Goal: Task Accomplishment & Management: Manage account settings

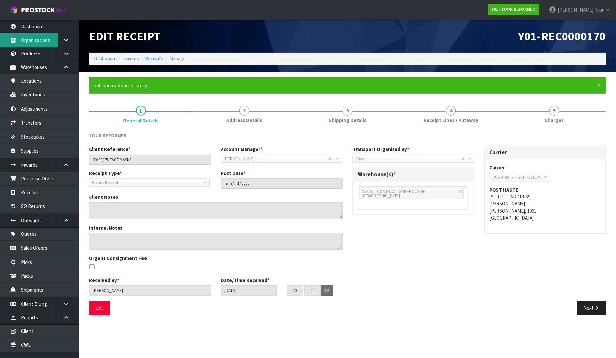
click at [51, 35] on link "Organisations" at bounding box center [39, 40] width 79 height 14
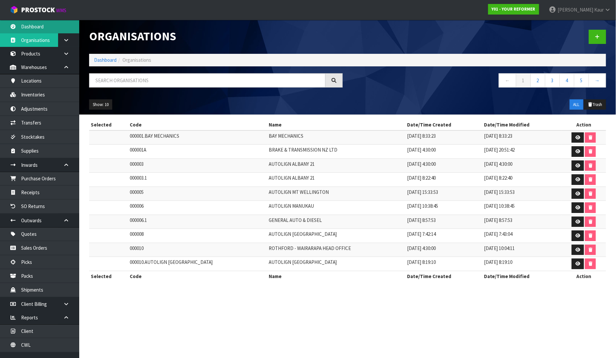
click at [37, 26] on link "Dashboard" at bounding box center [39, 27] width 79 height 14
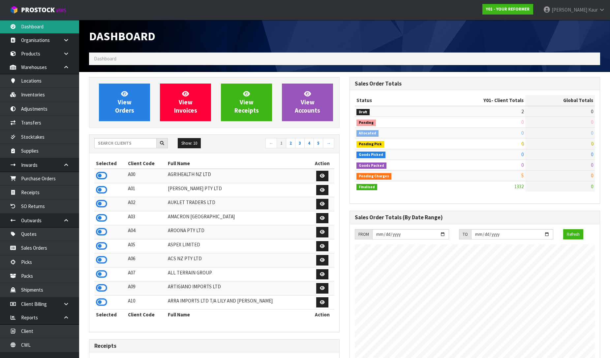
scroll to position [500, 261]
drag, startPoint x: 105, startPoint y: 144, endPoint x: 102, endPoint y: 141, distance: 3.8
click at [104, 143] on input "text" at bounding box center [125, 143] width 62 height 10
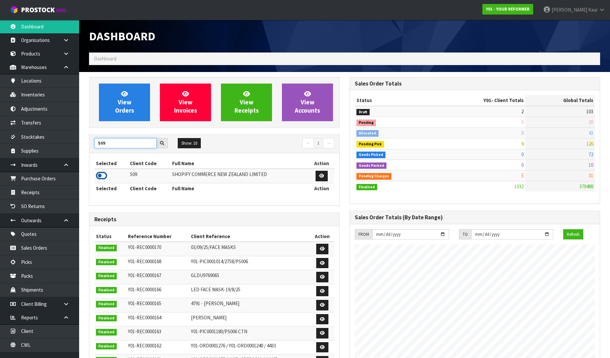
type input "S09"
click at [101, 179] on icon at bounding box center [101, 176] width 11 height 10
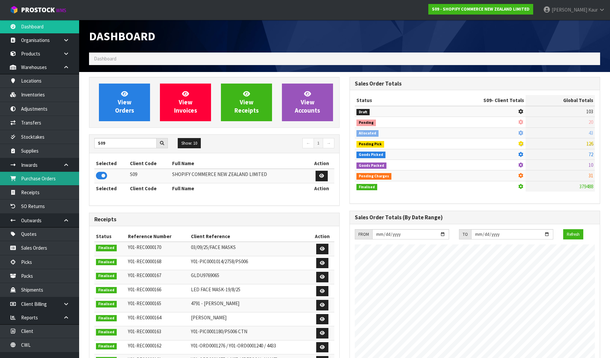
click at [59, 181] on link "Purchase Orders" at bounding box center [39, 179] width 79 height 14
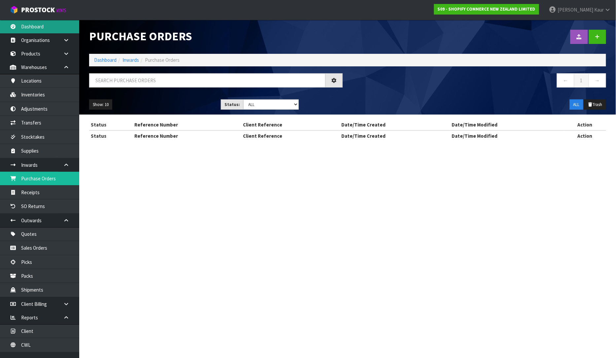
click at [42, 25] on link "Dashboard" at bounding box center [39, 27] width 79 height 14
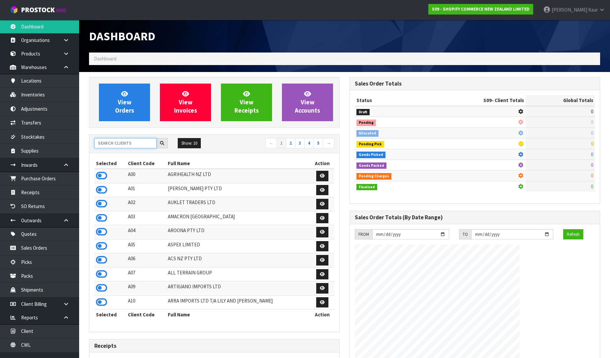
click at [132, 140] on input "text" at bounding box center [125, 143] width 62 height 10
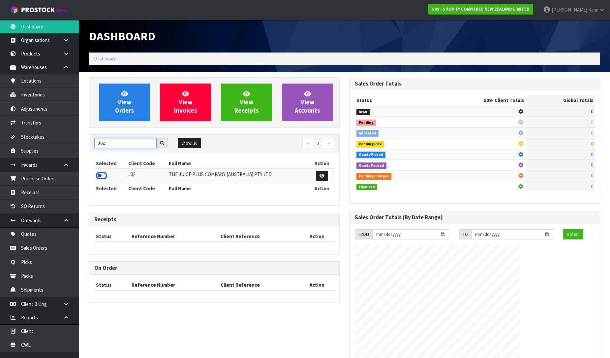
type input "J02"
click at [99, 177] on icon at bounding box center [101, 176] width 11 height 10
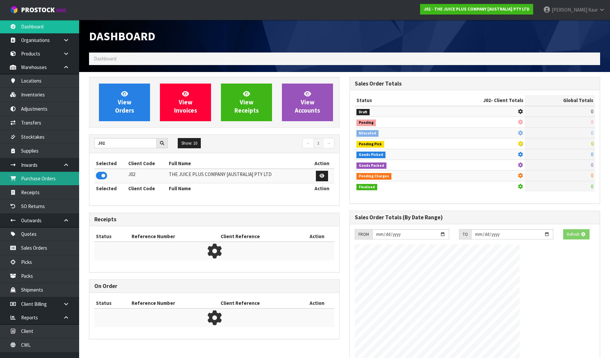
click at [49, 176] on link "Purchase Orders" at bounding box center [39, 179] width 79 height 14
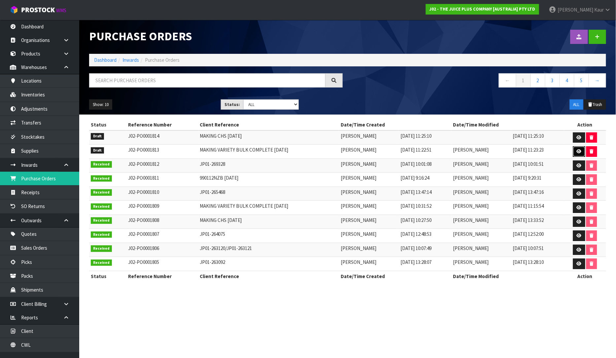
click at [576, 151] on icon at bounding box center [578, 151] width 5 height 4
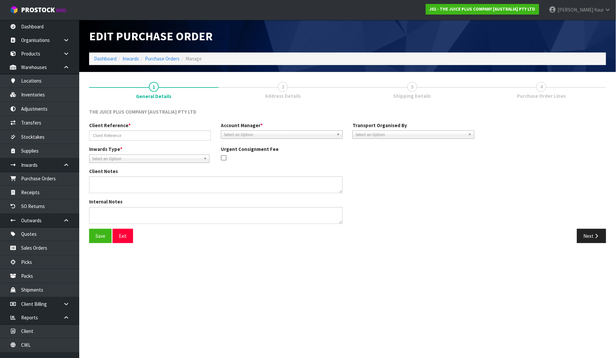
type input "MAKING VARIETY BULK COMPLETE [DATE]"
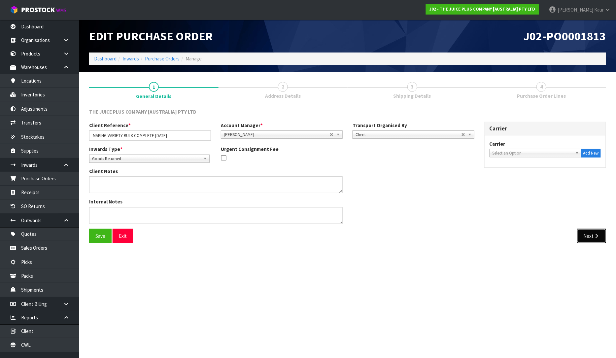
click at [580, 233] on button "Next" at bounding box center [591, 236] width 29 height 14
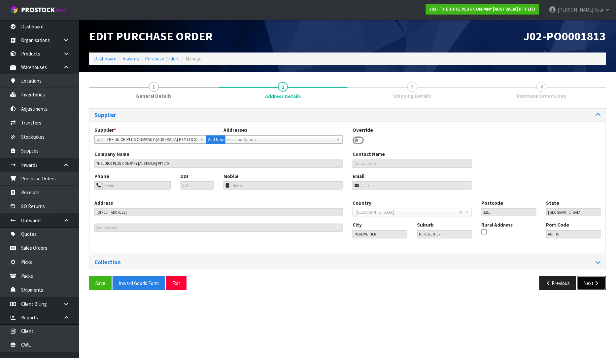
click at [594, 283] on icon "button" at bounding box center [596, 282] width 6 height 5
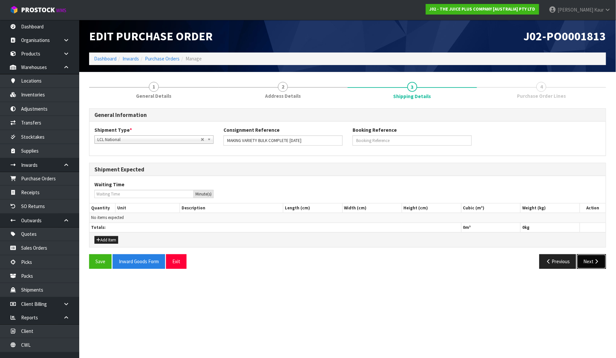
click at [591, 263] on button "Next" at bounding box center [591, 261] width 29 height 14
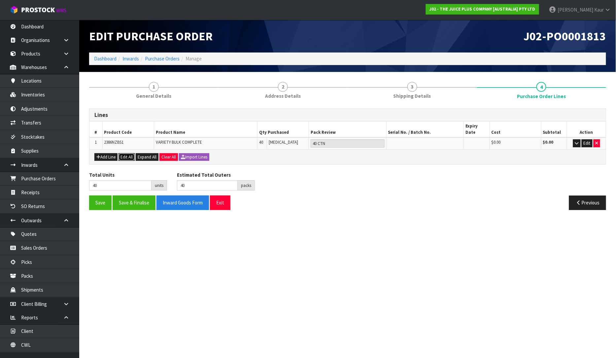
click at [124, 153] on button "Edit All" at bounding box center [126, 157] width 16 height 8
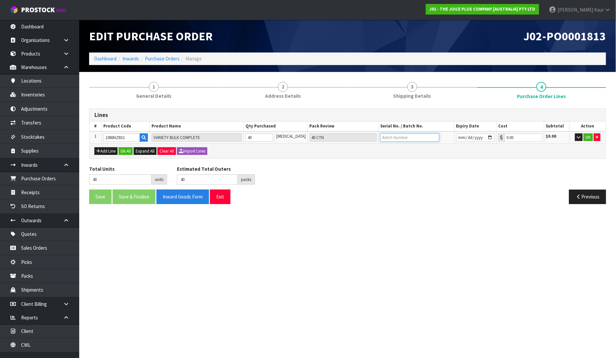
click at [388, 135] on input "text" at bounding box center [409, 137] width 59 height 8
type input "N25020062B/N25040376A"
click at [457, 136] on input "date" at bounding box center [475, 137] width 39 height 8
type input "[DATE]"
click at [586, 137] on button "OK" at bounding box center [587, 137] width 9 height 8
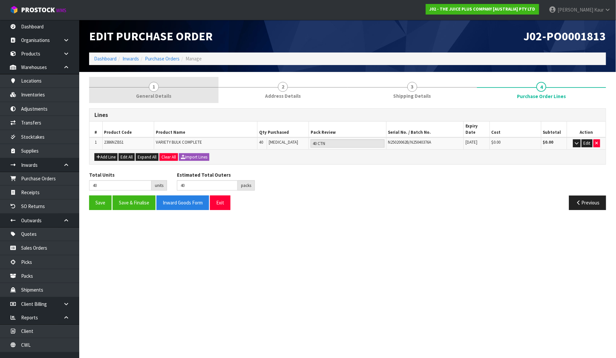
click at [147, 90] on link "1 General Details" at bounding box center [153, 90] width 129 height 26
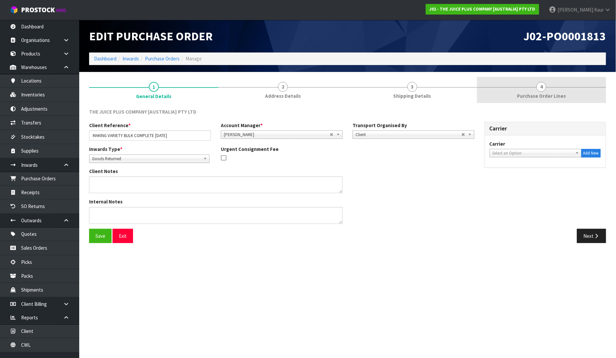
click at [569, 95] on link "4 Purchase Order Lines" at bounding box center [541, 90] width 129 height 26
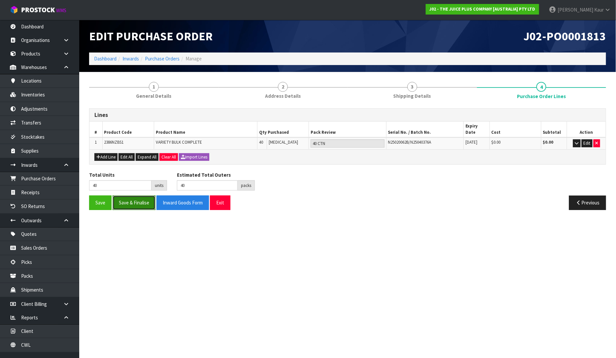
click at [116, 201] on button "Save & Finalise" at bounding box center [133, 202] width 43 height 14
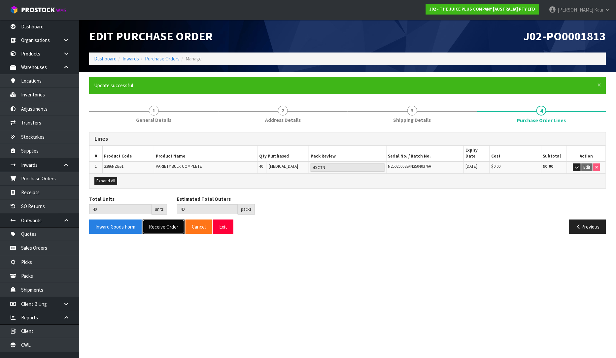
click at [162, 219] on button "Receive Order" at bounding box center [163, 226] width 42 height 14
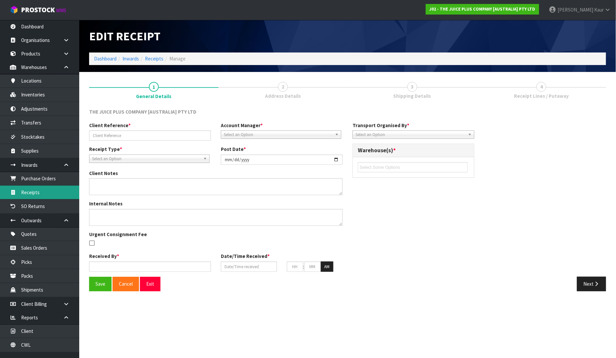
type input "MAKING VARIETY BULK COMPLETE [DATE]"
type input "[DATE]"
type input "[PERSON_NAME]"
type input "[DATE]"
type input "11"
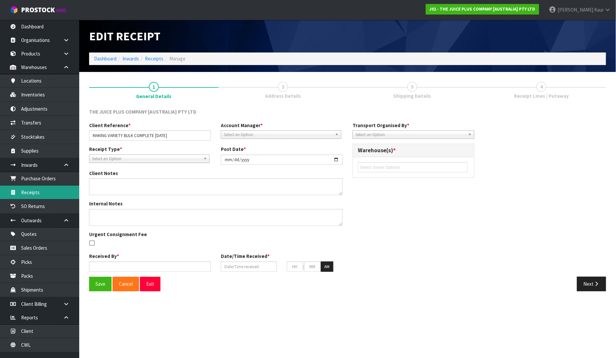
type input "32"
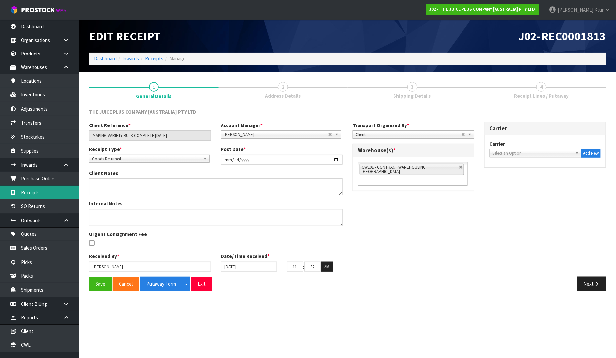
click at [34, 195] on link "Receipts" at bounding box center [39, 192] width 79 height 14
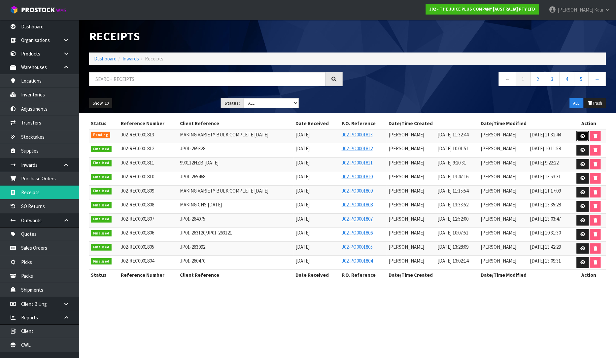
click at [582, 133] on link at bounding box center [582, 136] width 12 height 11
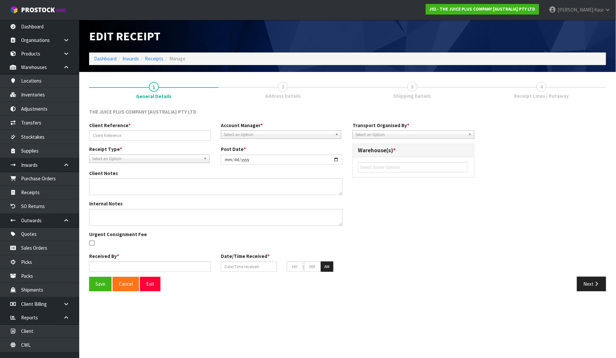
type input "MAKING VARIETY BULK COMPLETE [DATE]"
type input "[DATE]"
type input "[PERSON_NAME]"
type input "[DATE]"
type input "11"
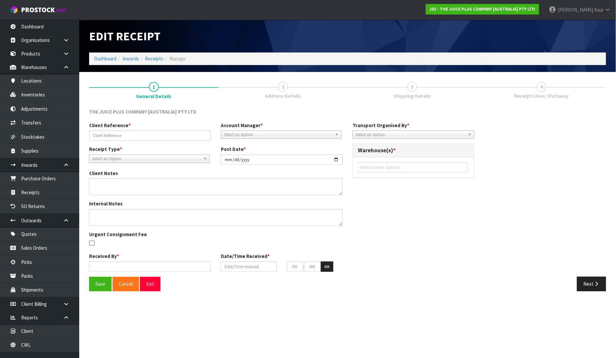
type input "32"
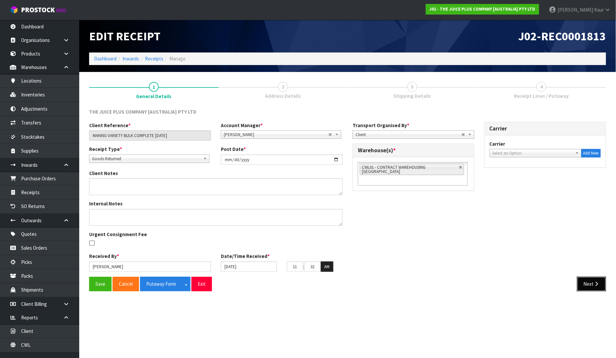
click at [596, 288] on button "Next" at bounding box center [591, 283] width 29 height 14
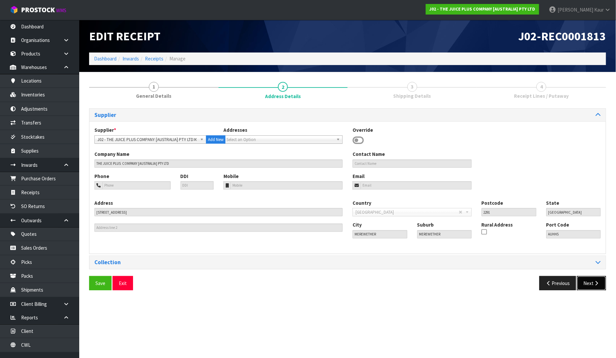
click at [594, 284] on icon "button" at bounding box center [596, 282] width 6 height 5
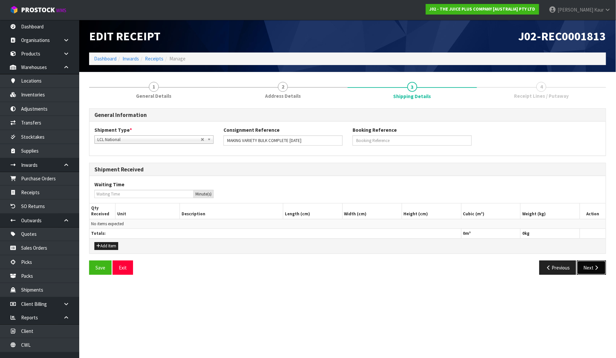
click at [585, 265] on button "Next" at bounding box center [591, 267] width 29 height 14
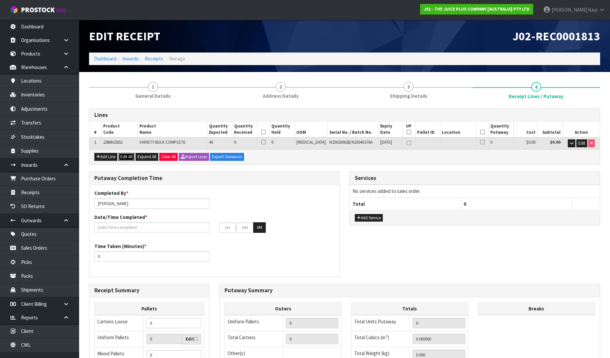
click at [131, 154] on button "Edit All" at bounding box center [126, 157] width 16 height 8
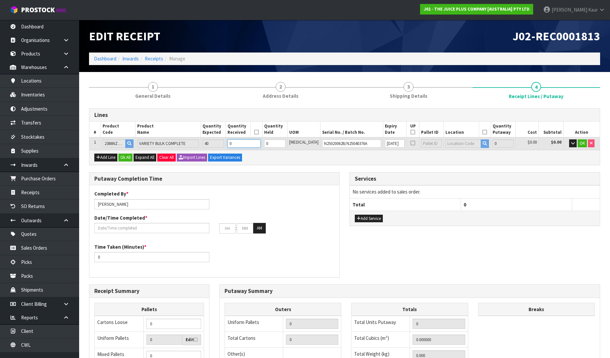
click at [238, 143] on tr "1 2386NZBS1 VARIETY BULK COMPLETE 40 0 0 [MEDICAL_DATA] N25020062B/N25040376A […" at bounding box center [344, 143] width 511 height 12
type input "4"
type input "0.02904"
type input "10.4"
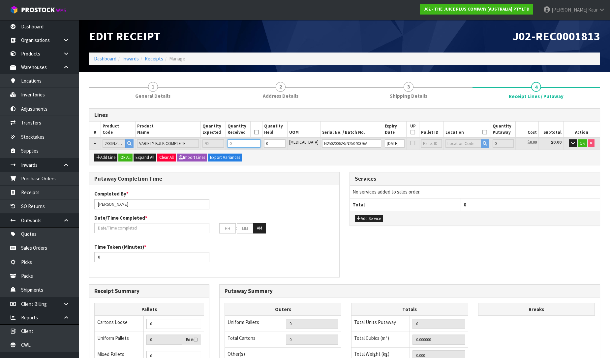
type input "4"
type input "40"
type input "0.2904"
type input "104"
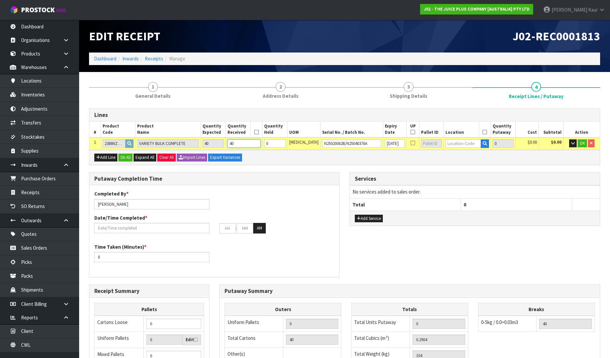
type input "40"
click at [462, 141] on input "text" at bounding box center [463, 143] width 35 height 8
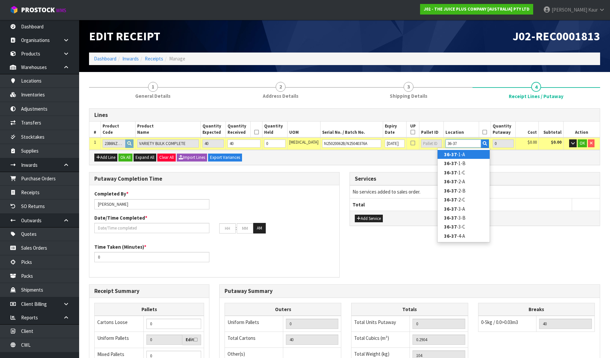
type input "36-37"
click at [460, 154] on link "36-37 -1-A" at bounding box center [464, 154] width 52 height 9
type input "40"
type input "36-37-1-A"
type input "40"
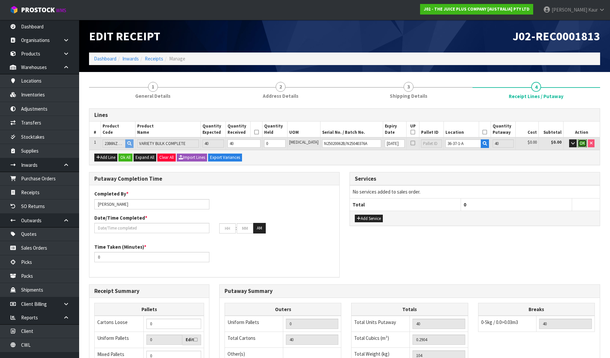
click at [584, 142] on span "OK" at bounding box center [582, 143] width 5 height 6
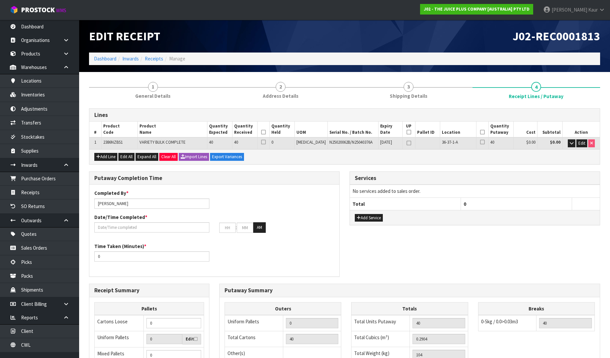
click at [266, 132] on icon at bounding box center [263, 132] width 5 height 0
click at [480, 132] on icon at bounding box center [482, 132] width 5 height 0
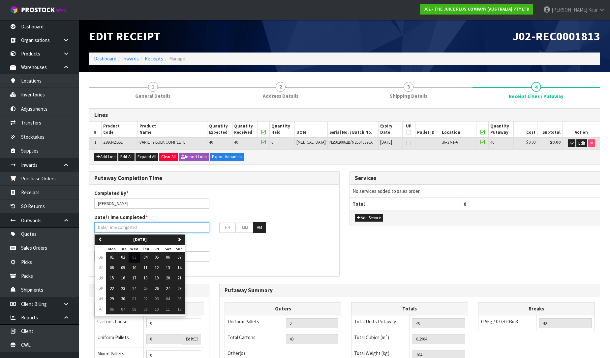
click at [116, 229] on input "text" at bounding box center [151, 227] width 115 height 10
click at [133, 258] on span "03" at bounding box center [134, 257] width 4 height 6
type input "[DATE]"
type input "12"
type input "00"
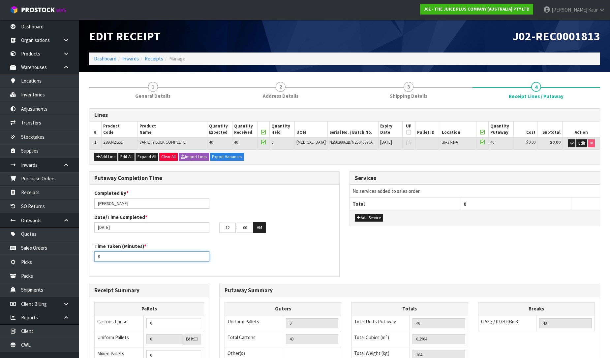
drag, startPoint x: 108, startPoint y: 255, endPoint x: 82, endPoint y: 263, distance: 27.5
click at [82, 263] on section "1 General Details 2 Address Details 3 Shipping Details 4 Receipt Lines / Putawa…" at bounding box center [344, 272] width 531 height 401
type input "30"
drag, startPoint x: 365, startPoint y: 216, endPoint x: 366, endPoint y: 211, distance: 5.0
click at [365, 217] on button "Add Service" at bounding box center [369, 218] width 28 height 8
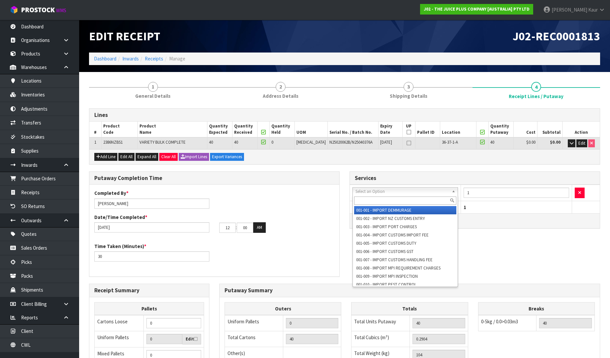
click at [364, 200] on input "text" at bounding box center [405, 200] width 102 height 8
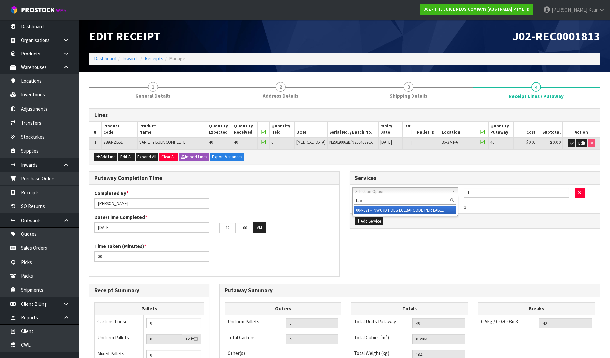
type input "bar"
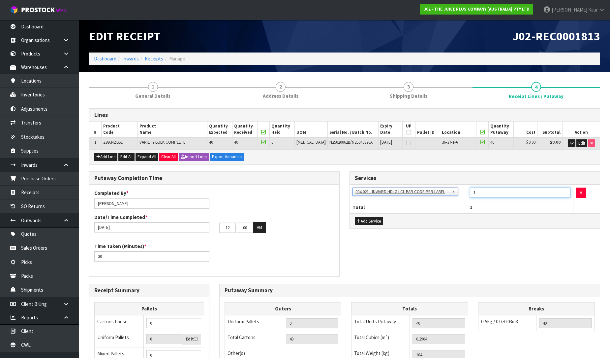
drag, startPoint x: 489, startPoint y: 193, endPoint x: 446, endPoint y: 192, distance: 42.9
click at [446, 192] on tr "001-001 - IMPORT DEMMURAGE 001-002 - IMPORT NZ CUSTOMS ENTRY 001-003 - IMPORT P…" at bounding box center [475, 193] width 250 height 16
type input "40"
click at [451, 250] on div "Putaway Completion Time Completed By * [PERSON_NAME] Date/Time Completed * [DAT…" at bounding box center [344, 227] width 521 height 112
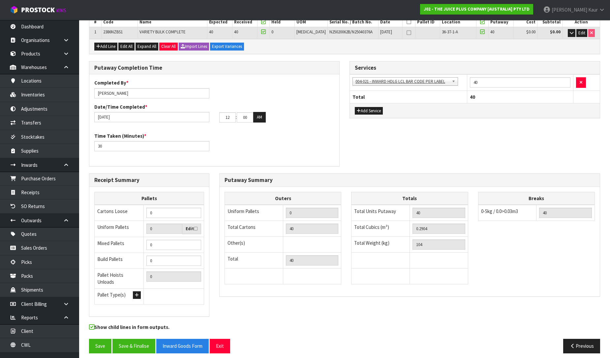
scroll to position [111, 0]
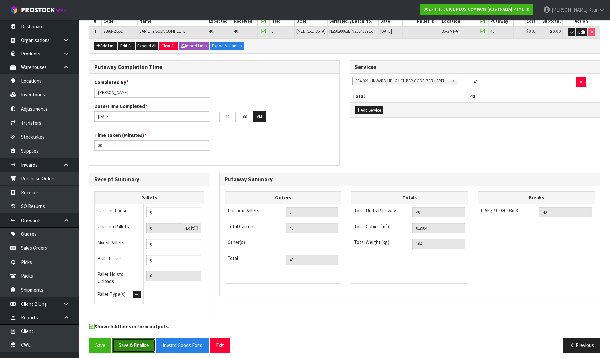
click at [143, 339] on button "Save & Finalise" at bounding box center [133, 345] width 43 height 14
drag, startPoint x: 232, startPoint y: 114, endPoint x: 208, endPoint y: 110, distance: 23.5
click at [208, 110] on div "Date/Time Completed * [DATE] 12 : 00 : 00 AM" at bounding box center [214, 112] width 250 height 19
type input "11"
drag, startPoint x: 248, startPoint y: 115, endPoint x: 219, endPoint y: 117, distance: 28.4
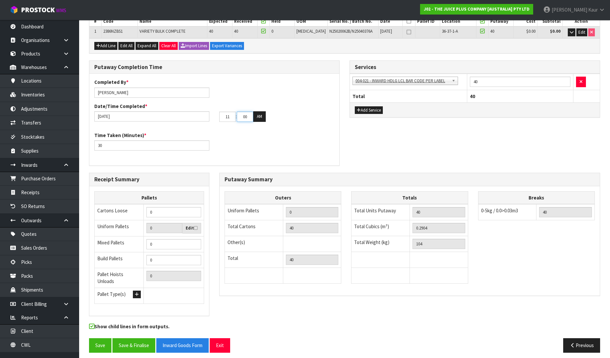
click at [219, 117] on tr "11 : 00 : 00 AM" at bounding box center [242, 116] width 47 height 11
type input "33"
click at [129, 338] on button "Save & Finalise" at bounding box center [133, 345] width 43 height 14
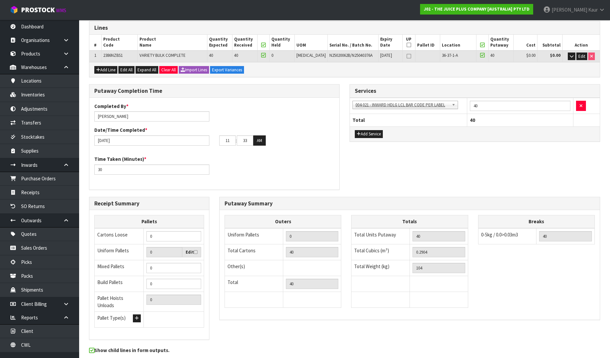
scroll to position [0, 0]
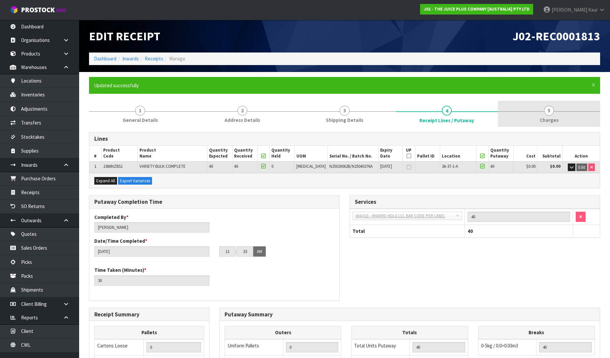
click at [553, 115] on link "5 [GEOGRAPHIC_DATA]" at bounding box center [549, 114] width 102 height 26
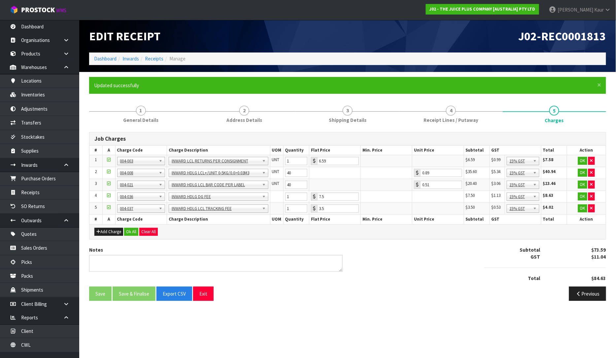
click at [595, 158] on td "OK" at bounding box center [586, 161] width 39 height 12
click at [593, 159] on button "button" at bounding box center [591, 161] width 7 height 8
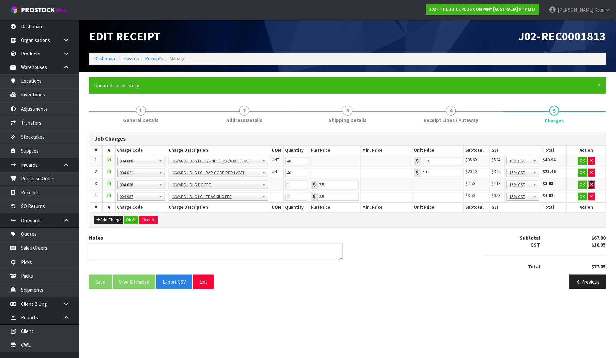
click at [590, 183] on icon "button" at bounding box center [591, 184] width 3 height 4
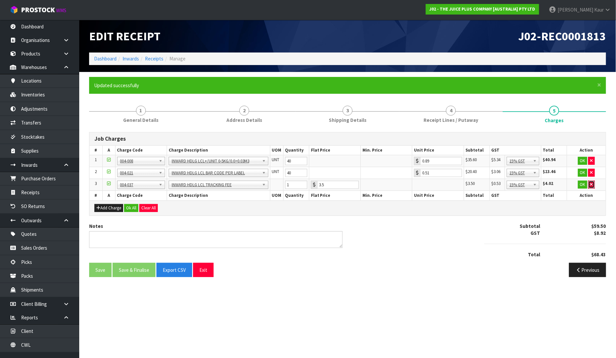
click at [591, 187] on button "button" at bounding box center [591, 184] width 7 height 8
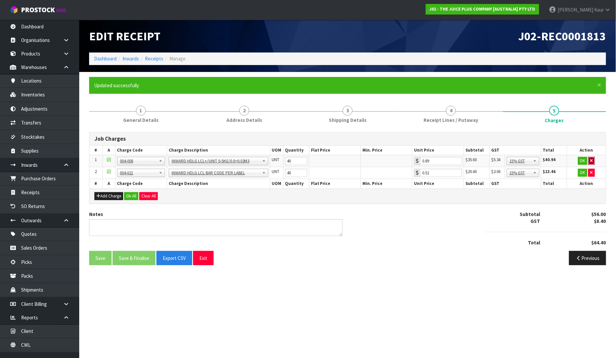
click at [590, 157] on button "button" at bounding box center [591, 161] width 7 height 8
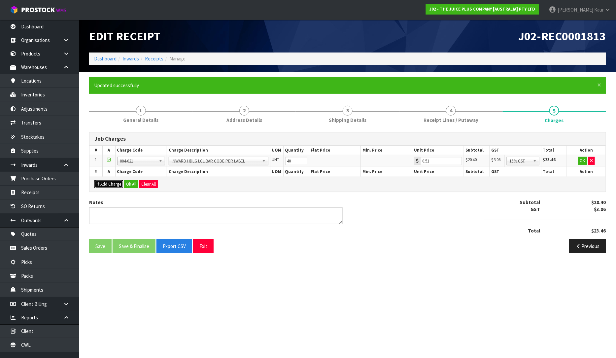
click at [115, 183] on button "Add Charge" at bounding box center [108, 184] width 29 height 8
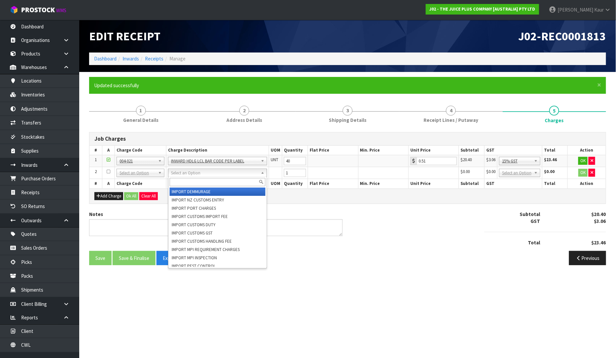
click at [186, 184] on input "text" at bounding box center [218, 182] width 96 height 8
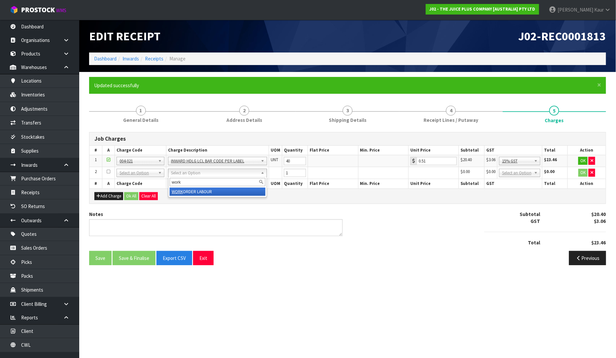
type input "work"
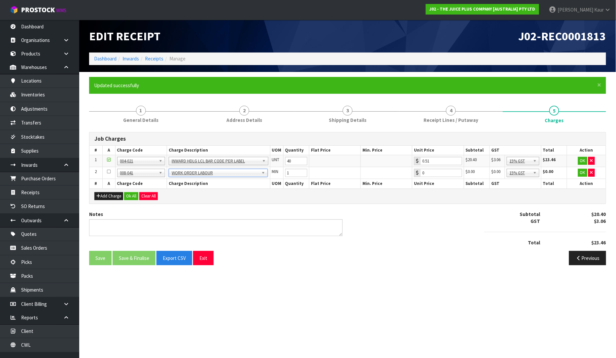
type input "0.89"
drag, startPoint x: 290, startPoint y: 172, endPoint x: 283, endPoint y: 173, distance: 6.6
click at [283, 173] on td "1" at bounding box center [296, 173] width 26 height 12
type input "30"
click at [135, 196] on button "Ok All" at bounding box center [131, 196] width 14 height 8
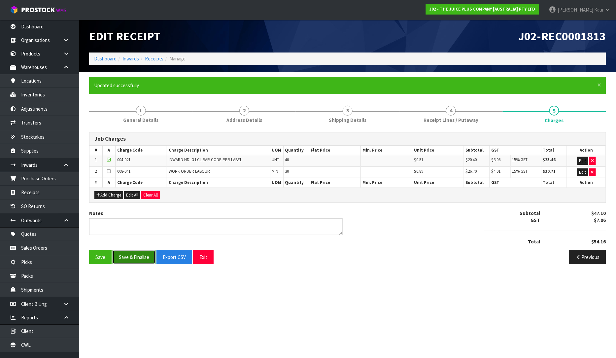
click at [144, 259] on button "Save & Finalise" at bounding box center [133, 257] width 43 height 14
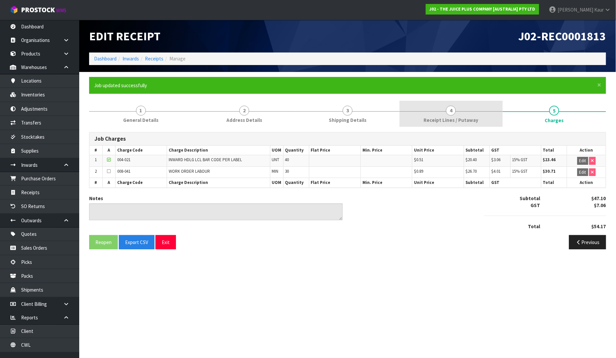
click at [422, 120] on link "4 Receipt Lines / Putaway" at bounding box center [450, 114] width 103 height 26
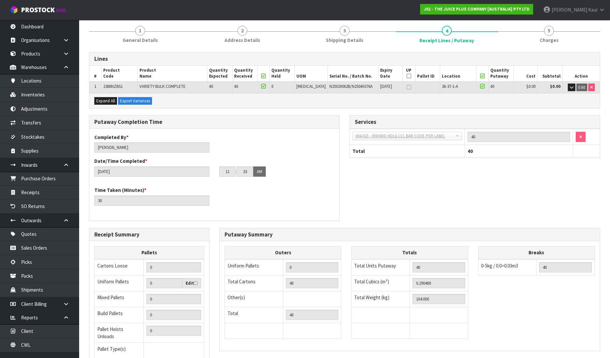
scroll to position [135, 0]
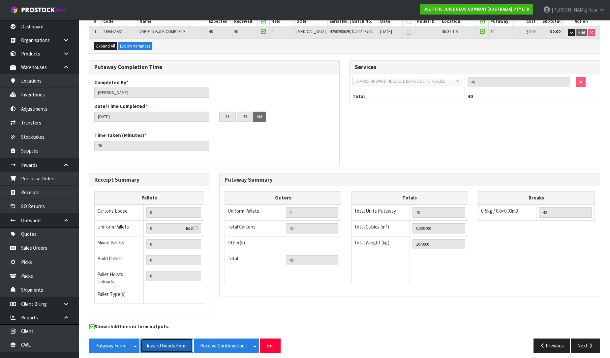
click at [167, 341] on button "Inward Goods Form" at bounding box center [167, 345] width 52 height 14
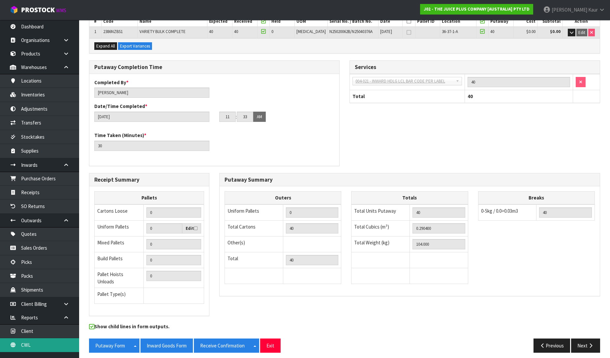
click at [28, 344] on link "CWL" at bounding box center [39, 345] width 79 height 14
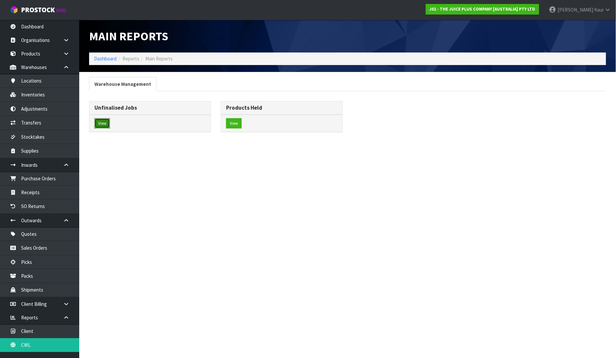
click at [101, 125] on button "View" at bounding box center [102, 123] width 16 height 11
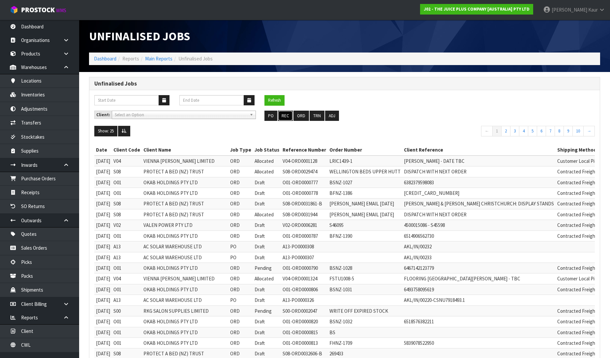
click at [287, 114] on button "REC" at bounding box center [285, 116] width 15 height 11
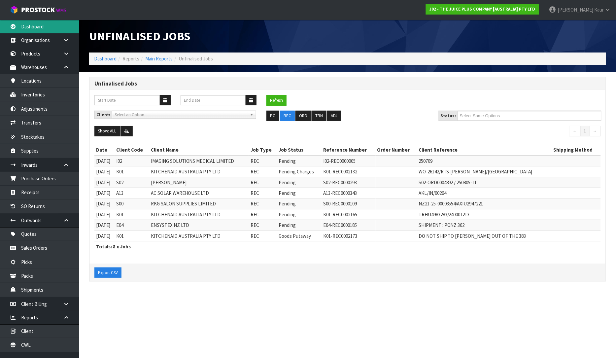
click at [47, 24] on link "Dashboard" at bounding box center [39, 27] width 79 height 14
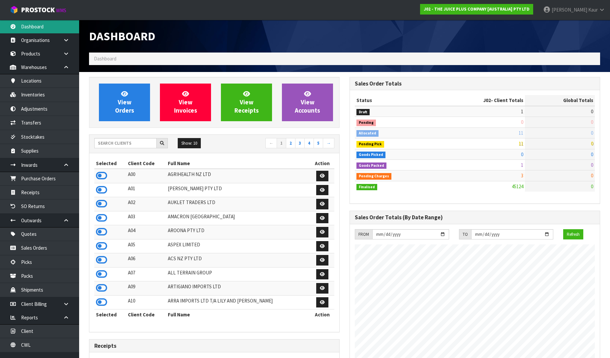
scroll to position [500, 261]
click at [106, 139] on input "text" at bounding box center [125, 143] width 62 height 10
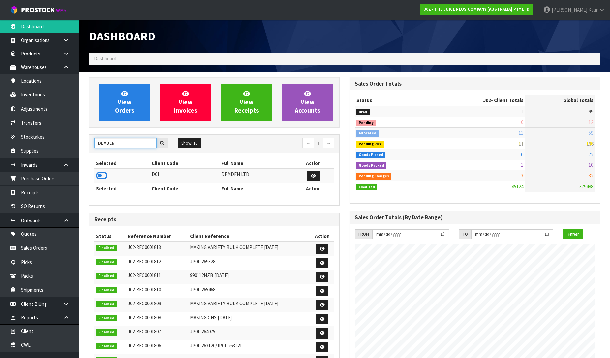
type input "DEMDEN"
drag, startPoint x: 107, startPoint y: 171, endPoint x: 84, endPoint y: 182, distance: 25.4
click at [104, 175] on icon at bounding box center [101, 176] width 11 height 10
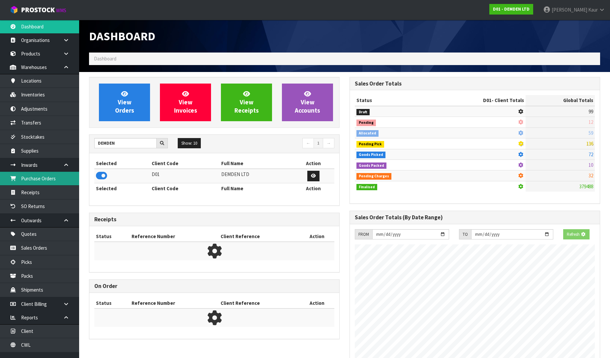
scroll to position [436, 261]
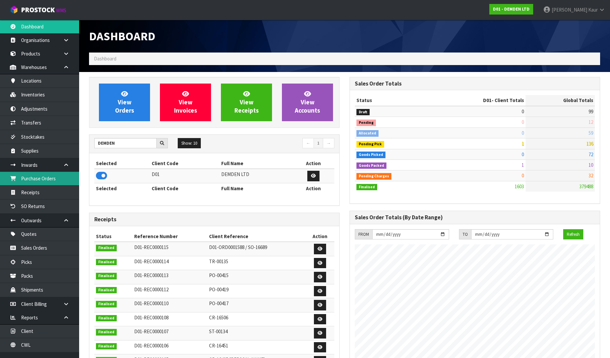
click at [41, 181] on link "Purchase Orders" at bounding box center [39, 179] width 79 height 14
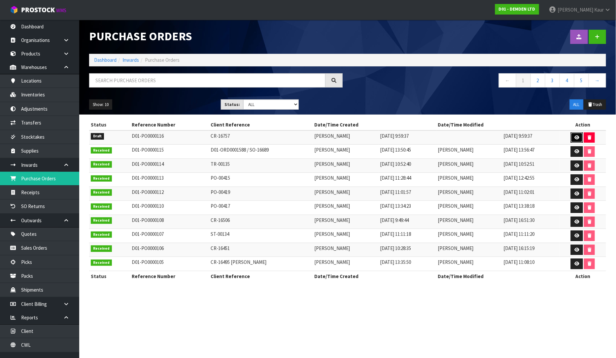
click at [579, 140] on link at bounding box center [576, 137] width 12 height 11
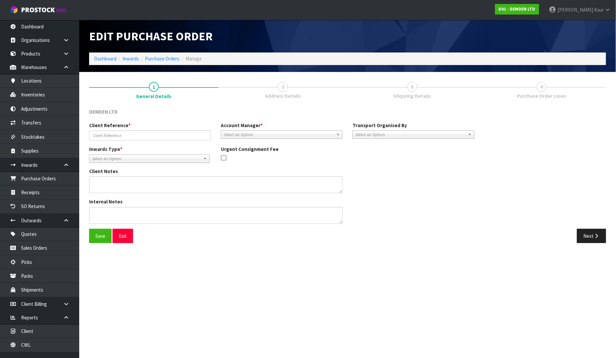
type input "CR-16757"
type textarea "7 X 185220 XYPEX MEGAMIX LL - BATCH 29124AK"
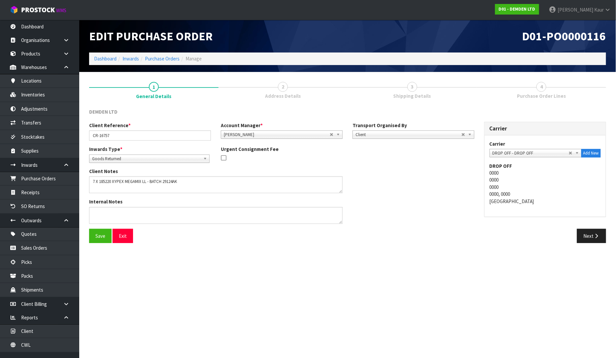
click at [588, 224] on div "Client Reference * CR-16757 Account Manager * [PERSON_NAME] [PERSON_NAME] [PERS…" at bounding box center [347, 175] width 526 height 107
click at [588, 238] on button "Next" at bounding box center [591, 236] width 29 height 14
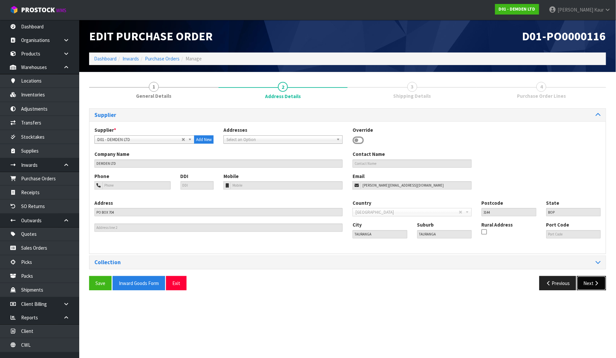
click at [590, 280] on button "Next" at bounding box center [591, 283] width 29 height 14
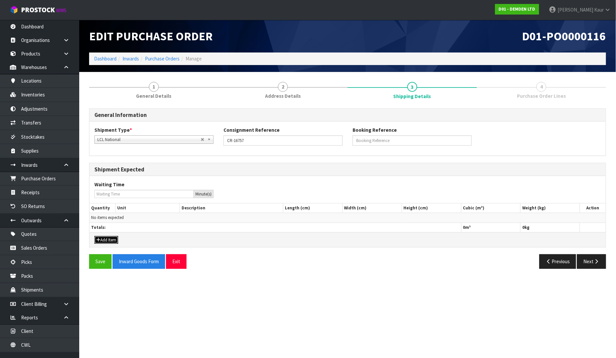
drag, startPoint x: 106, startPoint y: 240, endPoint x: 105, endPoint y: 224, distance: 15.9
click at [106, 239] on button "Add Item" at bounding box center [106, 240] width 24 height 8
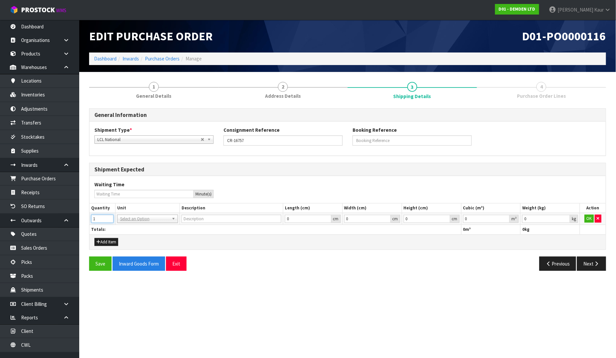
drag, startPoint x: 107, startPoint y: 218, endPoint x: 117, endPoint y: 220, distance: 10.4
type input "1"
click at [108, 218] on input "1" at bounding box center [102, 218] width 22 height 8
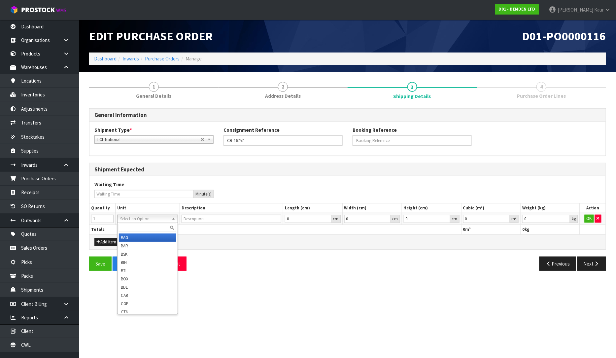
click at [123, 226] on input "text" at bounding box center [147, 228] width 57 height 8
type input "PLT"
type input "PALLET"
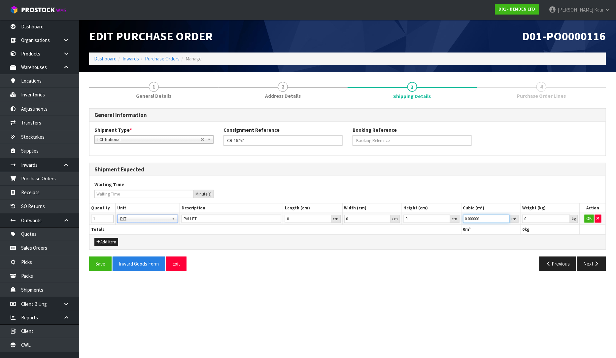
type input "0.000001"
click at [506, 218] on input "0.000001" at bounding box center [486, 218] width 47 height 8
type input "0.001"
click at [564, 218] on input "0.001" at bounding box center [546, 218] width 48 height 8
drag, startPoint x: 586, startPoint y: 220, endPoint x: 580, endPoint y: 223, distance: 7.4
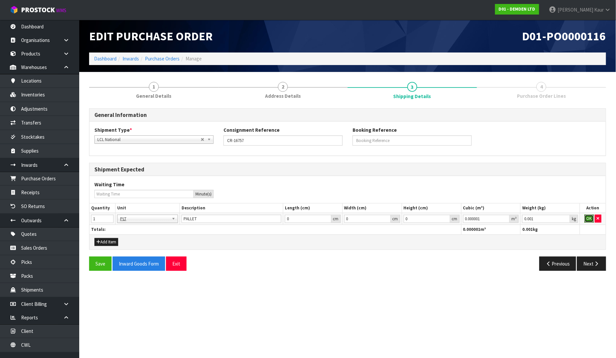
click at [585, 220] on button "OK" at bounding box center [588, 218] width 9 height 8
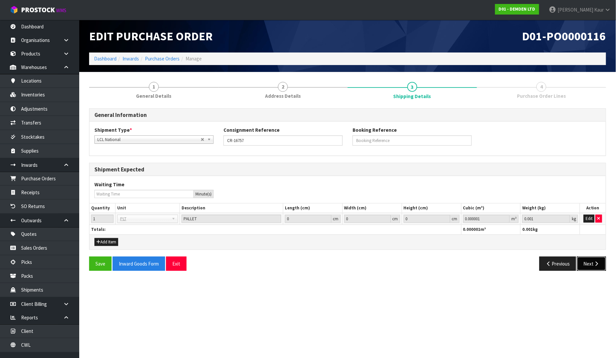
click at [584, 261] on button "Next" at bounding box center [591, 263] width 29 height 14
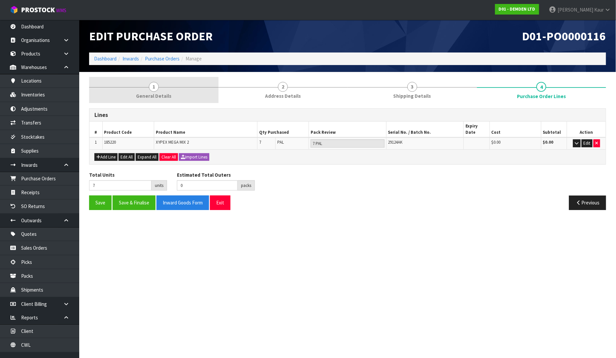
click at [153, 84] on span "1" at bounding box center [154, 87] width 10 height 10
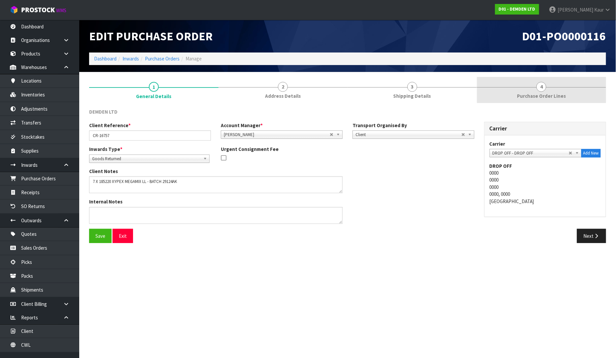
click at [557, 97] on span "Purchase Order Lines" at bounding box center [541, 95] width 49 height 7
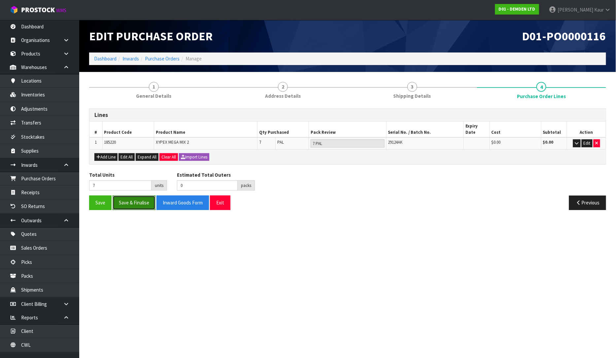
click at [137, 195] on button "Save & Finalise" at bounding box center [133, 202] width 43 height 14
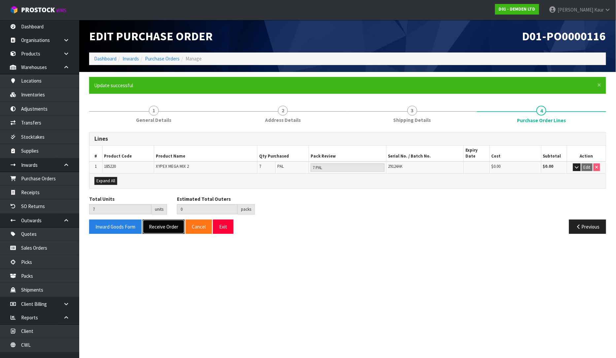
click at [158, 221] on button "Receive Order" at bounding box center [163, 226] width 42 height 14
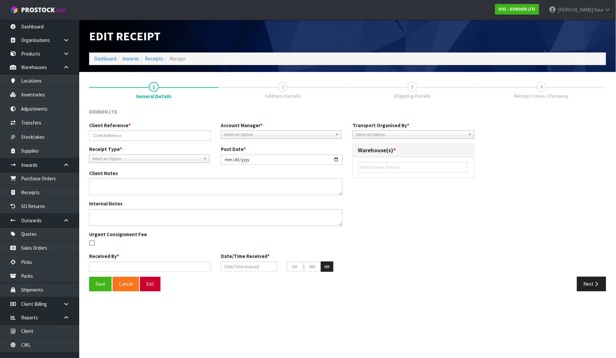
type input "CR-16757"
type input "[DATE]"
type textarea "7 X 185220 XYPEX MEGAMIX LL - BATCH 29124AK"
type input "[PERSON_NAME]"
type input "[DATE]"
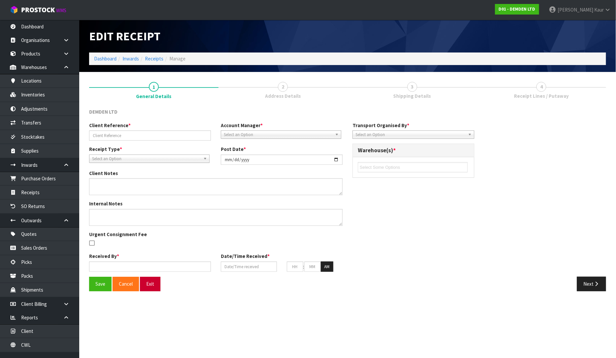
type input "12"
type input "01"
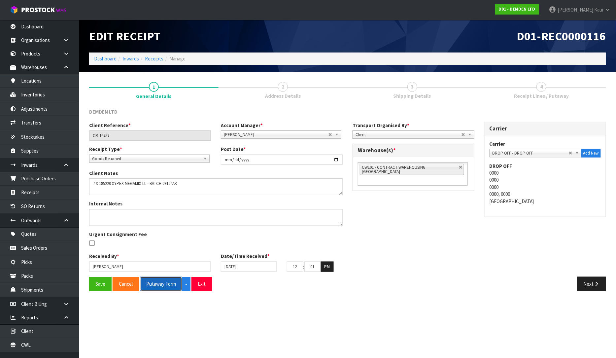
click at [163, 282] on button "Putaway Form" at bounding box center [161, 283] width 42 height 14
click at [162, 281] on button "Putaway Form" at bounding box center [164, 283] width 49 height 14
click at [29, 343] on link "CWL" at bounding box center [39, 345] width 79 height 14
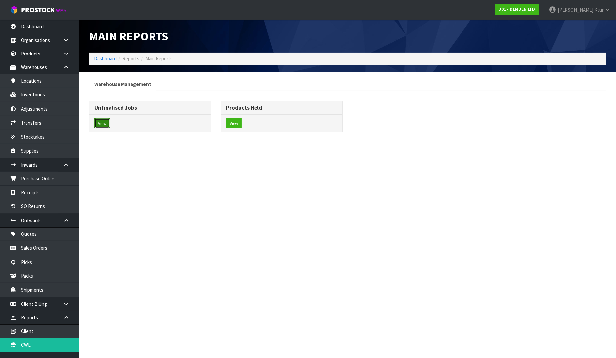
click at [101, 125] on button "View" at bounding box center [102, 123] width 16 height 11
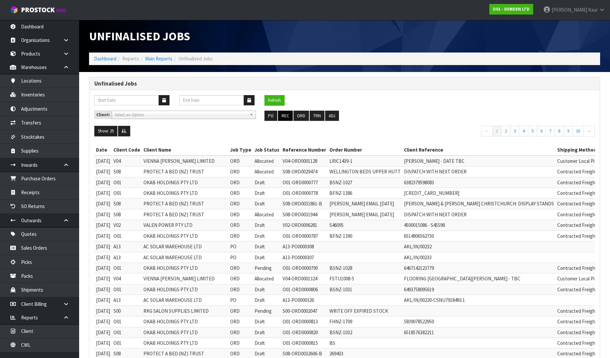
click at [292, 117] on ul "PO REC ORD TRN ADJ" at bounding box center [345, 116] width 160 height 11
click at [287, 117] on button "REC" at bounding box center [285, 116] width 15 height 11
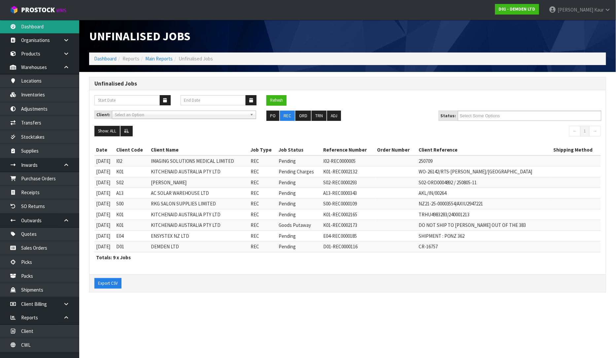
click at [41, 27] on link "Dashboard" at bounding box center [39, 27] width 79 height 14
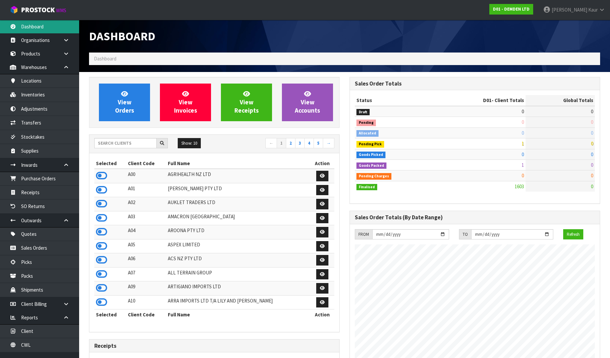
scroll to position [436, 261]
click at [122, 145] on input "text" at bounding box center [125, 143] width 62 height 10
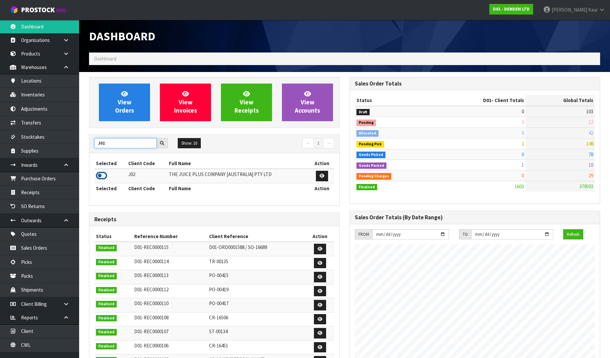
type input "J02"
click at [107, 174] on icon at bounding box center [101, 176] width 11 height 10
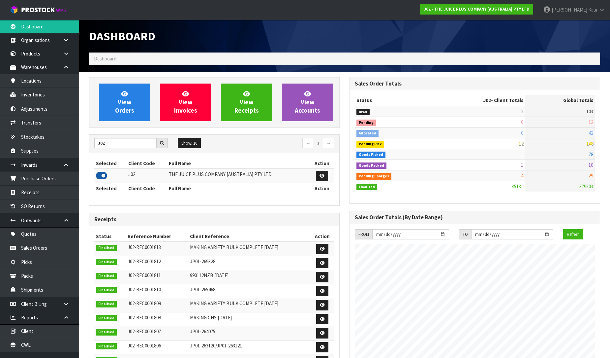
scroll to position [500, 261]
click at [48, 186] on link "Receipts" at bounding box center [39, 192] width 79 height 14
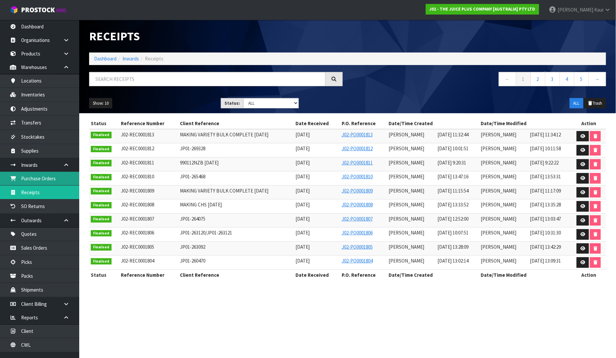
click at [42, 183] on link "Purchase Orders" at bounding box center [39, 179] width 79 height 14
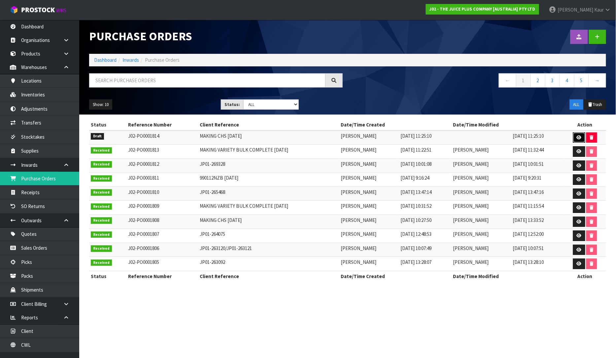
click at [579, 137] on icon at bounding box center [578, 137] width 5 height 4
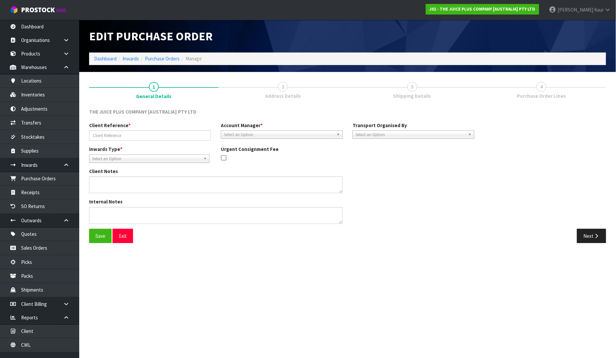
type input "MAKING CHS [DATE]"
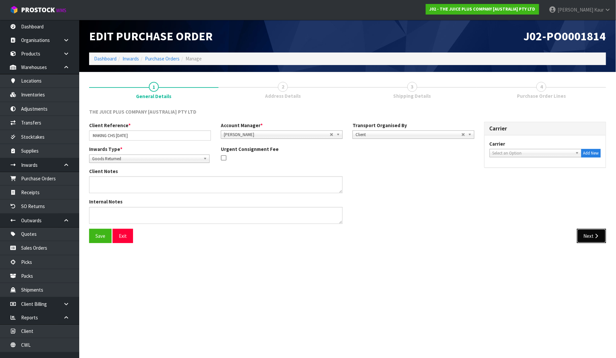
click at [588, 229] on button "Next" at bounding box center [591, 236] width 29 height 14
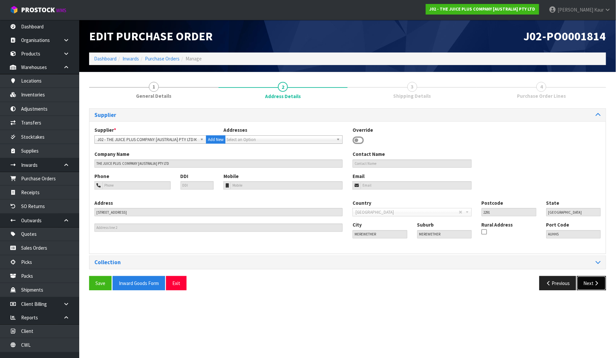
click at [594, 281] on icon "button" at bounding box center [596, 282] width 6 height 5
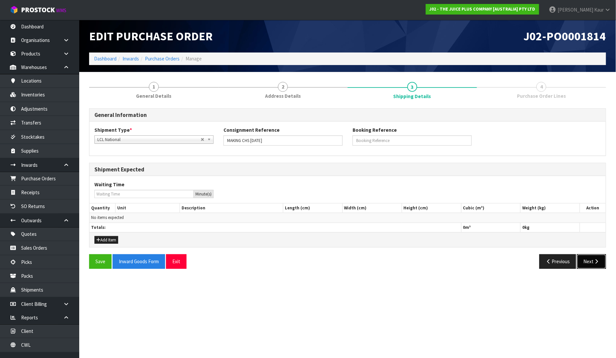
click at [589, 265] on button "Next" at bounding box center [591, 261] width 29 height 14
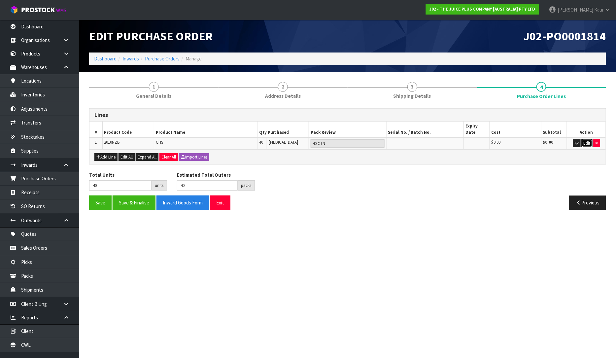
click at [585, 139] on button "Edit" at bounding box center [586, 143] width 11 height 8
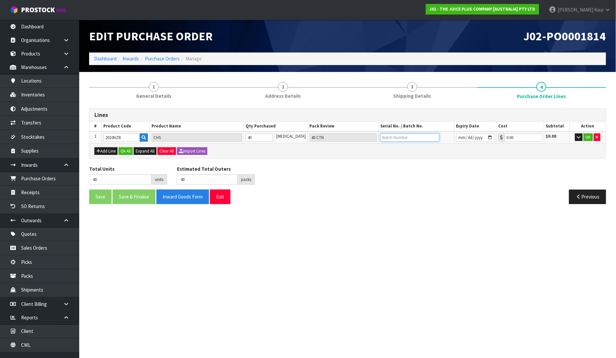
click at [393, 135] on input "text" at bounding box center [409, 137] width 59 height 8
type input "N24060160A"
click at [456, 138] on input "date" at bounding box center [475, 137] width 39 height 8
type input "[DATE]"
click at [589, 137] on button "OK" at bounding box center [587, 137] width 9 height 8
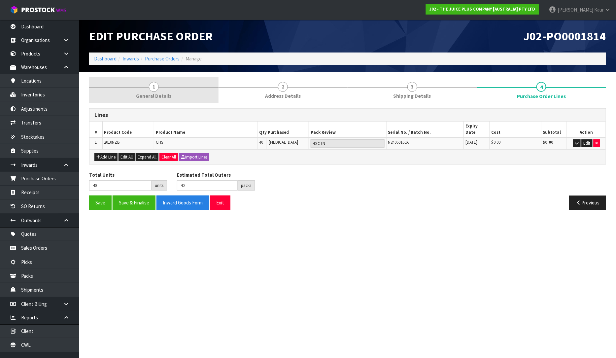
click at [153, 85] on span "1" at bounding box center [154, 87] width 10 height 10
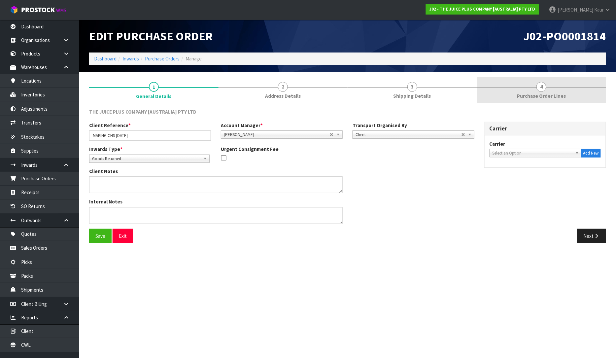
click at [549, 95] on span "Purchase Order Lines" at bounding box center [541, 95] width 49 height 7
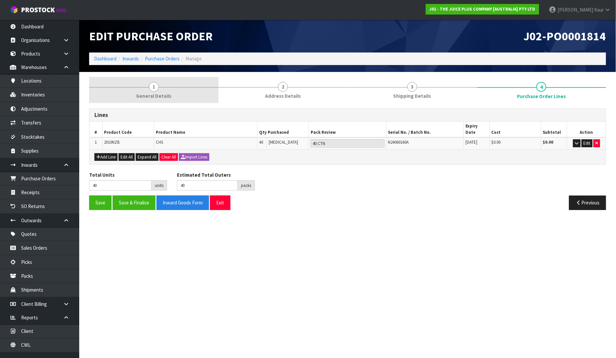
click at [150, 84] on span "1" at bounding box center [154, 87] width 10 height 10
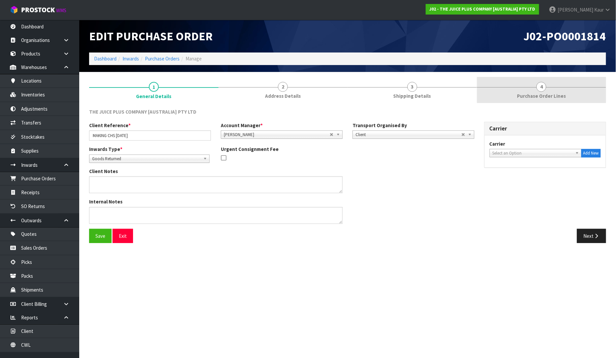
click at [542, 96] on span "Purchase Order Lines" at bounding box center [541, 95] width 49 height 7
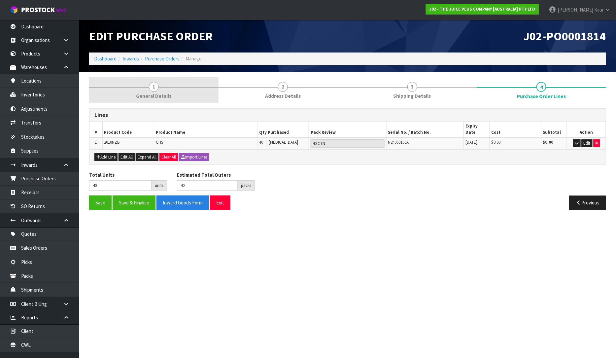
click at [153, 90] on span "1" at bounding box center [154, 87] width 10 height 10
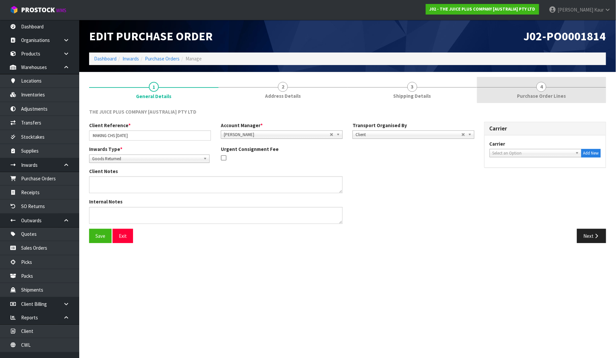
click at [556, 96] on span "Purchase Order Lines" at bounding box center [541, 95] width 49 height 7
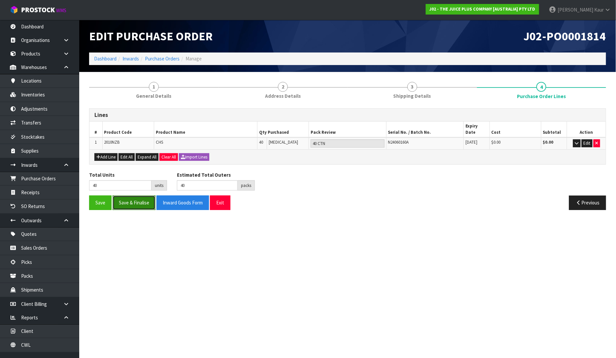
click at [133, 201] on button "Save & Finalise" at bounding box center [133, 202] width 43 height 14
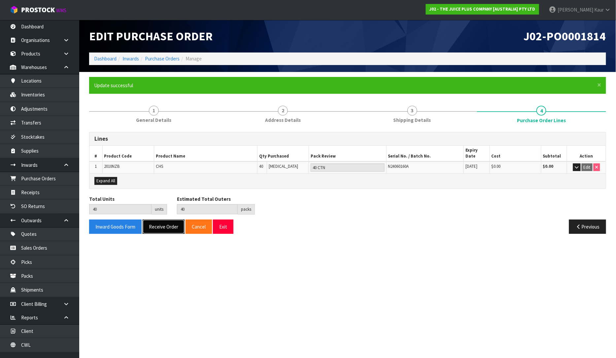
click at [169, 219] on button "Receive Order" at bounding box center [163, 226] width 42 height 14
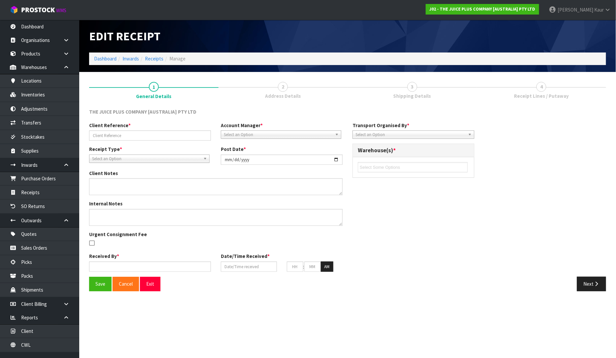
type input "MAKING CHS [DATE]"
type input "[DATE]"
type input "[PERSON_NAME]"
type input "[DATE]"
type input "01"
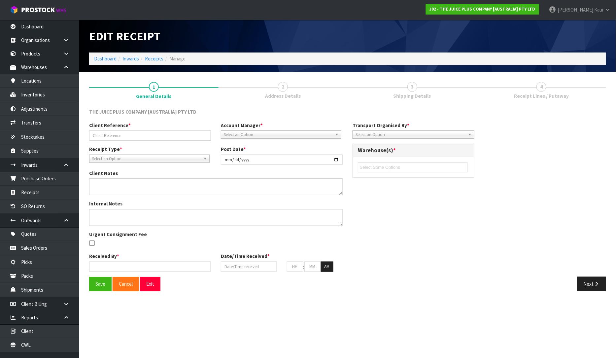
type input "24"
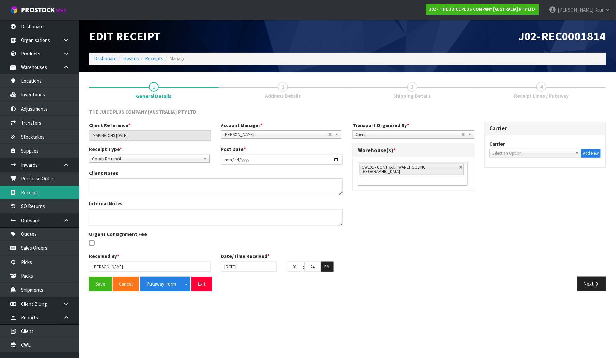
click at [53, 195] on link "Receipts" at bounding box center [39, 192] width 79 height 14
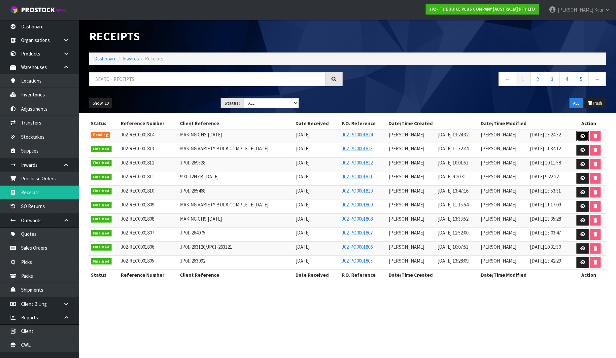
click at [579, 134] on link at bounding box center [582, 136] width 12 height 11
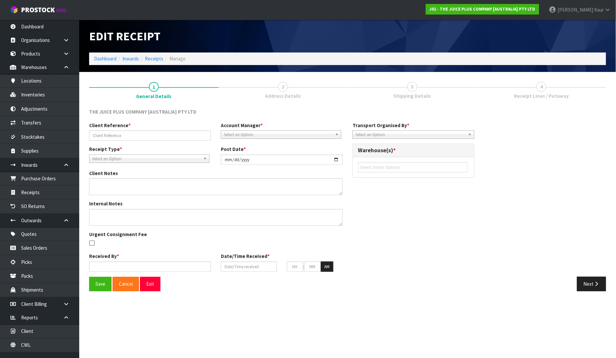
type input "MAKING CHS [DATE]"
type input "[DATE]"
type input "[PERSON_NAME]"
type input "[DATE]"
type input "01"
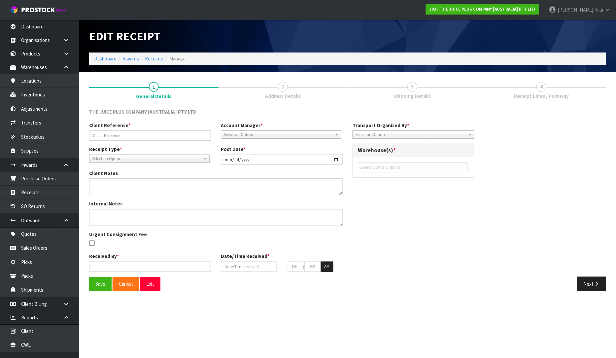
type input "24"
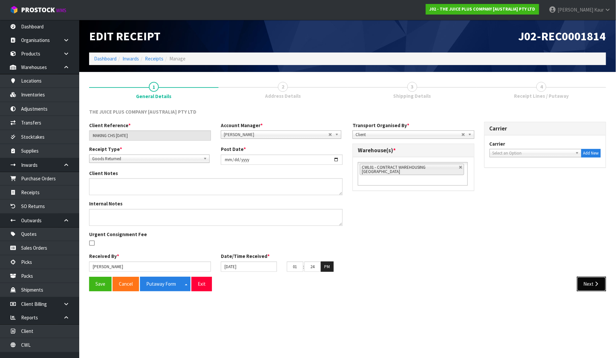
click at [589, 281] on button "Next" at bounding box center [591, 283] width 29 height 14
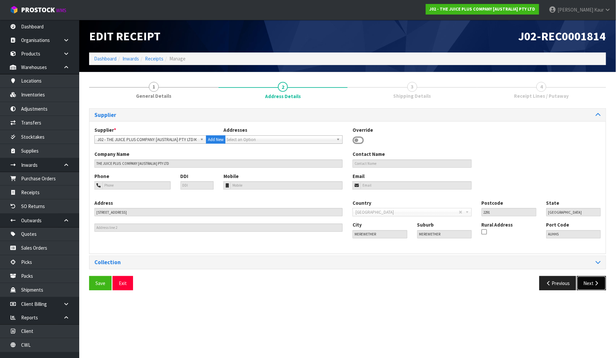
click at [589, 281] on button "Next" at bounding box center [591, 283] width 29 height 14
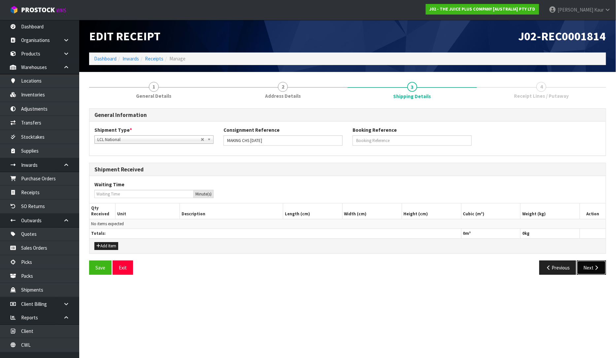
click at [592, 269] on button "Next" at bounding box center [591, 267] width 29 height 14
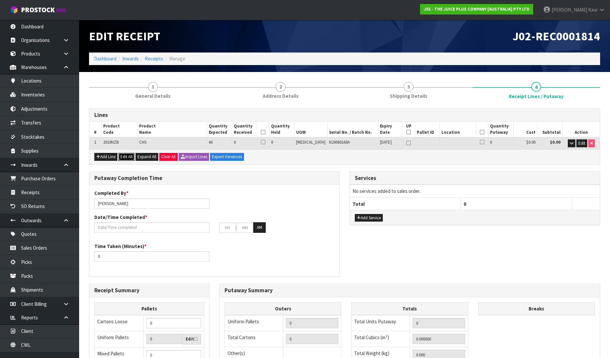
click at [125, 157] on button "Edit All" at bounding box center [126, 157] width 16 height 8
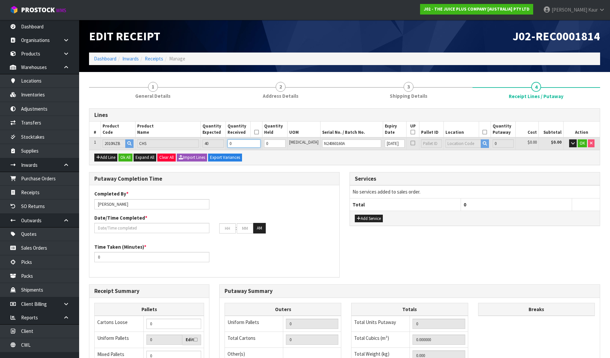
drag, startPoint x: 257, startPoint y: 139, endPoint x: 240, endPoint y: 146, distance: 18.7
click at [240, 146] on td "0" at bounding box center [244, 143] width 37 height 12
type input "4"
type input "0.006656"
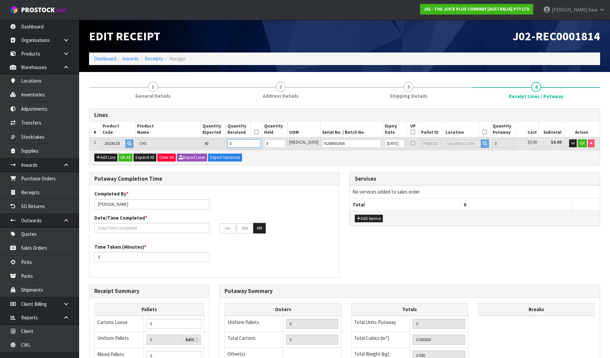
type input "1.4"
type input "4"
type input "40"
type input "0.06656"
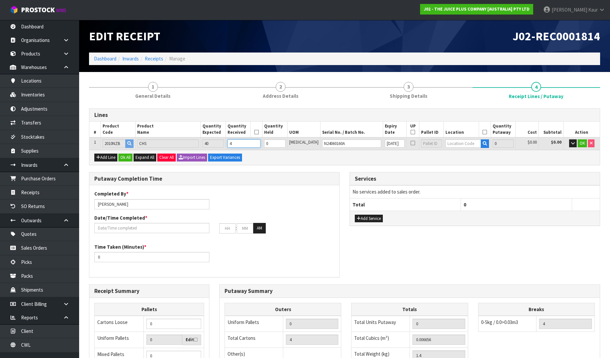
type input "14"
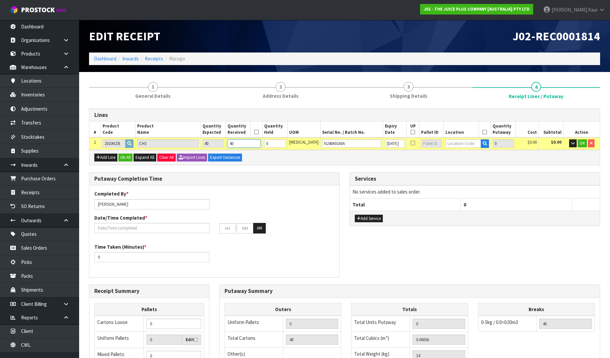
type input "40"
click at [448, 141] on input "text" at bounding box center [463, 143] width 35 height 8
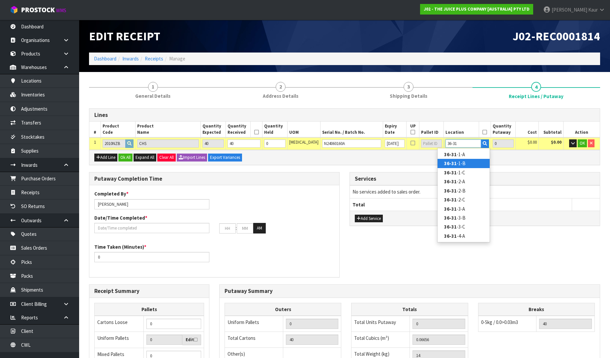
type input "36-31"
click at [462, 161] on link "36-31 -1-B" at bounding box center [464, 163] width 52 height 9
type input "40"
type input "36-31-1-B"
type input "40"
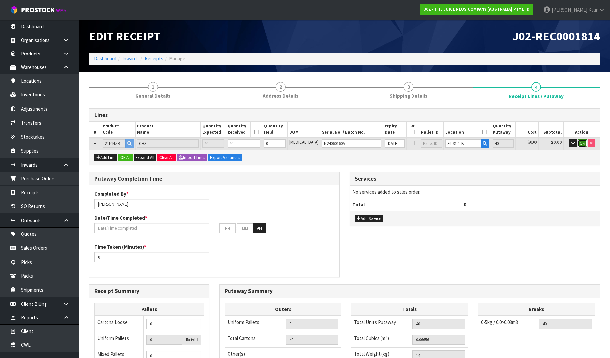
click at [581, 144] on span "OK" at bounding box center [582, 143] width 5 height 6
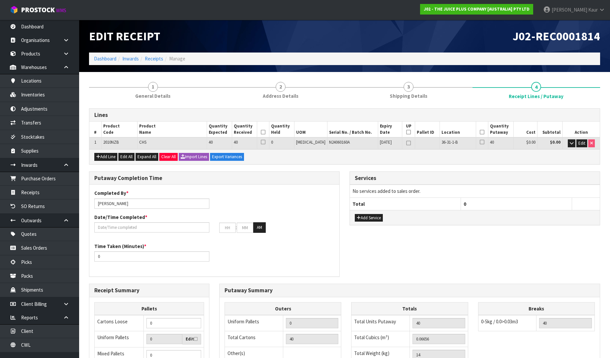
click at [266, 132] on icon at bounding box center [263, 132] width 5 height 0
click at [480, 132] on icon at bounding box center [482, 132] width 5 height 0
click at [131, 229] on input "text" at bounding box center [151, 227] width 115 height 10
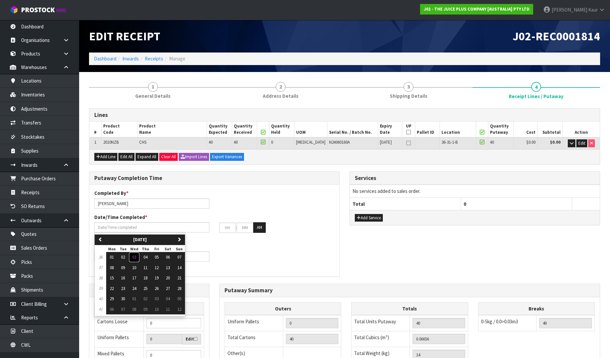
click at [136, 260] on button "03" at bounding box center [134, 257] width 11 height 11
type input "[DATE]"
type input "12"
type input "00"
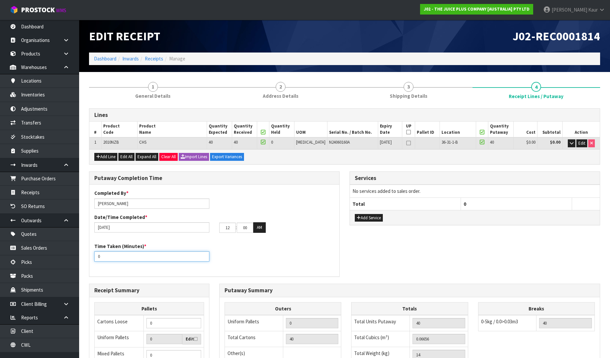
drag, startPoint x: 106, startPoint y: 258, endPoint x: 90, endPoint y: 264, distance: 16.6
click at [90, 264] on div "Time Taken (Minutes) * 0" at bounding box center [214, 254] width 250 height 24
type input "1"
type input "60"
drag, startPoint x: 231, startPoint y: 224, endPoint x: 219, endPoint y: 230, distance: 13.0
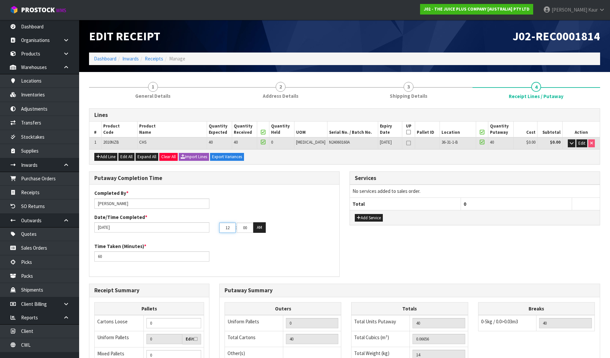
click at [219, 230] on input "12" at bounding box center [227, 227] width 16 height 10
type input "01"
click at [249, 228] on tr "01 : 00 : 00 AM" at bounding box center [242, 227] width 47 height 11
drag, startPoint x: 249, startPoint y: 228, endPoint x: 241, endPoint y: 231, distance: 8.6
click at [241, 231] on input "00" at bounding box center [245, 227] width 16 height 10
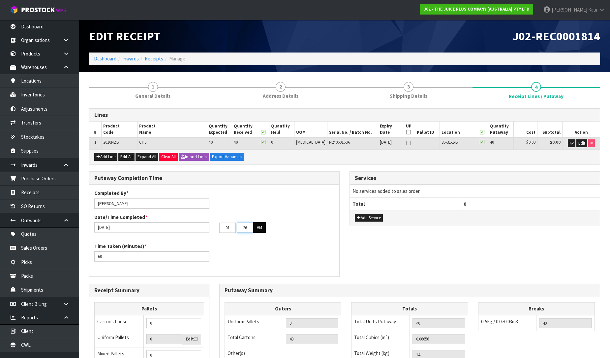
type input "26"
click at [257, 228] on button "AM" at bounding box center [259, 227] width 13 height 11
click at [361, 215] on button "Add Service" at bounding box center [369, 218] width 28 height 8
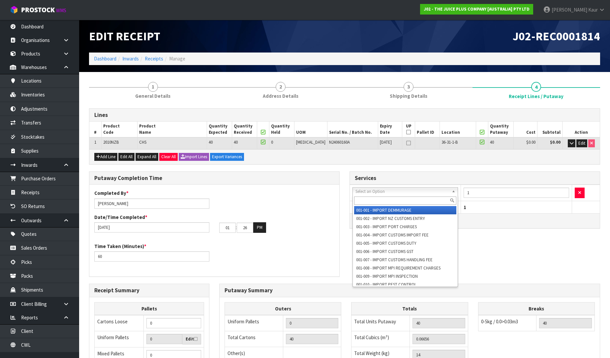
click at [370, 196] on input "text" at bounding box center [405, 200] width 102 height 8
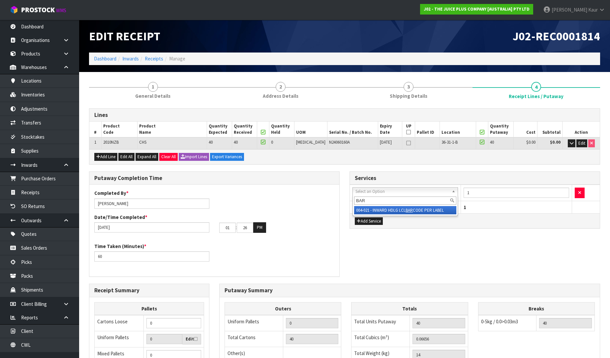
type input "BAR"
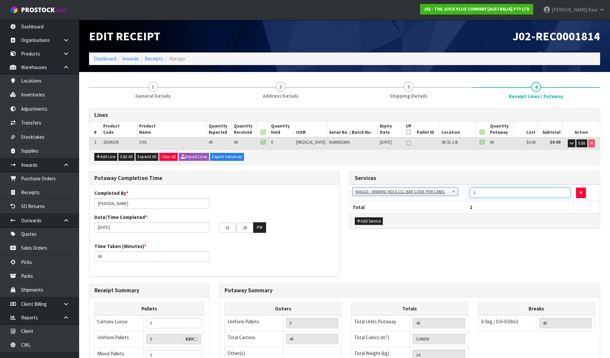
drag, startPoint x: 481, startPoint y: 193, endPoint x: 470, endPoint y: 193, distance: 10.9
click at [470, 193] on input "1" at bounding box center [520, 192] width 101 height 10
type input "40"
click at [479, 223] on div "Add Service" at bounding box center [475, 220] width 250 height 15
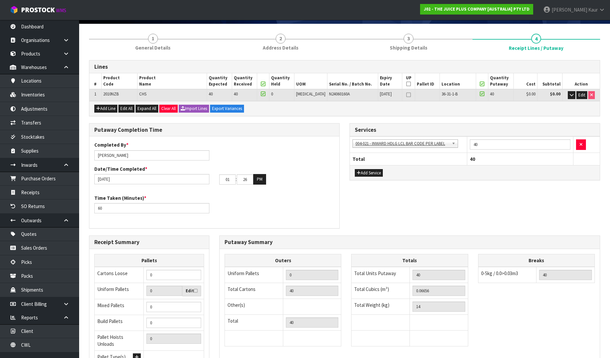
scroll to position [111, 0]
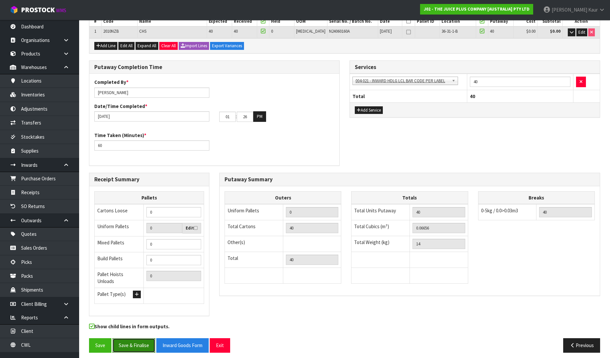
click at [133, 338] on button "Save & Finalise" at bounding box center [133, 345] width 43 height 14
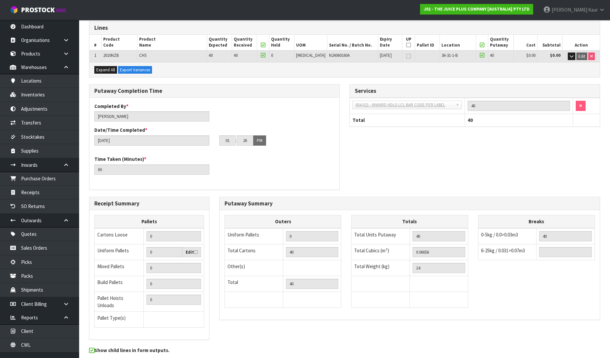
scroll to position [0, 0]
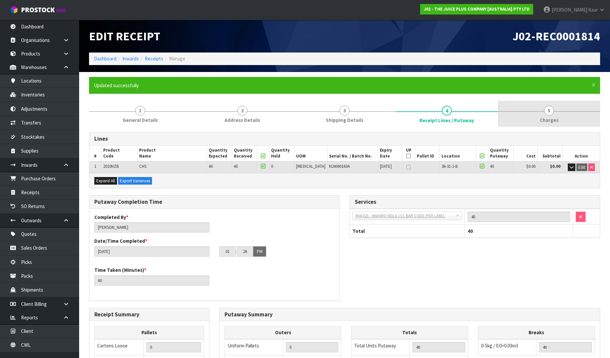
click at [553, 115] on link "5 [GEOGRAPHIC_DATA]" at bounding box center [549, 114] width 102 height 26
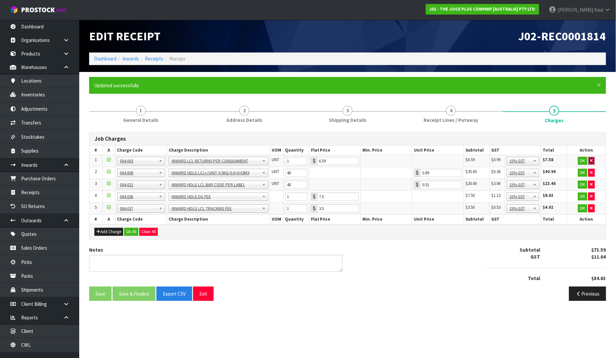
click at [592, 158] on icon "button" at bounding box center [591, 160] width 3 height 4
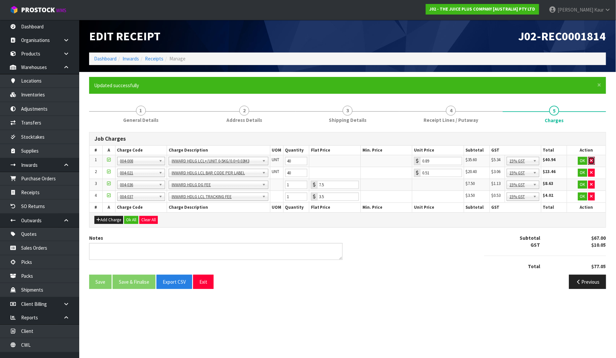
click at [592, 158] on icon "button" at bounding box center [591, 160] width 3 height 4
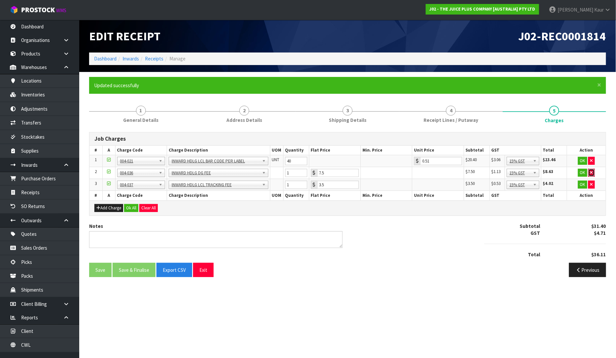
click at [590, 172] on icon "button" at bounding box center [591, 172] width 3 height 4
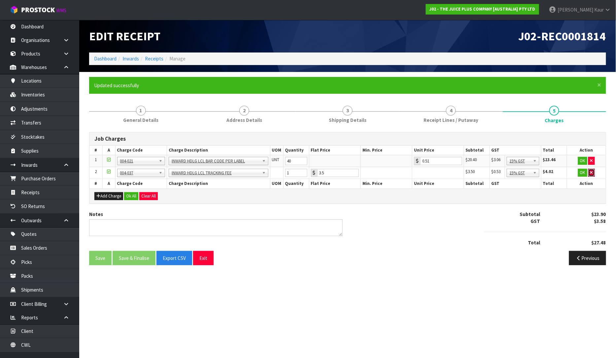
click at [593, 174] on button "button" at bounding box center [591, 173] width 7 height 8
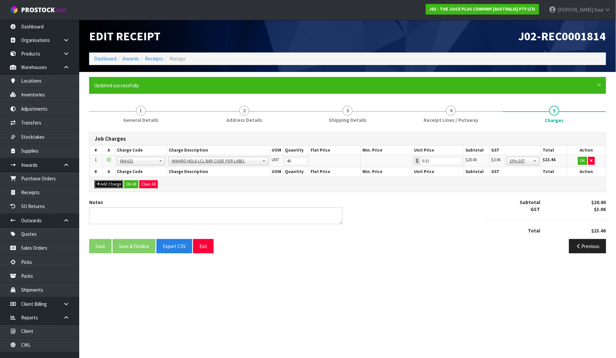
click at [98, 184] on icon "button" at bounding box center [98, 184] width 4 height 4
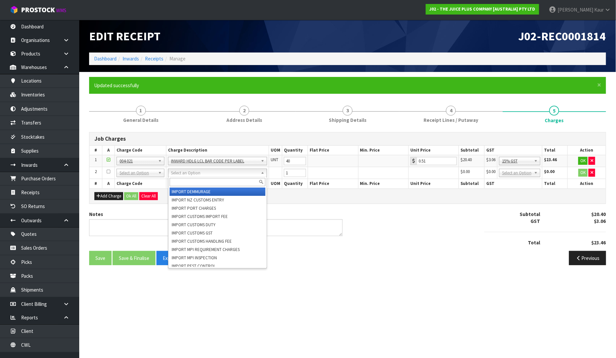
click at [176, 185] on input "text" at bounding box center [218, 182] width 96 height 8
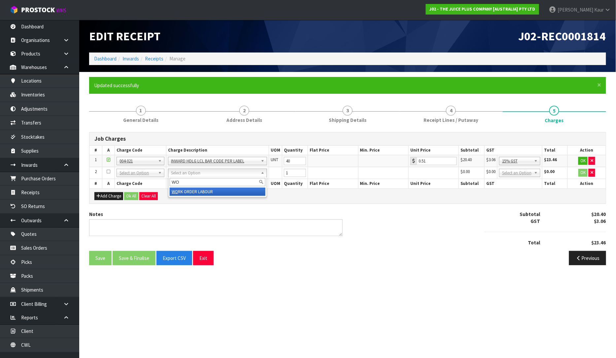
type input "WO"
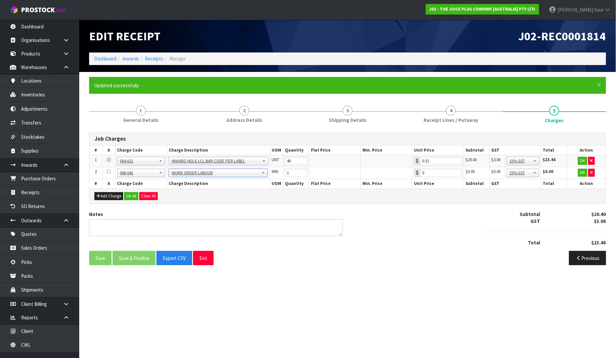
type input "0.89"
drag, startPoint x: 294, startPoint y: 174, endPoint x: 283, endPoint y: 179, distance: 12.3
click at [283, 179] on table "# A Charge Code Charge Description UOM Quantity Flat Price Min. Price Unit Pric…" at bounding box center [347, 166] width 516 height 43
type input "60"
click at [132, 193] on button "Ok All" at bounding box center [131, 196] width 14 height 8
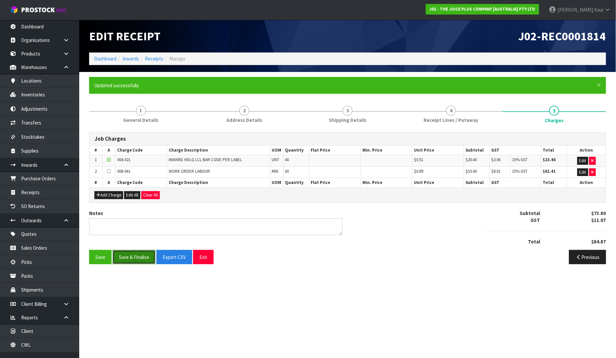
click at [130, 256] on button "Save & Finalise" at bounding box center [133, 257] width 43 height 14
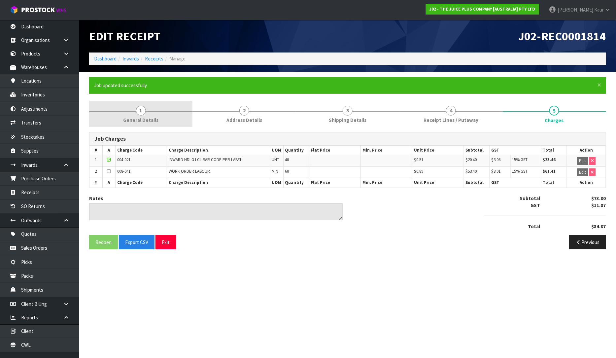
click at [154, 111] on link "1 General Details" at bounding box center [140, 114] width 103 height 26
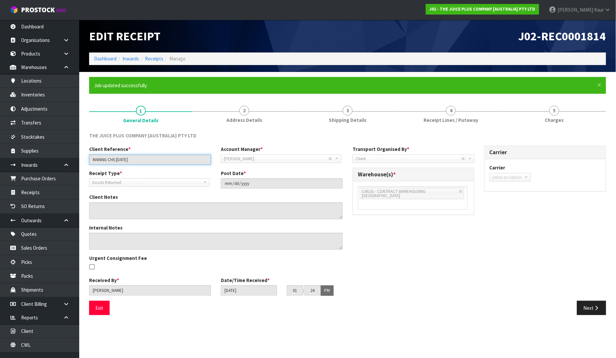
drag, startPoint x: 146, startPoint y: 160, endPoint x: 90, endPoint y: 164, distance: 56.5
click at [90, 164] on div "Client Reference * MAKING CHS [DATE] Account Manager * [PERSON_NAME] [PERSON_NA…" at bounding box center [215, 157] width 263 height 24
click at [418, 116] on link "4 Receipt Lines / Putaway" at bounding box center [450, 114] width 103 height 26
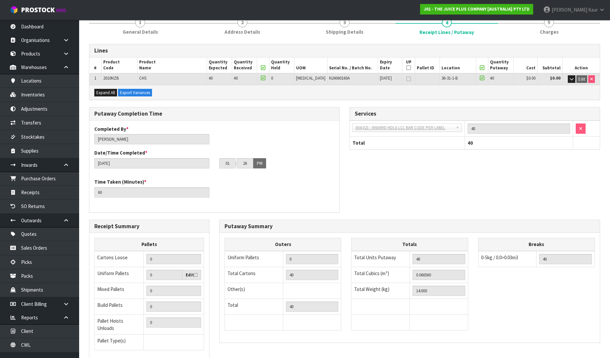
scroll to position [135, 0]
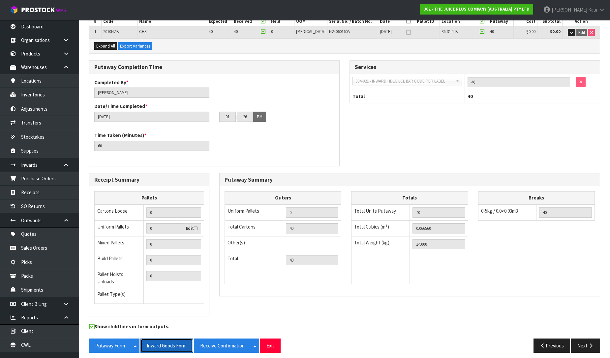
click at [165, 342] on button "Inward Goods Form" at bounding box center [167, 345] width 52 height 14
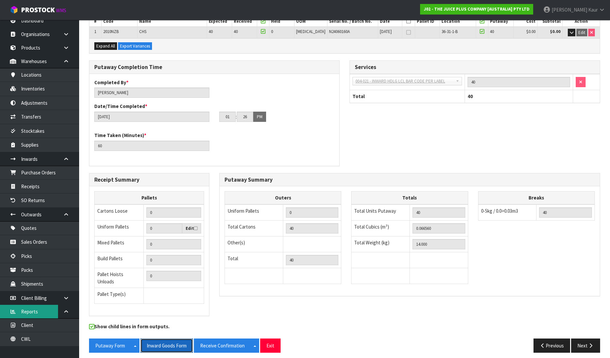
scroll to position [8, 0]
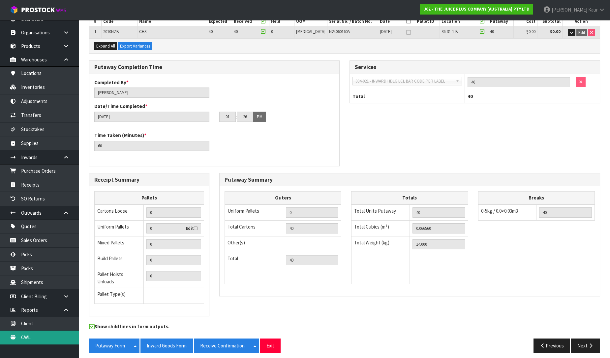
click at [38, 340] on link "CWL" at bounding box center [39, 337] width 79 height 14
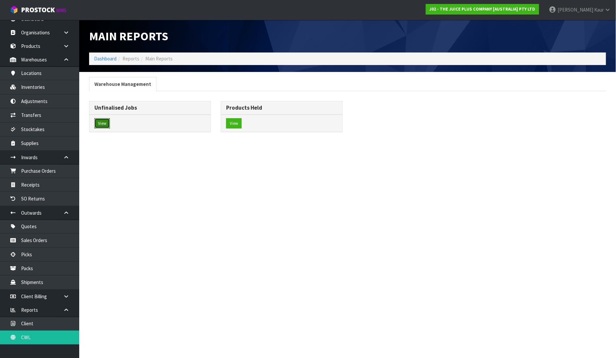
click at [96, 119] on button "View" at bounding box center [102, 123] width 16 height 11
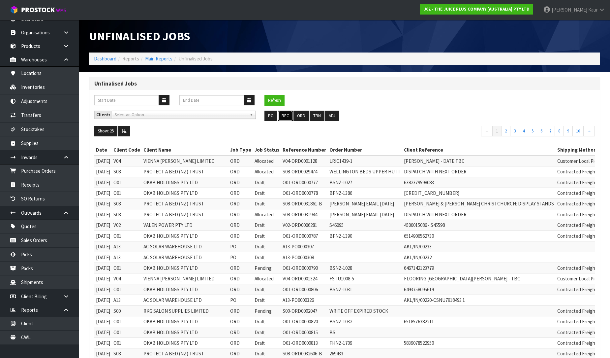
click at [290, 114] on button "REC" at bounding box center [285, 116] width 15 height 11
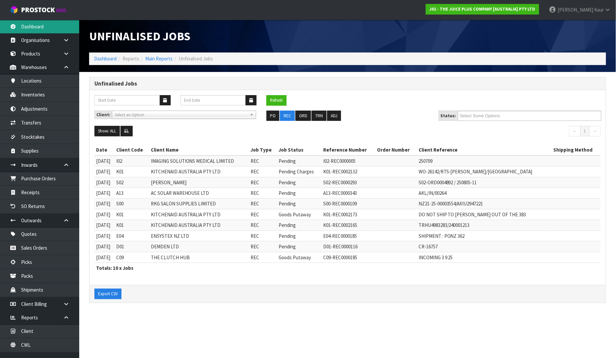
click at [30, 24] on link "Dashboard" at bounding box center [39, 27] width 79 height 14
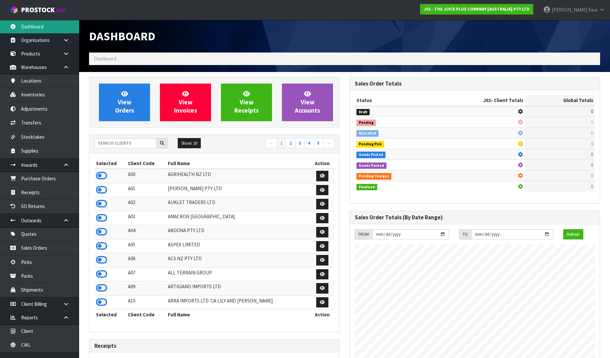
scroll to position [500, 261]
click at [110, 148] on input "text" at bounding box center [125, 143] width 62 height 10
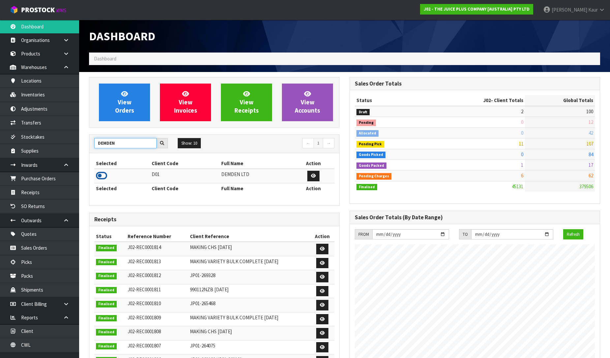
type input "DEMDEN"
click at [103, 176] on icon at bounding box center [101, 176] width 11 height 10
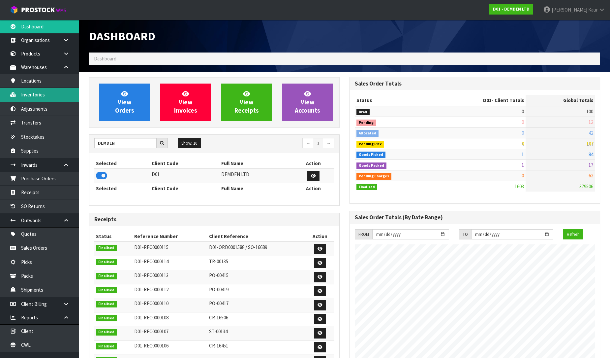
scroll to position [436, 261]
click at [61, 96] on link "Inventories" at bounding box center [39, 95] width 79 height 14
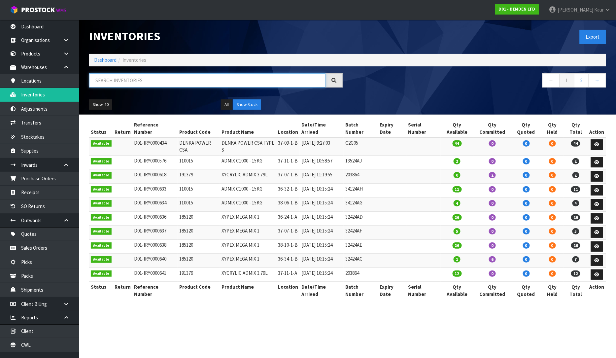
click at [150, 82] on input "text" at bounding box center [207, 80] width 236 height 14
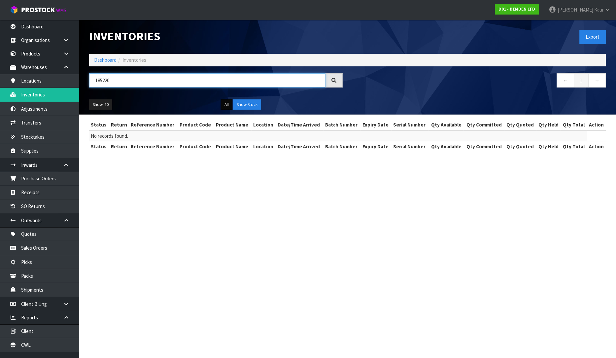
type input "185220"
click at [229, 103] on button "All" at bounding box center [227, 104] width 12 height 11
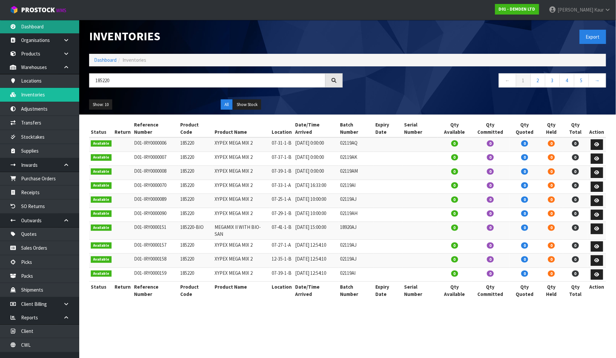
click at [52, 21] on link "Dashboard" at bounding box center [39, 27] width 79 height 14
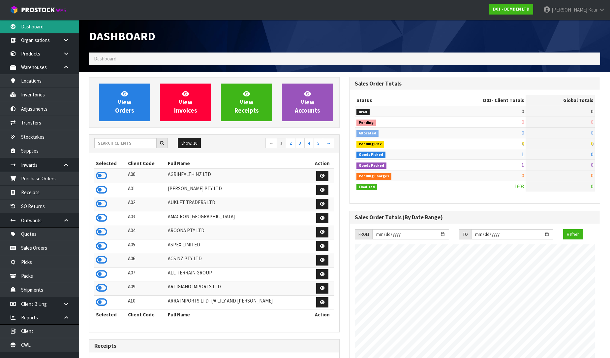
scroll to position [436, 261]
click at [123, 144] on input "text" at bounding box center [125, 143] width 62 height 10
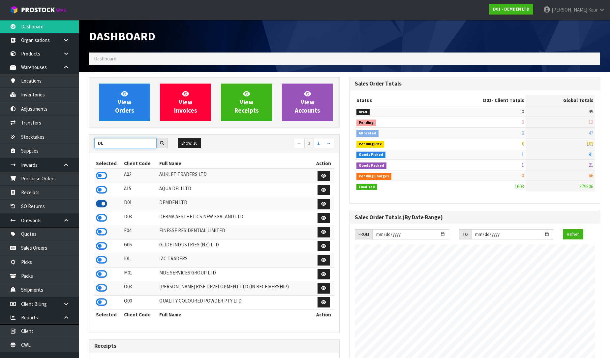
type input "DE"
click at [100, 201] on icon at bounding box center [101, 204] width 11 height 10
click at [61, 188] on link "Receipts" at bounding box center [39, 192] width 79 height 14
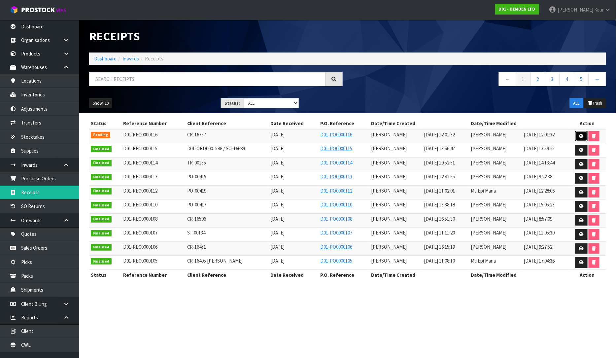
click at [578, 135] on link at bounding box center [581, 136] width 12 height 11
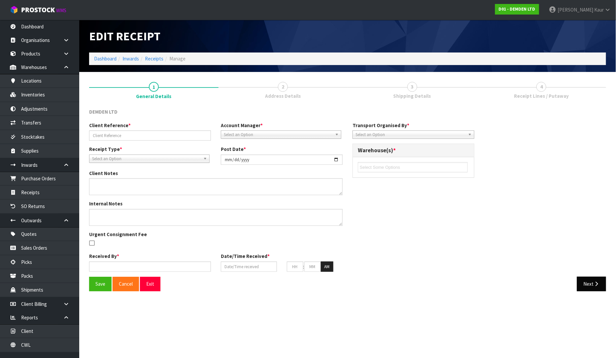
type input "CR-16757"
type input "[DATE]"
type textarea "7 X 185220 XYPEX MEGAMIX LL - BATCH 29124AK"
type input "[PERSON_NAME]"
type input "[DATE]"
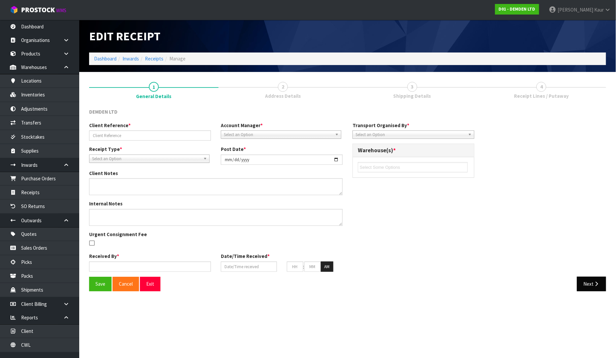
type input "12"
type input "01"
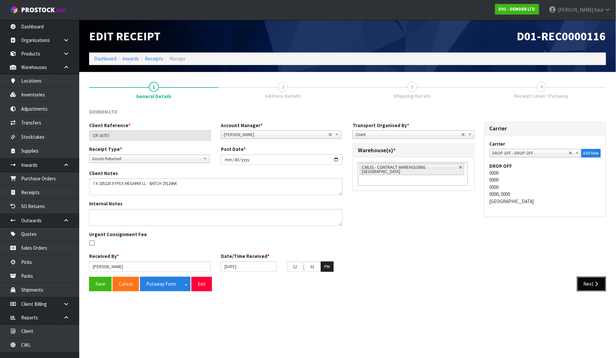
click at [599, 276] on button "Next" at bounding box center [591, 283] width 29 height 14
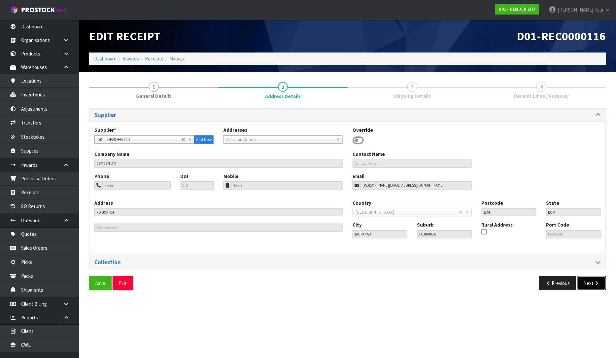
click at [599, 283] on button "Next" at bounding box center [591, 283] width 29 height 14
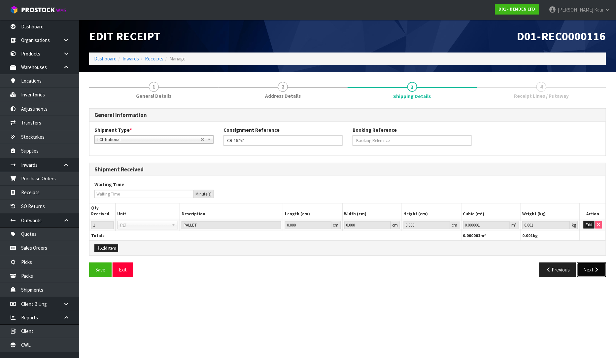
click at [588, 272] on button "Next" at bounding box center [591, 269] width 29 height 14
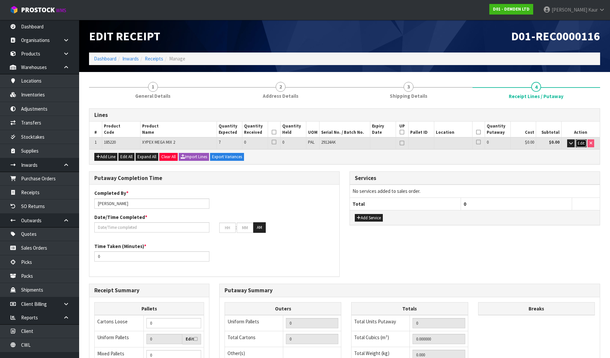
click at [579, 144] on span "Edit" at bounding box center [581, 143] width 7 height 6
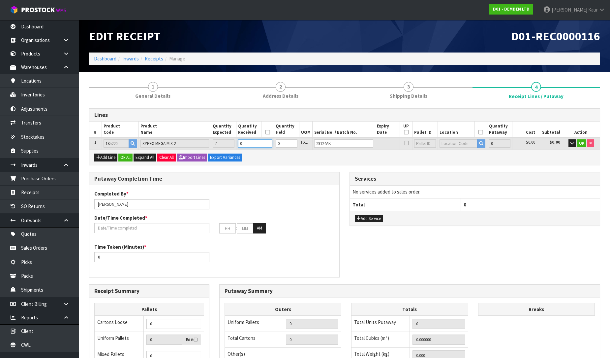
click at [248, 145] on input "0" at bounding box center [255, 143] width 34 height 8
type input "0.2583"
type input "145.6"
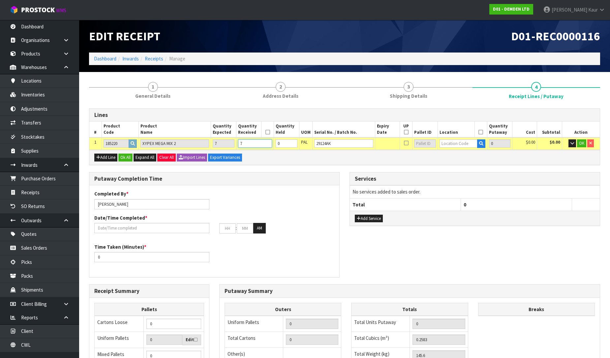
type input "7"
click at [457, 137] on td at bounding box center [462, 143] width 49 height 12
click at [454, 143] on input "text" at bounding box center [459, 143] width 38 height 8
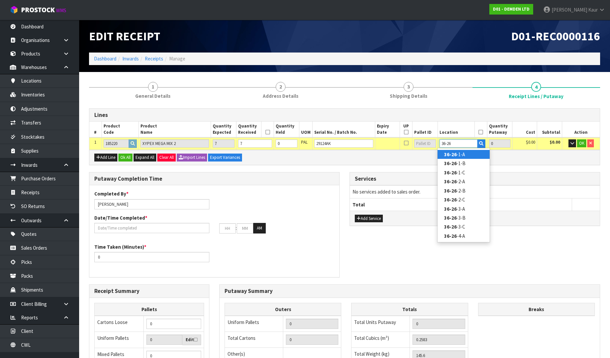
type input "36-26"
click at [454, 158] on link "36-26 -1-A" at bounding box center [464, 154] width 52 height 9
type input "7"
type input "36-26-1-A"
type input "7"
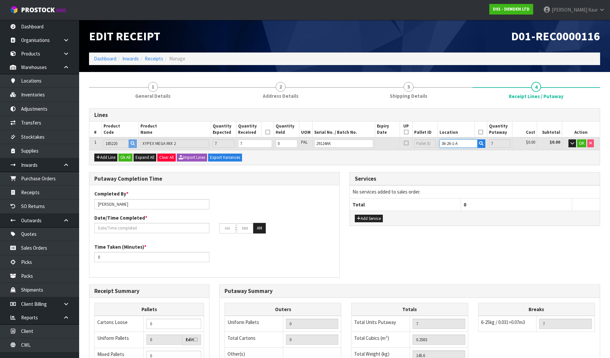
click at [459, 140] on input "36-26-1-A" at bounding box center [459, 143] width 38 height 8
type input "36-26-1-"
type input "0"
click at [462, 161] on link "36-26-1- B" at bounding box center [464, 163] width 52 height 9
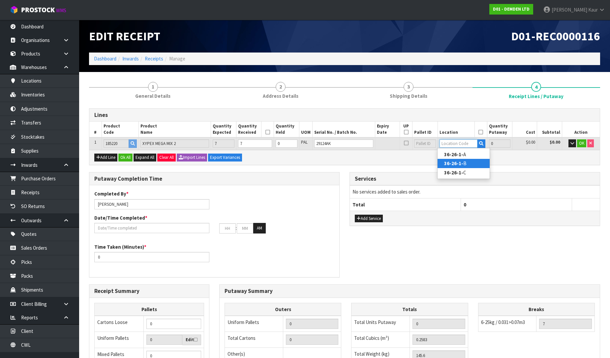
type input "7"
type input "36-26-1-B"
type input "7"
click at [582, 147] on td "OK" at bounding box center [581, 143] width 38 height 12
click at [581, 142] on span "OK" at bounding box center [581, 143] width 5 height 6
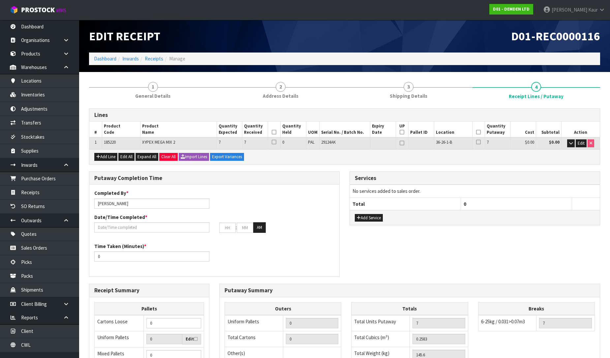
click at [548, 168] on div "Lines # Product Code Product Name Quantity Expected Quantity Received Quantity …" at bounding box center [344, 288] width 511 height 360
click at [273, 132] on icon at bounding box center [274, 132] width 5 height 0
click at [476, 131] on th at bounding box center [478, 129] width 13 height 16
click at [480, 132] on icon at bounding box center [478, 132] width 5 height 0
click at [403, 132] on icon at bounding box center [402, 132] width 5 height 0
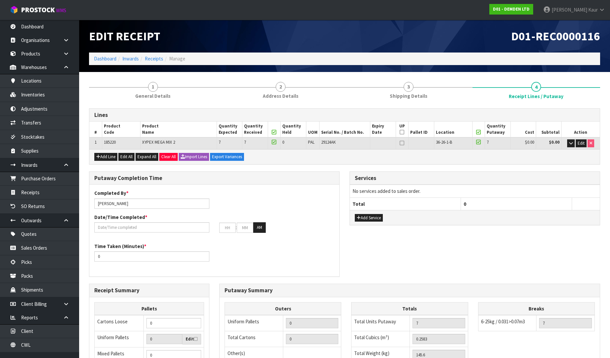
type input "1"
drag, startPoint x: 109, startPoint y: 233, endPoint x: 110, endPoint y: 228, distance: 4.6
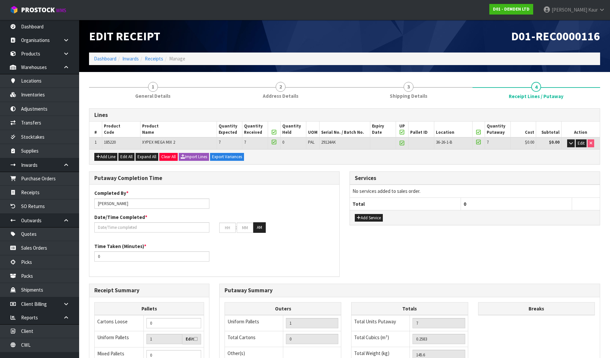
click at [109, 232] on div "Completed By * [PERSON_NAME] Date/Time Completed * : : AM" at bounding box center [214, 213] width 250 height 48
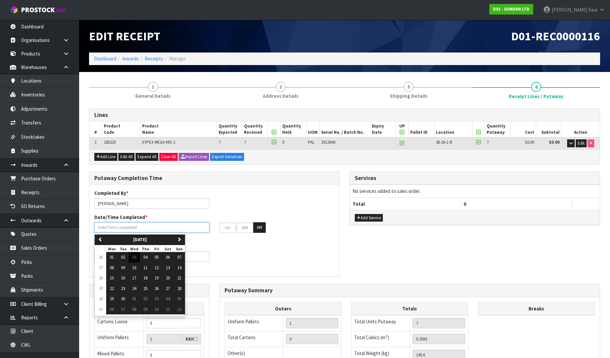
click at [111, 226] on input "text" at bounding box center [151, 227] width 115 height 10
click at [133, 258] on span "03" at bounding box center [134, 257] width 4 height 6
type input "[DATE]"
type input "12"
type input "00"
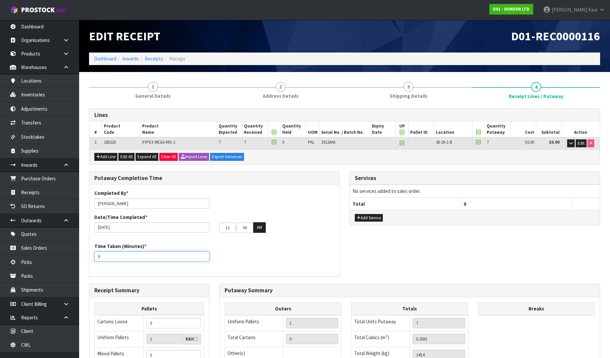
drag, startPoint x: 112, startPoint y: 253, endPoint x: 96, endPoint y: 257, distance: 17.3
click at [96, 257] on input "0" at bounding box center [151, 256] width 115 height 10
type input "15"
drag, startPoint x: 235, startPoint y: 226, endPoint x: 220, endPoint y: 228, distance: 14.6
click at [220, 228] on input "12" at bounding box center [227, 227] width 16 height 10
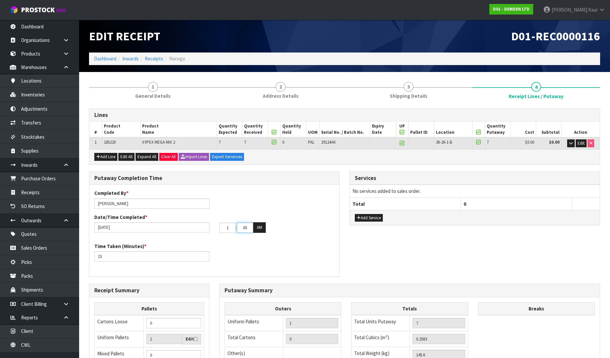
type input "01"
drag, startPoint x: 252, startPoint y: 228, endPoint x: 234, endPoint y: 227, distance: 17.8
click at [234, 227] on tr "01 : 00 : 00 AM" at bounding box center [242, 227] width 47 height 11
type input "50"
click at [257, 225] on button "AM" at bounding box center [259, 227] width 13 height 11
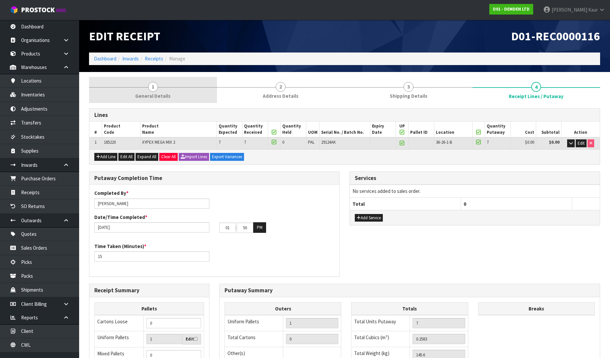
click at [162, 84] on link "1 General Details" at bounding box center [153, 90] width 128 height 26
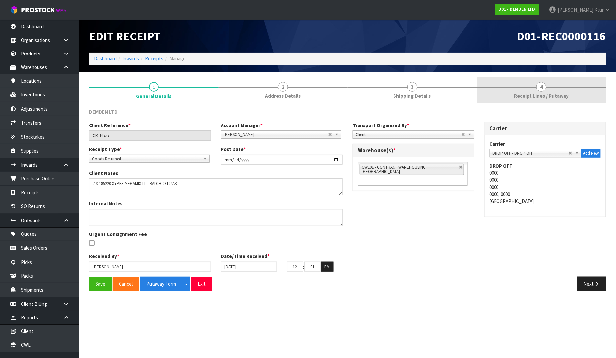
click at [556, 95] on span "Receipt Lines / Putaway" at bounding box center [541, 95] width 55 height 7
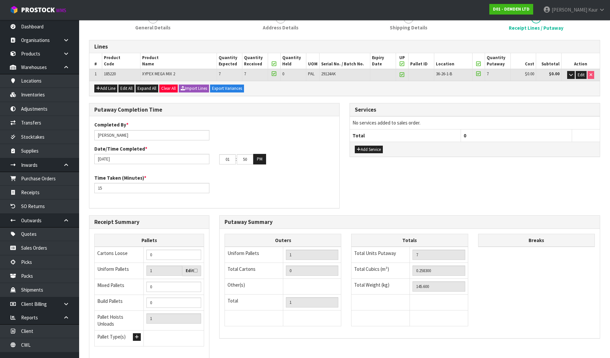
scroll to position [111, 0]
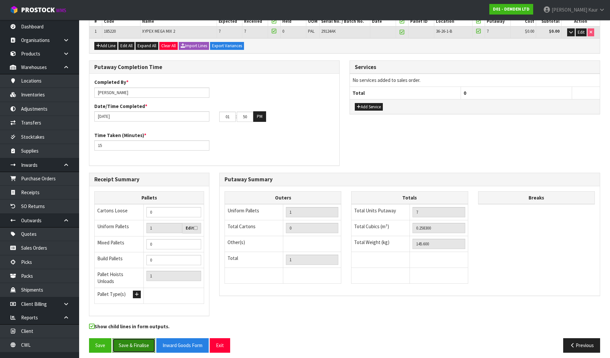
click at [137, 338] on button "Save & Finalise" at bounding box center [133, 345] width 43 height 14
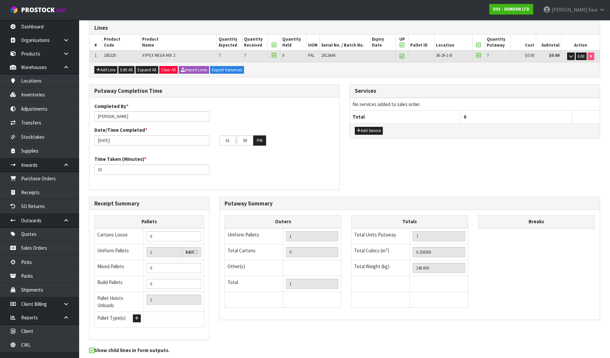
scroll to position [0, 0]
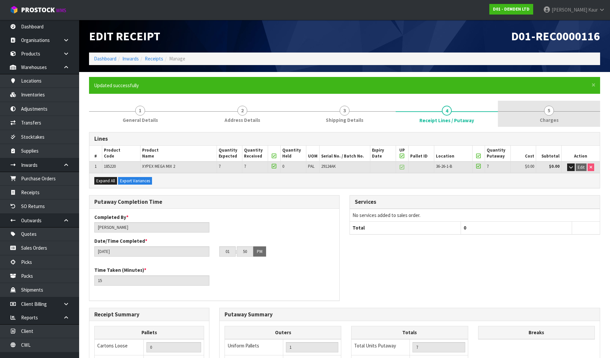
click at [550, 116] on span "Charges" at bounding box center [549, 119] width 19 height 7
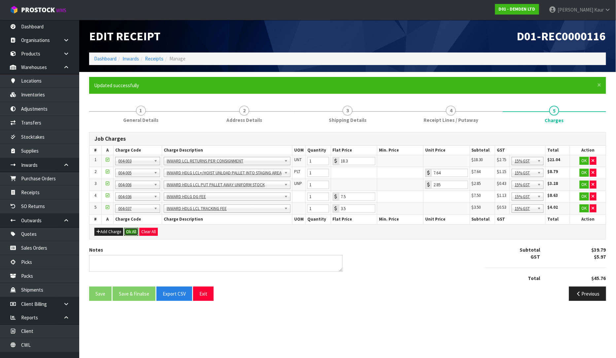
drag, startPoint x: 131, startPoint y: 229, endPoint x: 118, endPoint y: 268, distance: 41.2
click at [130, 229] on button "Ok All" at bounding box center [131, 232] width 14 height 8
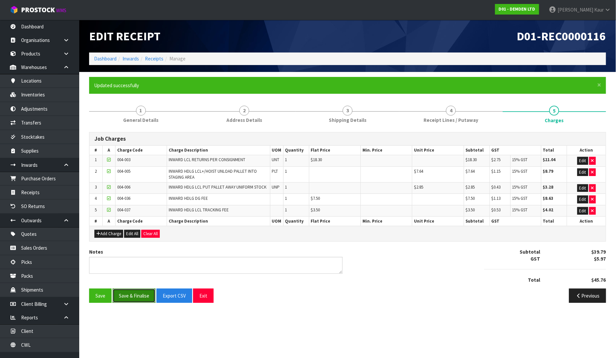
click at [130, 295] on button "Save & Finalise" at bounding box center [133, 295] width 43 height 14
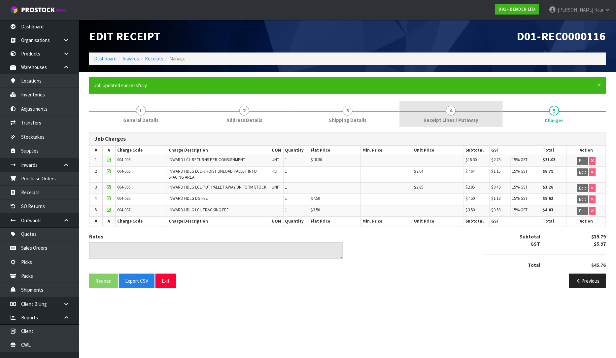
click at [426, 120] on span "Receipt Lines / Putaway" at bounding box center [450, 119] width 55 height 7
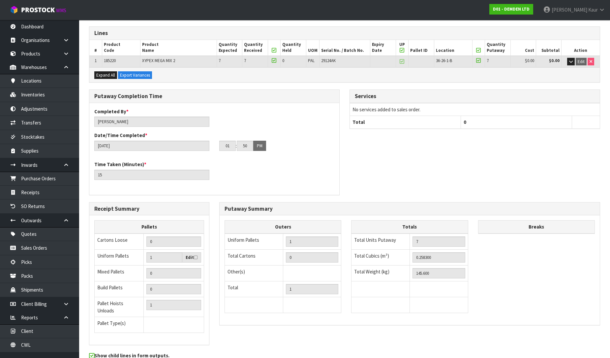
scroll to position [135, 0]
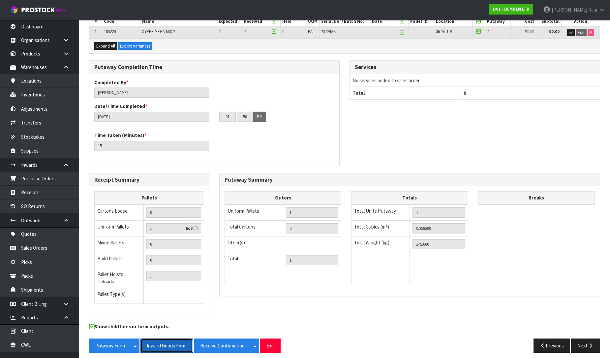
drag, startPoint x: 167, startPoint y: 342, endPoint x: 615, endPoint y: 20, distance: 551.4
click at [168, 342] on button "Inward Goods Form" at bounding box center [167, 345] width 52 height 14
click at [26, 20] on link "Dashboard" at bounding box center [39, 27] width 79 height 14
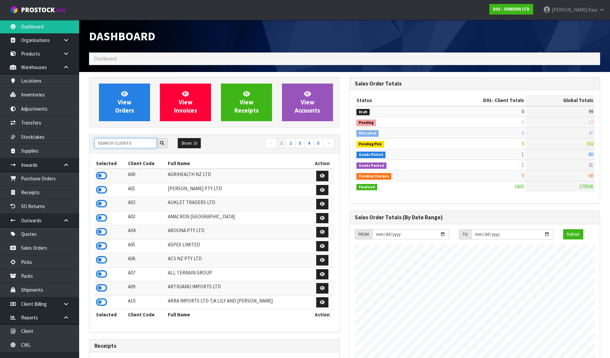
click at [117, 141] on input "text" at bounding box center [125, 143] width 62 height 10
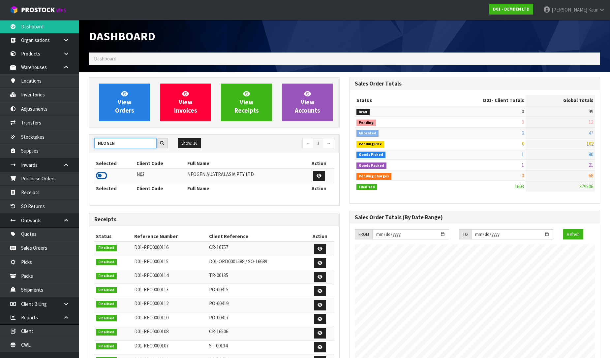
type input "NEOGEN"
click at [96, 175] on icon at bounding box center [101, 176] width 11 height 10
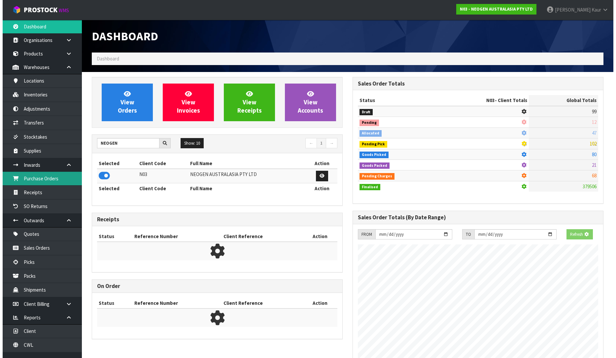
scroll to position [500, 261]
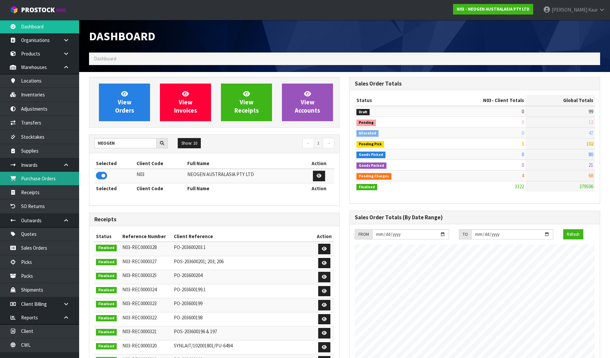
click at [60, 179] on link "Purchase Orders" at bounding box center [39, 179] width 79 height 14
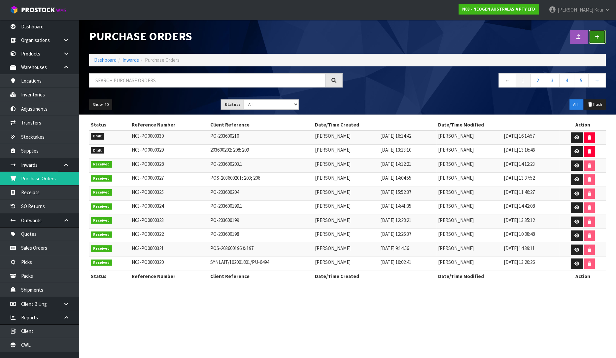
click at [592, 38] on link at bounding box center [596, 37] width 17 height 14
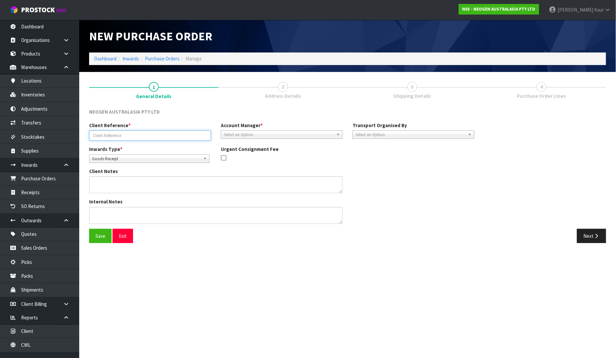
click at [123, 133] on input "text" at bounding box center [150, 135] width 122 height 10
paste input "PO-203600211"
type input "PO-203600211"
click at [256, 132] on span "Select an Option" at bounding box center [279, 135] width 110 height 8
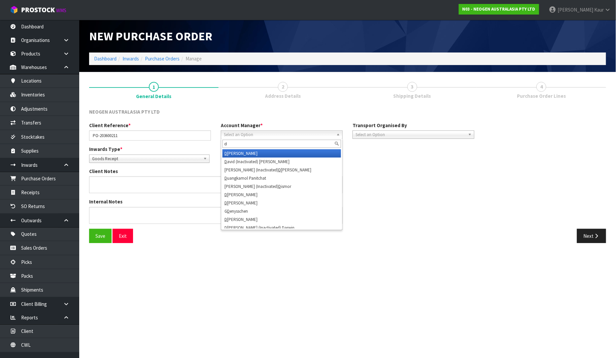
type input "d"
click at [251, 152] on li "D [PERSON_NAME]" at bounding box center [281, 153] width 118 height 8
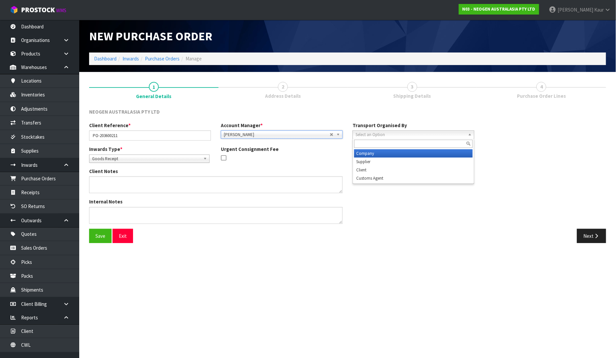
drag, startPoint x: 415, startPoint y: 135, endPoint x: 403, endPoint y: 155, distance: 23.2
click at [414, 135] on span "Select an Option" at bounding box center [410, 135] width 110 height 8
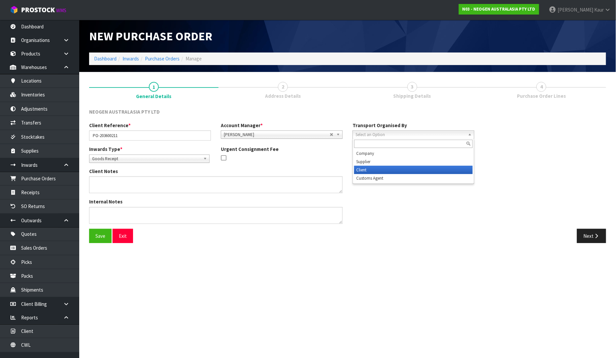
click at [394, 168] on li "Client" at bounding box center [413, 170] width 118 height 8
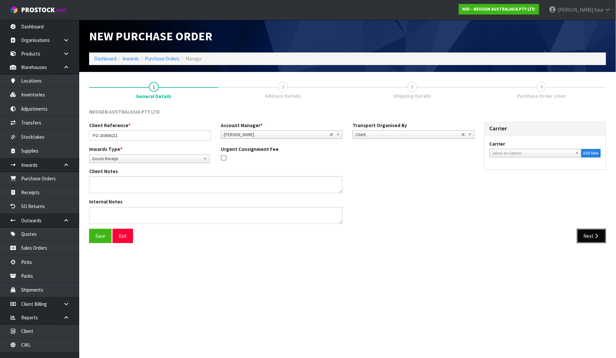
drag, startPoint x: 595, startPoint y: 236, endPoint x: 114, endPoint y: 142, distance: 489.2
click at [594, 236] on icon "button" at bounding box center [596, 235] width 6 height 5
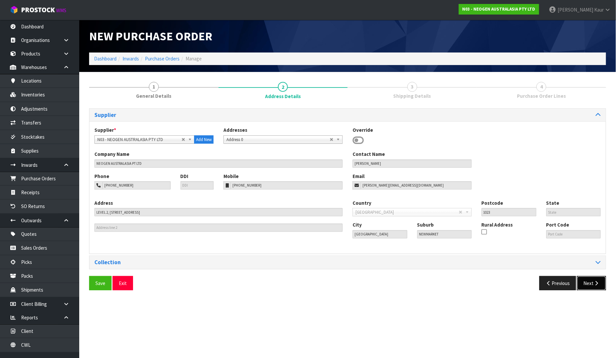
click at [586, 285] on button "Next" at bounding box center [591, 283] width 29 height 14
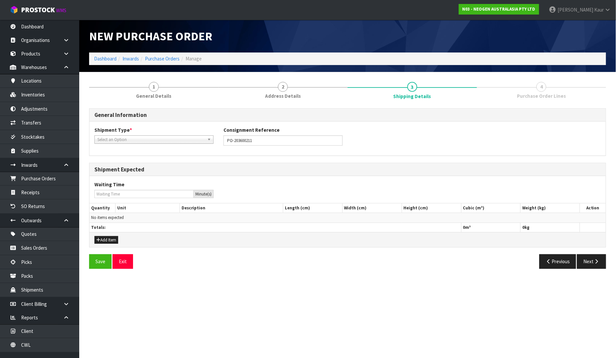
click at [100, 139] on span "Select an Option" at bounding box center [150, 140] width 107 height 8
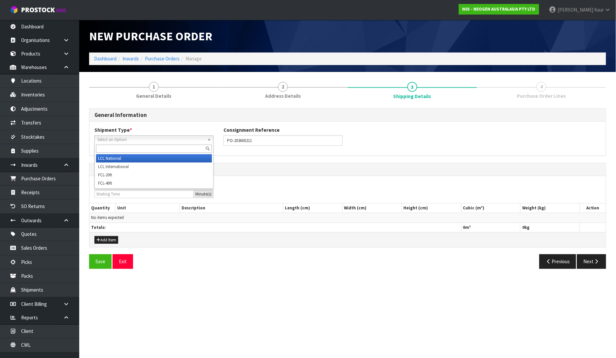
click at [99, 160] on li "LCL National" at bounding box center [154, 158] width 116 height 8
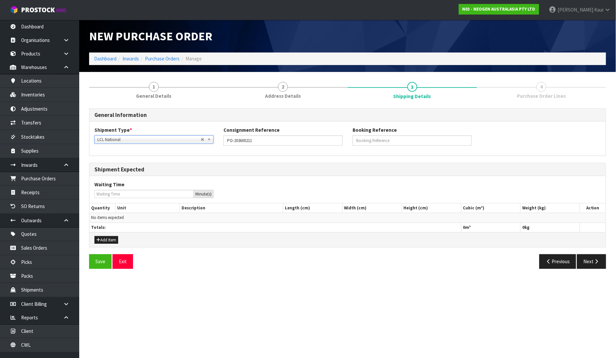
click at [111, 234] on div "Add Item" at bounding box center [347, 239] width 516 height 15
click at [111, 237] on button "Add Item" at bounding box center [106, 240] width 24 height 8
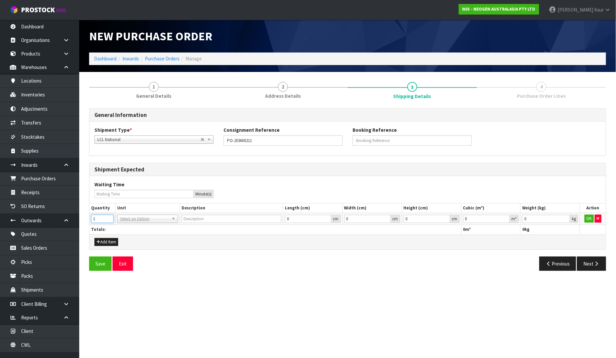
click at [110, 215] on input "1" at bounding box center [102, 218] width 22 height 8
type input "2"
click at [110, 215] on input "2" at bounding box center [102, 218] width 22 height 8
click at [126, 226] on input "text" at bounding box center [147, 228] width 57 height 8
type input "ctn"
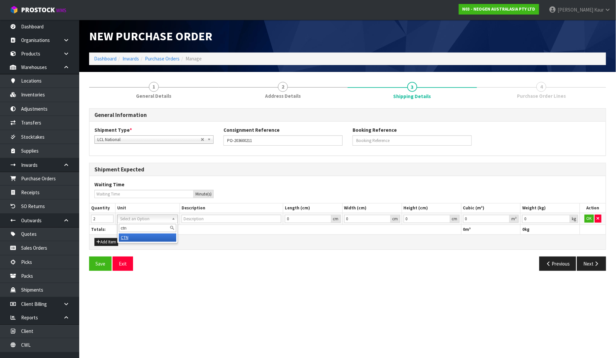
drag, startPoint x: 126, startPoint y: 239, endPoint x: 532, endPoint y: 233, distance: 406.8
type input "CARTON"
type input "0.000001"
click at [504, 217] on input "0.000001" at bounding box center [486, 218] width 47 height 8
type input "0.001"
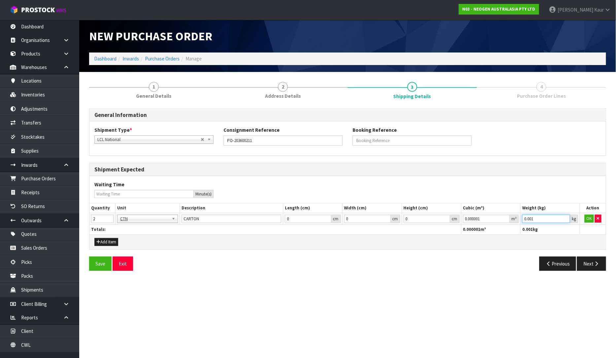
click at [564, 217] on input "0.001" at bounding box center [546, 218] width 48 height 8
click at [586, 218] on button "OK" at bounding box center [588, 218] width 9 height 8
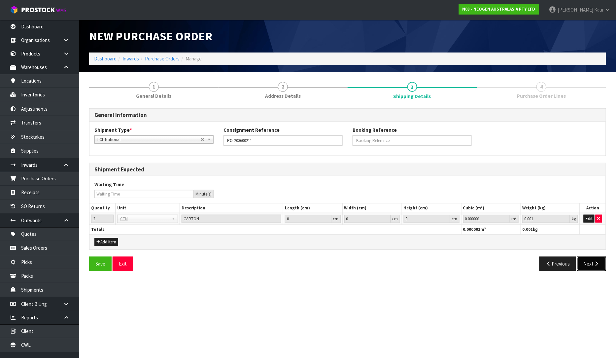
click at [598, 260] on button "Next" at bounding box center [591, 263] width 29 height 14
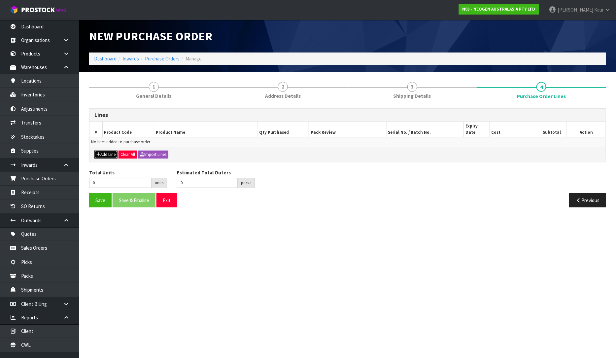
click at [104, 150] on button "Add Line" at bounding box center [105, 154] width 23 height 8
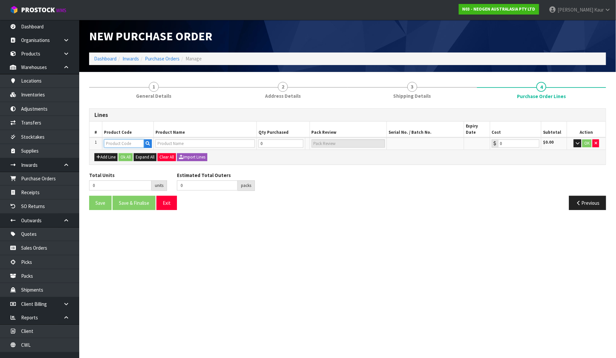
click at [114, 139] on input "text" at bounding box center [124, 143] width 40 height 8
paste input "700006852"
type input "700006852"
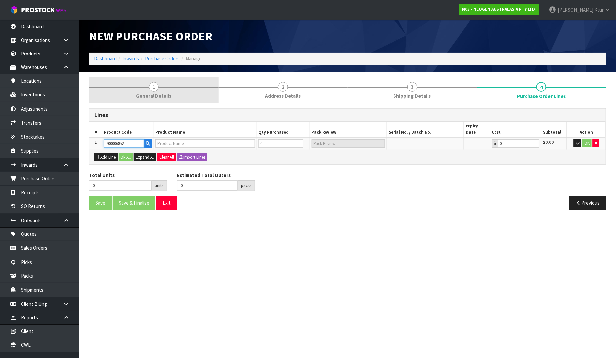
type input "DPWS9 DILUENT PWS (9ML 400/BOX) LABEL - IN VITRO ONLY"
type input "0.00"
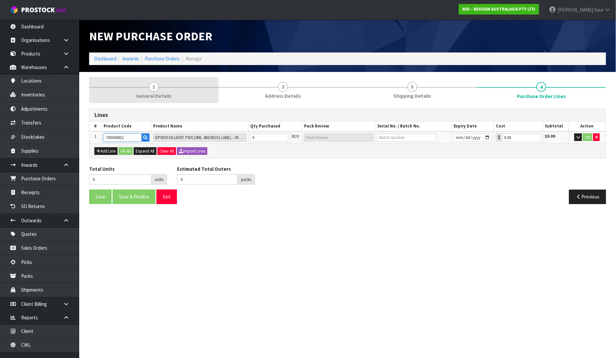
type input "700006852"
click at [145, 92] on link "1 General Details" at bounding box center [153, 90] width 129 height 26
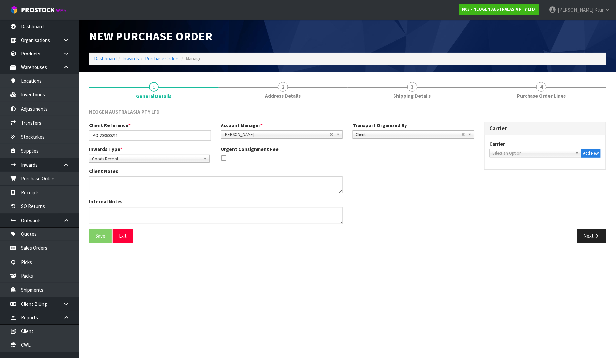
click at [515, 150] on span "Select an Option" at bounding box center [532, 153] width 80 height 8
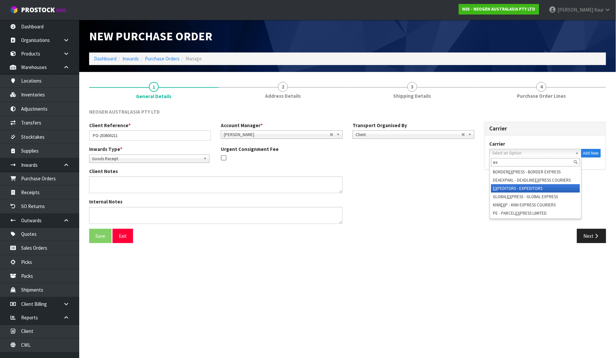
type input "ex"
drag, startPoint x: 522, startPoint y: 187, endPoint x: 288, endPoint y: 178, distance: 234.0
click at [521, 187] on li "EX PEDITORS - EXPEDITORS" at bounding box center [535, 188] width 89 height 8
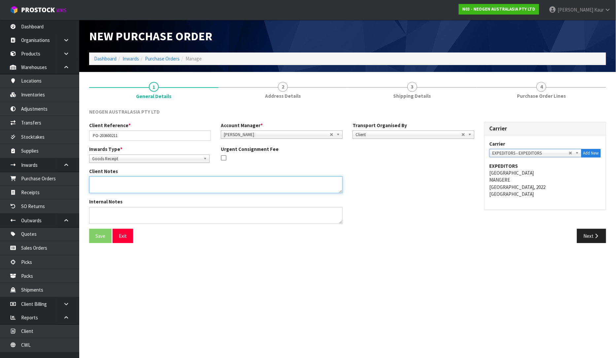
click at [145, 181] on textarea at bounding box center [215, 184] width 253 height 17
paste textarea "700006852"
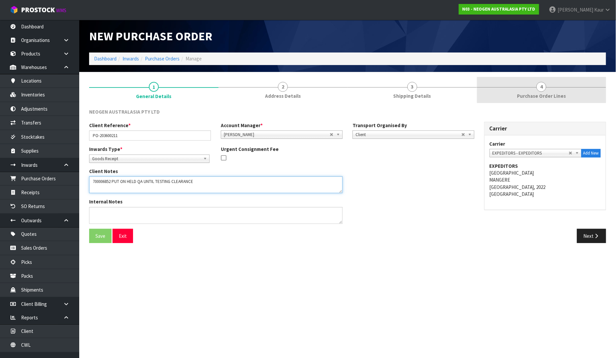
type textarea "700006852 PUT ON HELD QA UNTIL TESTING CLEARANCE"
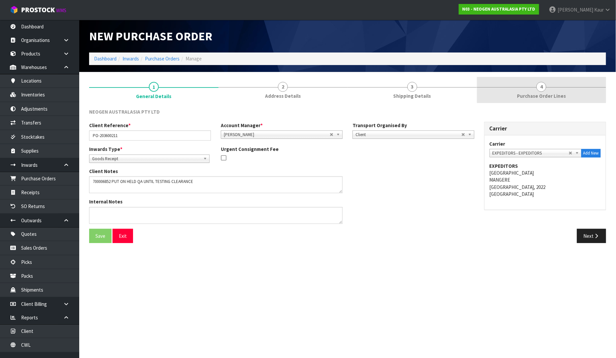
click at [551, 96] on span "Purchase Order Lines" at bounding box center [541, 95] width 49 height 7
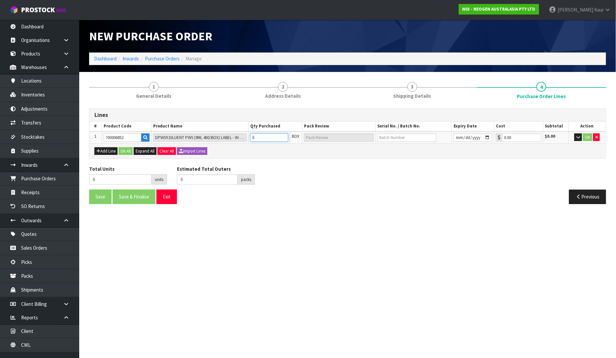
click at [242, 137] on tr "1 700006852 DPWS9 DILUENT PWS (9ML 400/BOX) LABEL - IN VITRO ONLY 0 BOX 0.00 $0…" at bounding box center [347, 137] width 516 height 12
type input "4"
type input "4 CTN"
type input "4"
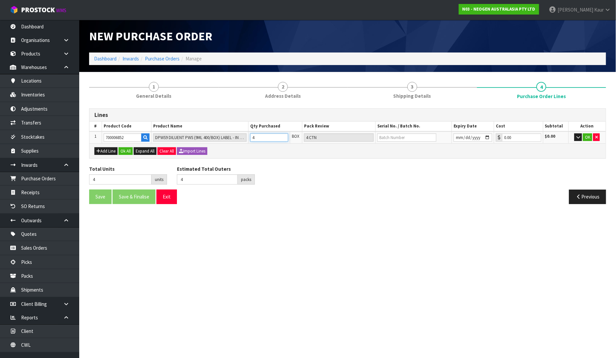
type input "42"
type input "1 PLT + 18 CTN"
type input "42"
type input "18"
type input "42"
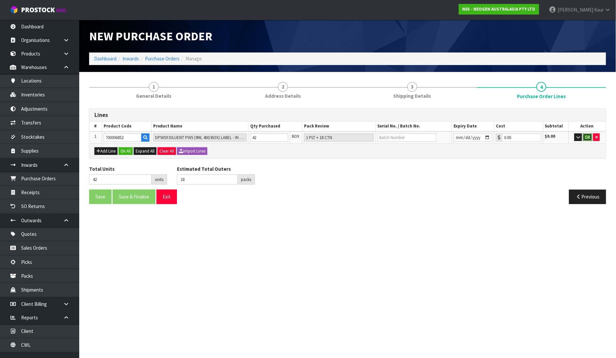
click at [587, 139] on button "OK" at bounding box center [587, 137] width 9 height 8
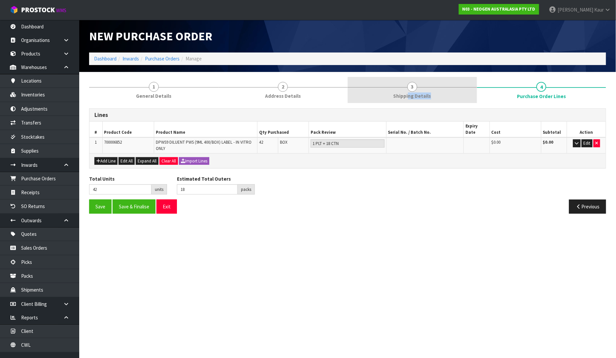
drag, startPoint x: 409, startPoint y: 99, endPoint x: 406, endPoint y: 101, distance: 3.8
click at [406, 101] on link "3 Shipping Details" at bounding box center [411, 90] width 129 height 26
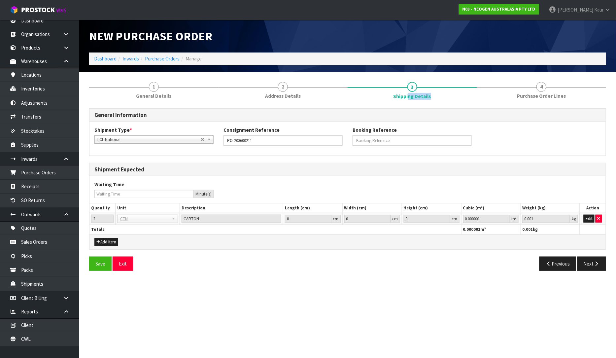
scroll to position [8, 0]
click at [112, 241] on button "Add Item" at bounding box center [106, 242] width 24 height 8
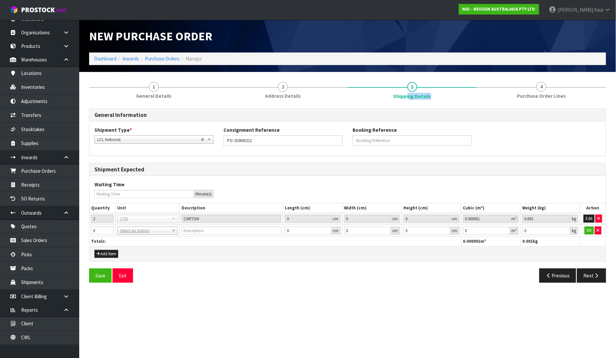
click at [126, 221] on span "CTN" at bounding box center [144, 219] width 49 height 8
click at [601, 230] on button "button" at bounding box center [597, 230] width 7 height 8
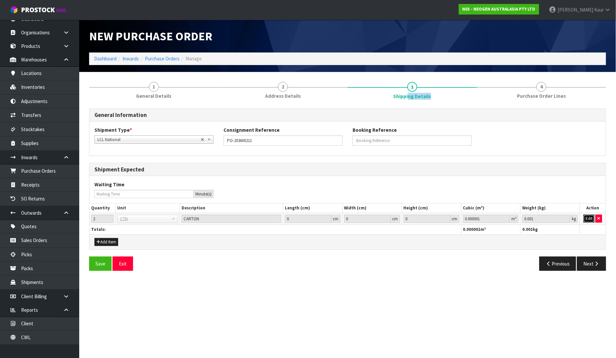
click at [590, 219] on button "Edit" at bounding box center [588, 218] width 11 height 8
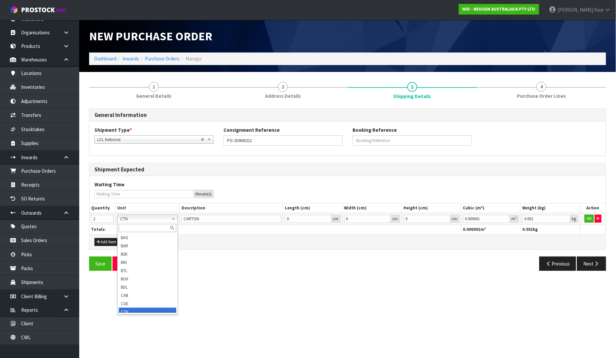
click at [123, 226] on input "text" at bounding box center [147, 228] width 57 height 8
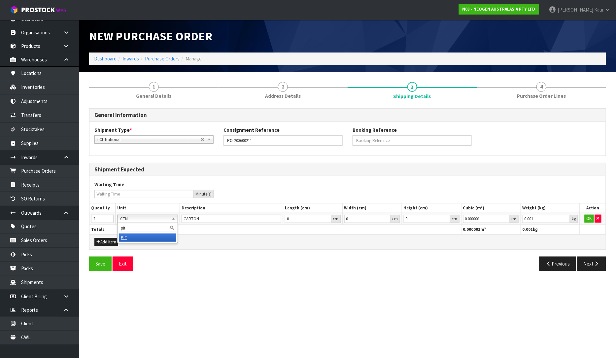
type input "plt"
type input "PALLET"
click at [590, 218] on button "OK" at bounding box center [588, 218] width 9 height 8
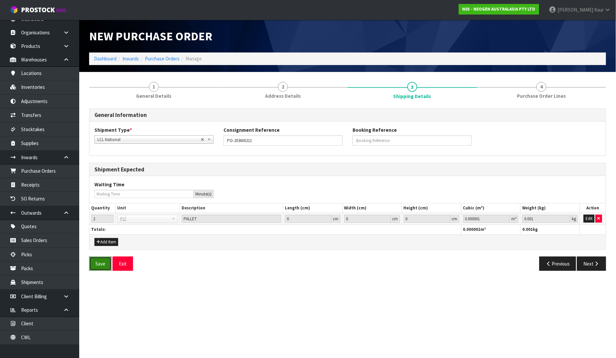
click at [96, 261] on button "Save" at bounding box center [100, 263] width 22 height 14
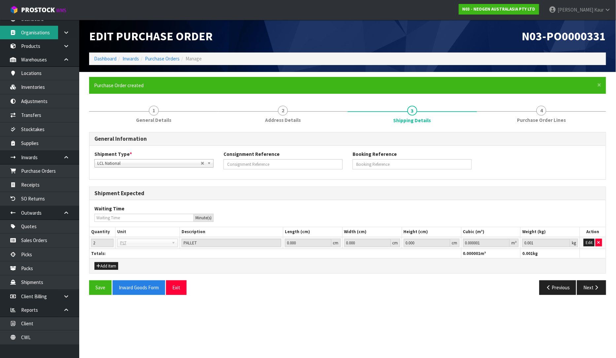
click at [36, 34] on link "Organisations" at bounding box center [39, 33] width 79 height 14
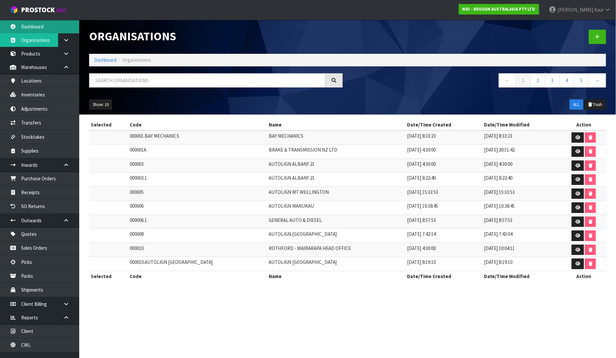
click at [35, 21] on link "Dashboard" at bounding box center [39, 27] width 79 height 14
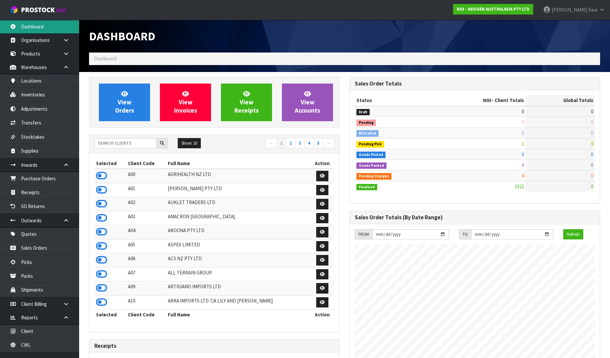
scroll to position [500, 261]
click at [113, 145] on input "text" at bounding box center [125, 143] width 62 height 10
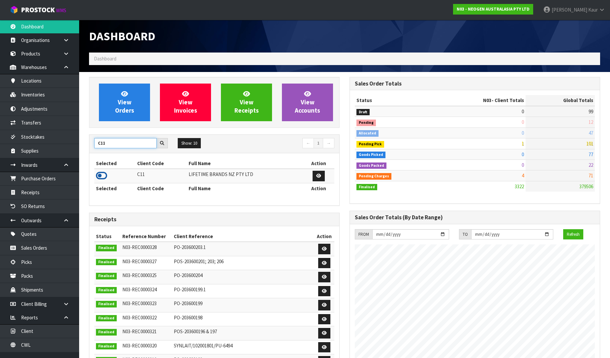
type input "C11"
click at [103, 175] on icon at bounding box center [101, 176] width 11 height 10
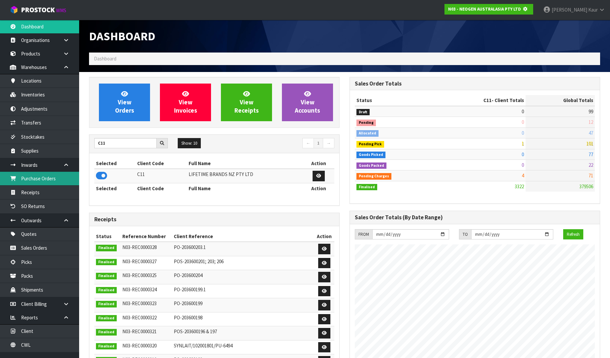
scroll to position [411, 261]
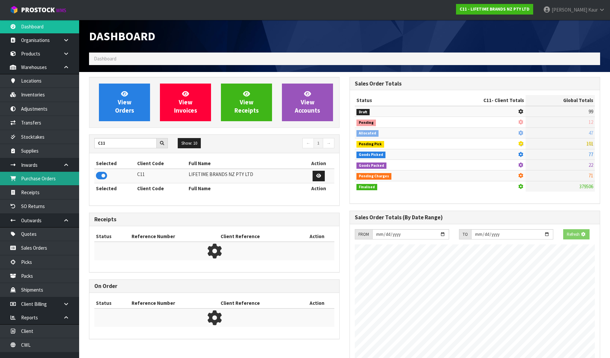
click at [58, 175] on link "Purchase Orders" at bounding box center [39, 179] width 79 height 14
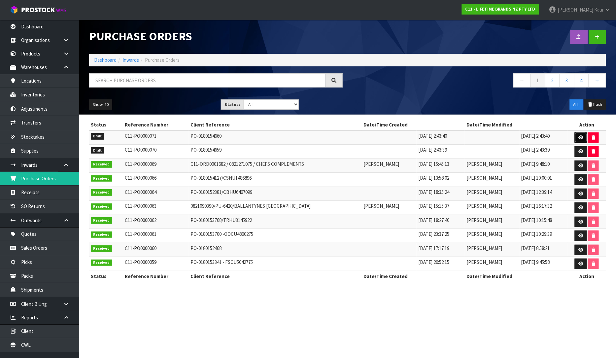
click at [576, 138] on link at bounding box center [580, 137] width 12 height 11
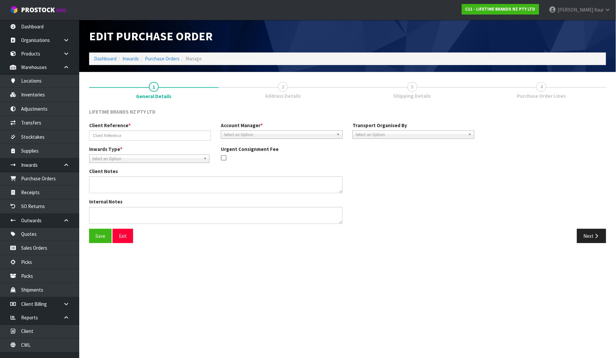
type input "PO-0180154660"
type textarea "PURCHASE ORDER: 4500345996-000010"
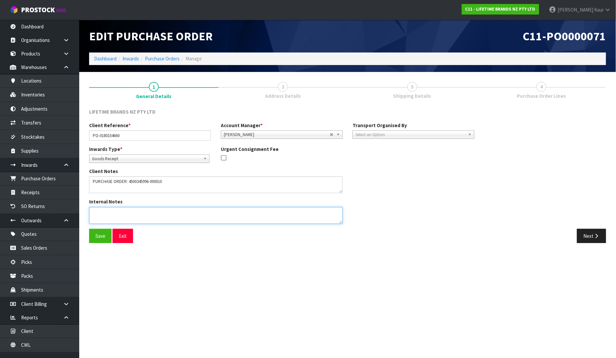
click at [100, 215] on textarea at bounding box center [215, 215] width 253 height 17
drag, startPoint x: 149, startPoint y: 209, endPoint x: 121, endPoint y: 214, distance: 28.5
click at [121, 214] on textarea at bounding box center [215, 215] width 253 height 17
type textarea "CONTAINER NO-TGCU5170987"
click at [132, 140] on input "PO-0180154660" at bounding box center [150, 135] width 122 height 10
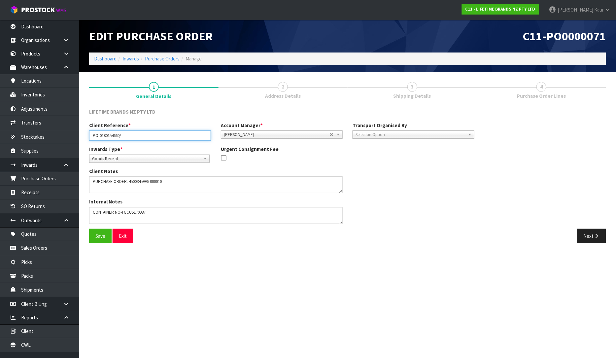
paste input "TGCU5170987"
type input "PO-0180154660/TGCU5170987"
click at [105, 236] on button "Save" at bounding box center [100, 236] width 22 height 14
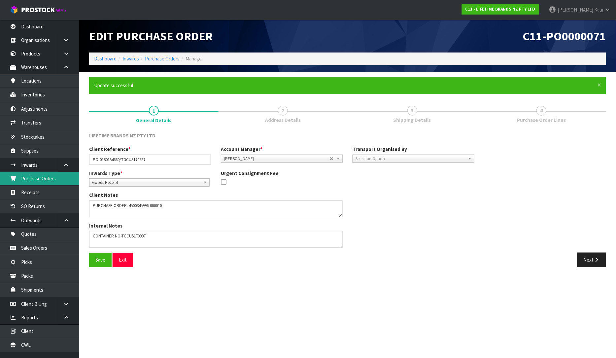
click at [59, 182] on link "Purchase Orders" at bounding box center [39, 179] width 79 height 14
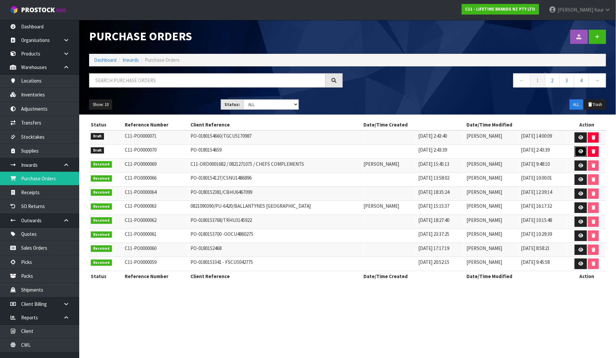
click at [583, 148] on link at bounding box center [580, 151] width 12 height 11
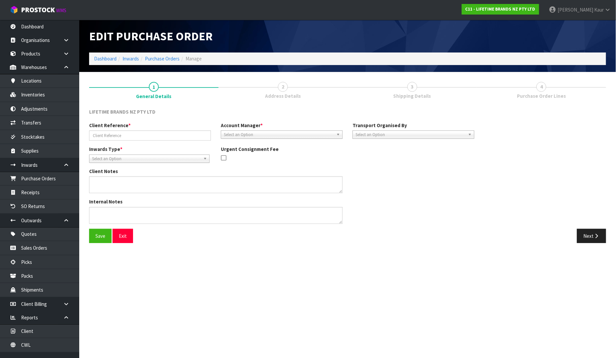
type input "PO-0180154659"
type textarea "PURCHASE ORDER: 4500345999-000010"
click at [135, 136] on input "PO-0180154659" at bounding box center [150, 135] width 122 height 10
paste input "HLBU1050850"
type input "PO-0180154659/HLBU1050850"
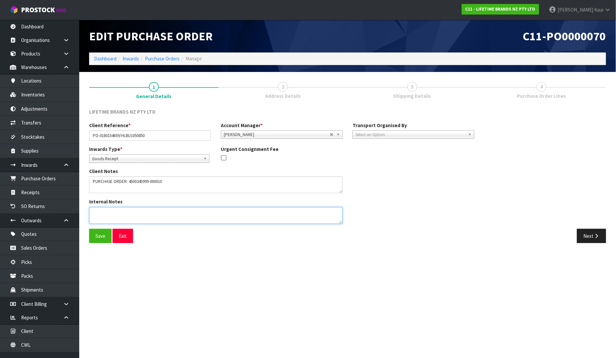
click at [109, 213] on textarea at bounding box center [215, 215] width 253 height 17
paste textarea "HLBU1050850"
type textarea "CONTAINER NO:HLBU1050850"
click at [98, 232] on button "Save" at bounding box center [100, 236] width 22 height 14
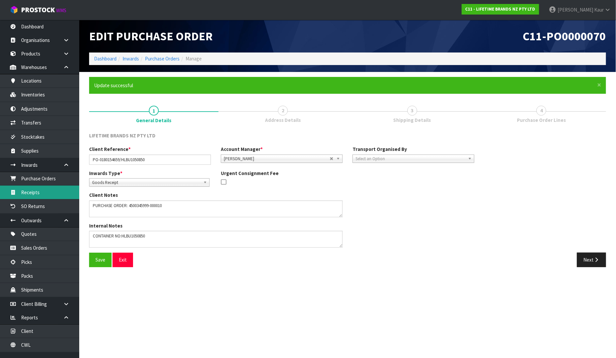
click at [45, 196] on link "Receipts" at bounding box center [39, 192] width 79 height 14
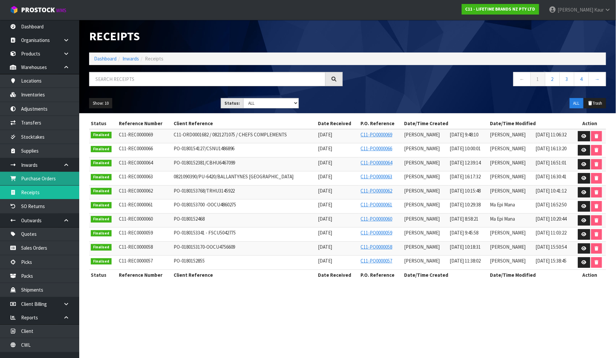
click at [47, 176] on link "Purchase Orders" at bounding box center [39, 179] width 79 height 14
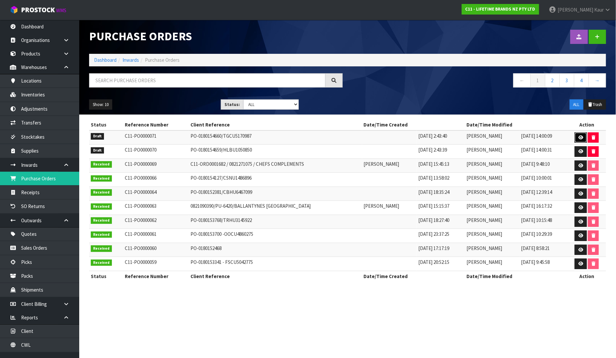
click at [576, 139] on link at bounding box center [580, 137] width 12 height 11
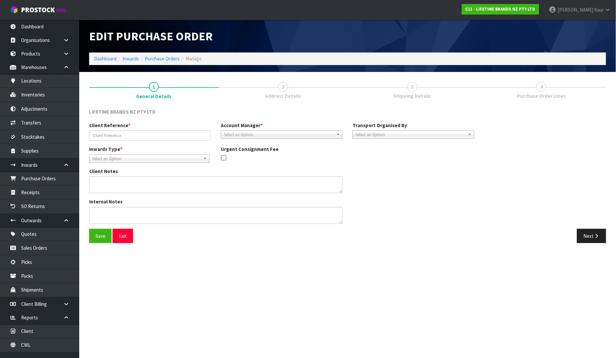
type input "PO-0180154660/TGCU5170987"
type textarea "PURCHASE ORDER: 4500345996-000010"
type textarea "CONTAINER NO-TGCU5170987"
click at [407, 134] on span "Select an Option" at bounding box center [410, 135] width 110 height 8
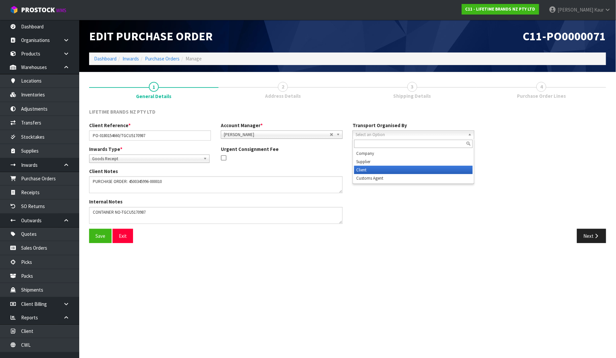
click at [382, 172] on li "Client" at bounding box center [413, 170] width 118 height 8
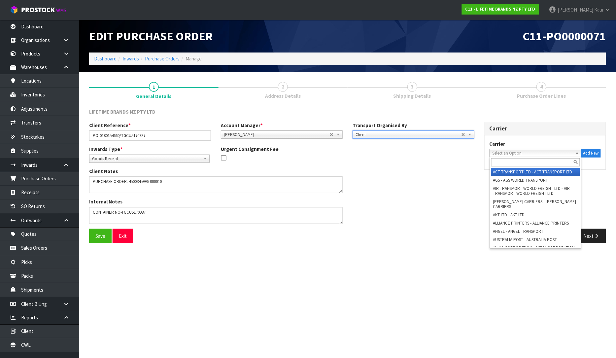
click at [508, 150] on span "Select an Option" at bounding box center [532, 153] width 80 height 8
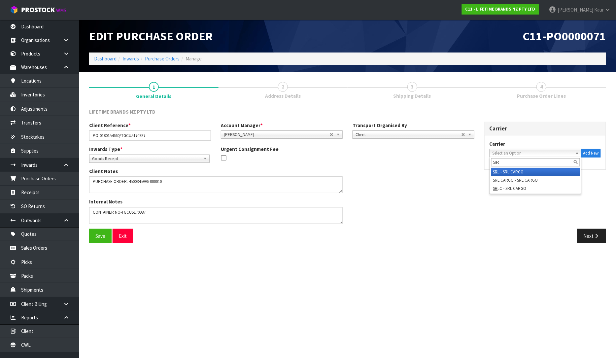
type input "SR"
click at [506, 172] on li "SR L - SRL CARGO" at bounding box center [535, 172] width 89 height 8
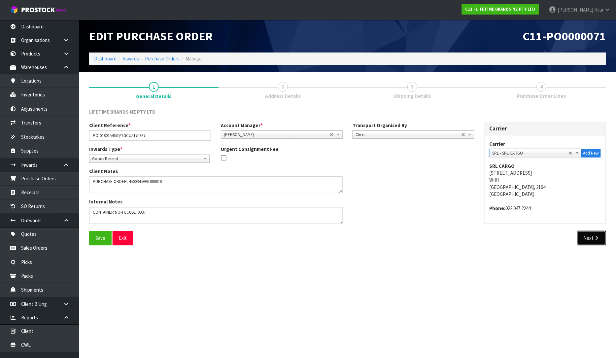
click at [584, 236] on button "Next" at bounding box center [591, 238] width 29 height 14
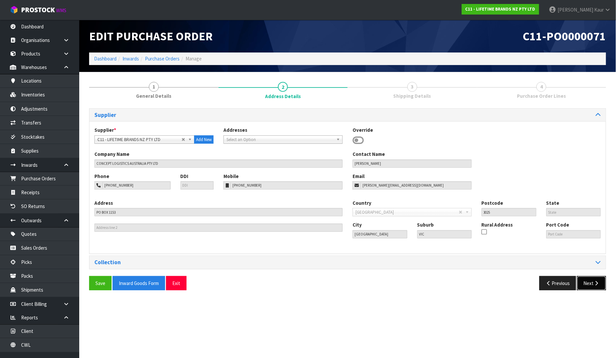
click at [590, 279] on button "Next" at bounding box center [591, 283] width 29 height 14
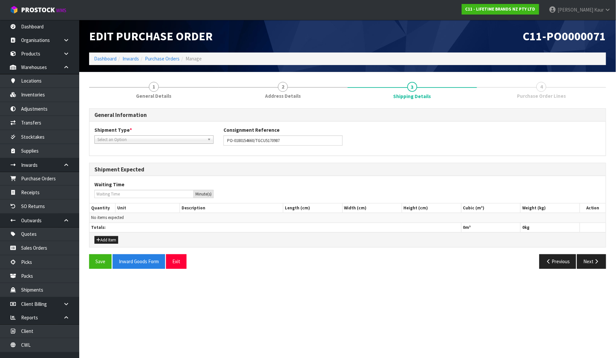
click at [144, 137] on span "Select an Option" at bounding box center [150, 140] width 107 height 8
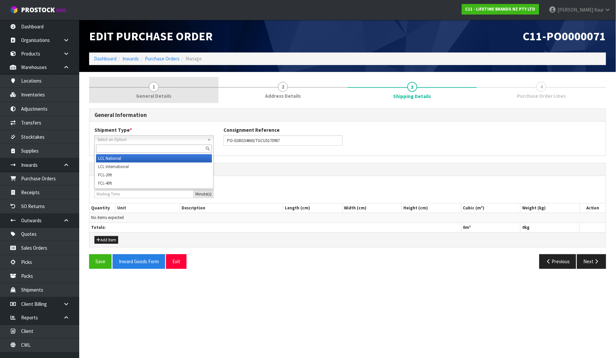
click at [163, 88] on link "1 General Details" at bounding box center [153, 90] width 129 height 26
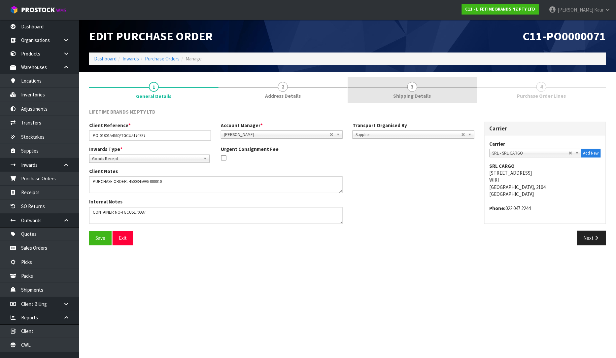
click at [417, 90] on link "3 Shipping Details" at bounding box center [411, 90] width 129 height 26
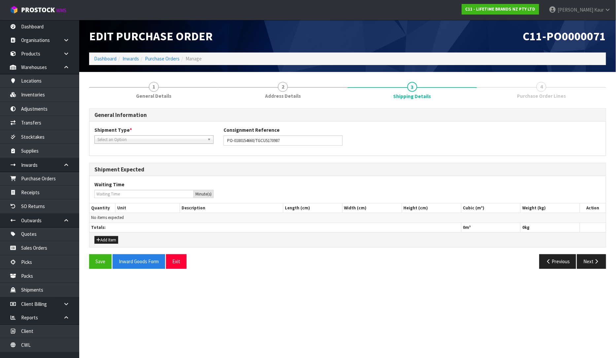
click at [123, 140] on span "Select an Option" at bounding box center [150, 140] width 107 height 8
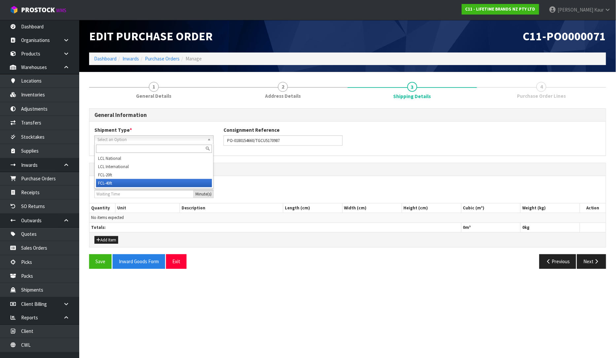
click at [117, 183] on li "FCL-40ft" at bounding box center [154, 183] width 116 height 8
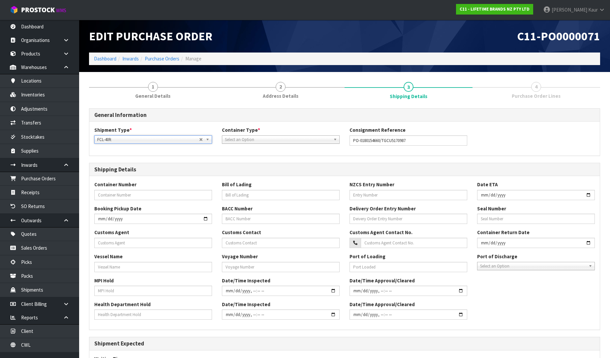
click at [232, 140] on span "Select an Option" at bounding box center [278, 140] width 106 height 8
click at [232, 157] on li "Loose" at bounding box center [281, 158] width 114 height 8
drag, startPoint x: 417, startPoint y: 141, endPoint x: 383, endPoint y: 141, distance: 34.6
click at [383, 140] on input "PO-0180154660/TGCU5170987" at bounding box center [409, 140] width 118 height 10
click at [108, 190] on input "text" at bounding box center [153, 195] width 118 height 10
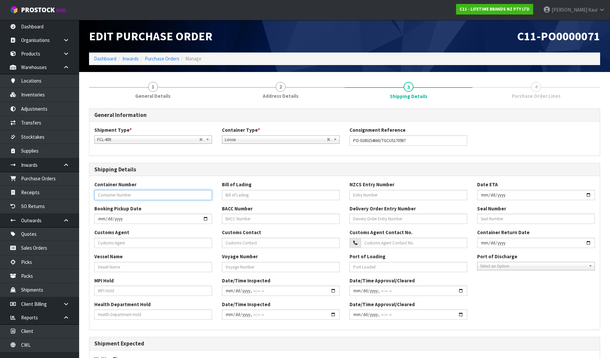
paste input "TGCU5170987"
type input "TGCU5170987"
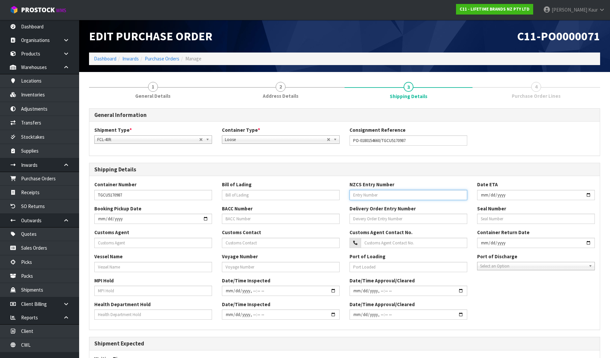
click at [359, 195] on input "text" at bounding box center [409, 195] width 118 height 10
paste input "27987309"
type input "27987309"
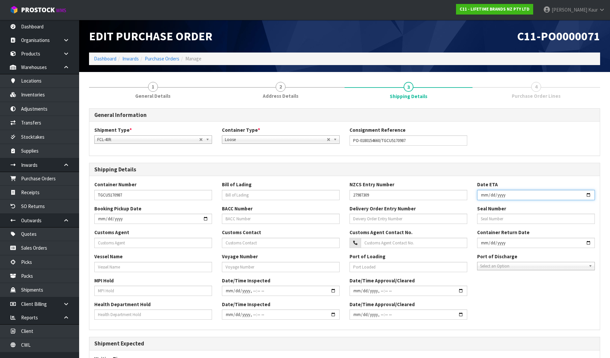
click at [480, 195] on input "date" at bounding box center [536, 195] width 118 height 10
type input "[DATE]"
click at [146, 244] on input "text" at bounding box center [153, 242] width 118 height 10
paste input "COMPLIANT CUSTOMS LIMITED"
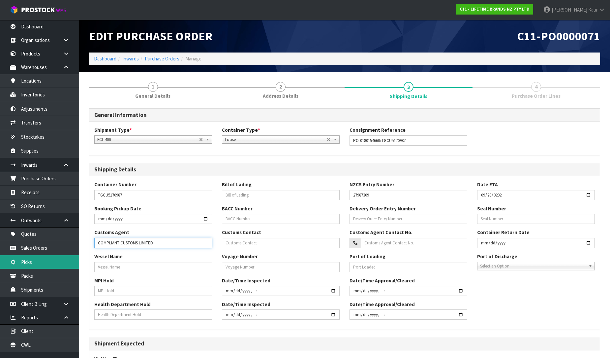
type input "COMPLIANT CUSTOMS LIMITED"
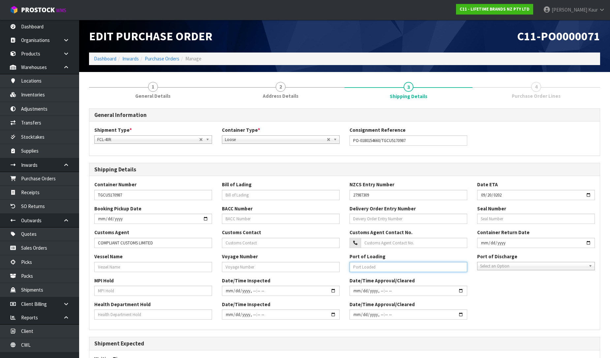
click at [393, 270] on input "text" at bounding box center [409, 267] width 118 height 10
paste input "USCHS - [GEOGRAPHIC_DATA]"
type input "USCHS - [GEOGRAPHIC_DATA]"
click at [526, 266] on span "Select an Option" at bounding box center [533, 266] width 106 height 8
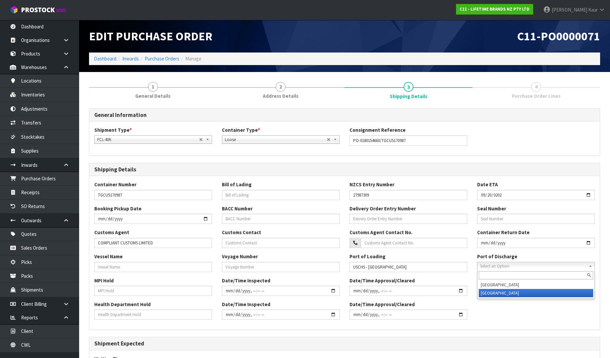
click at [503, 293] on li "[GEOGRAPHIC_DATA]" at bounding box center [536, 293] width 114 height 8
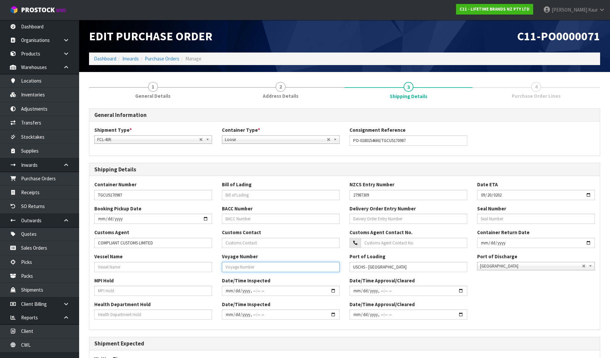
click at [241, 268] on input "text" at bounding box center [281, 267] width 118 height 10
paste input "532S"
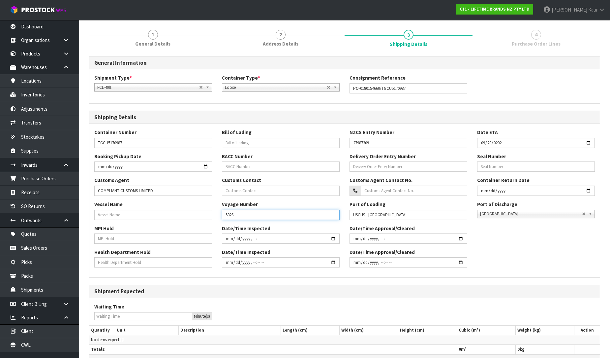
scroll to position [95, 0]
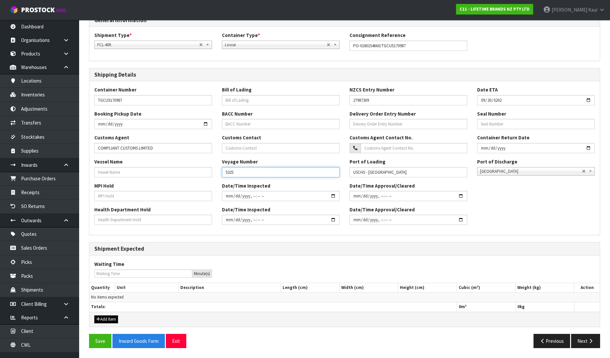
type input "532S"
click at [104, 318] on button "Add Item" at bounding box center [106, 319] width 24 height 8
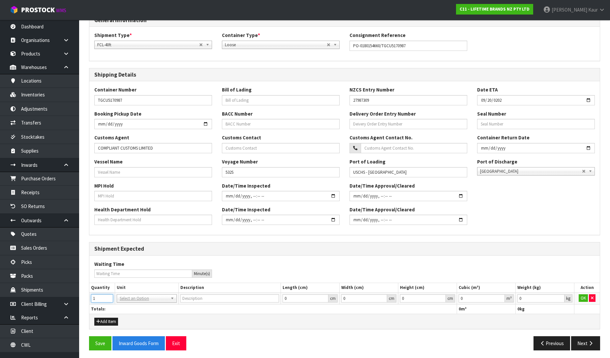
type input "1"
click at [110, 296] on input "1" at bounding box center [102, 298] width 22 height 8
type input "40FT CONTAINER"
type input "0.000001"
click at [501, 296] on input "0.000001" at bounding box center [482, 298] width 46 height 8
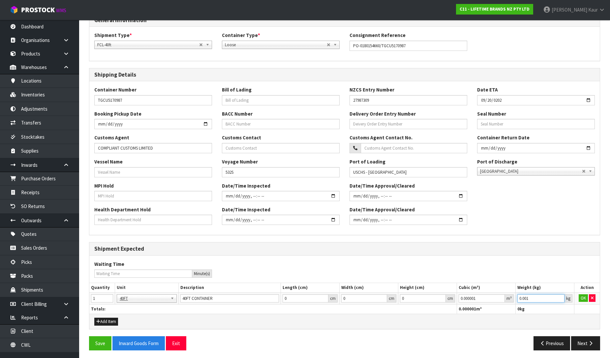
type input "0.001"
click at [558, 296] on input "0.001" at bounding box center [541, 298] width 47 height 8
click at [582, 299] on button "OK" at bounding box center [583, 298] width 9 height 8
click at [578, 342] on button "Next" at bounding box center [585, 343] width 29 height 14
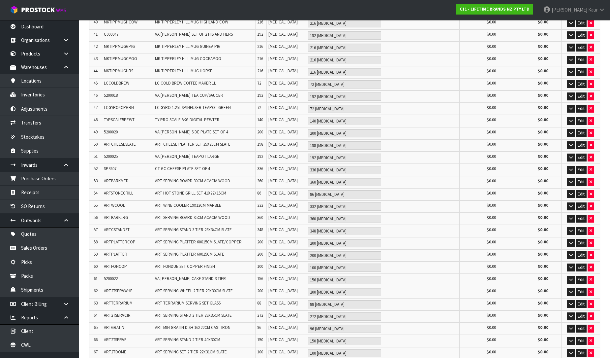
scroll to position [665, 0]
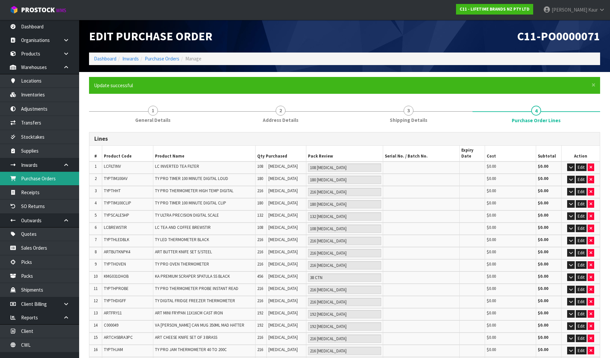
click at [51, 175] on link "Purchase Orders" at bounding box center [39, 179] width 79 height 14
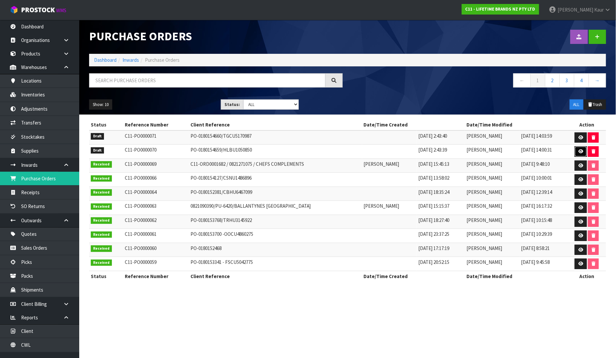
click at [580, 151] on icon at bounding box center [580, 151] width 5 height 4
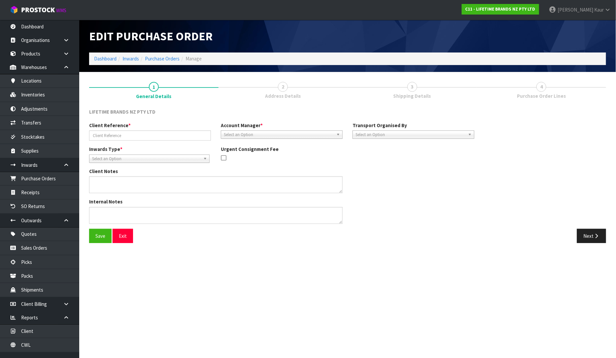
type input "PO-0180154659/HLBU1050850"
type textarea "PURCHASE ORDER: 4500345999-000010"
type textarea "CONTAINER NO:HLBU1050850"
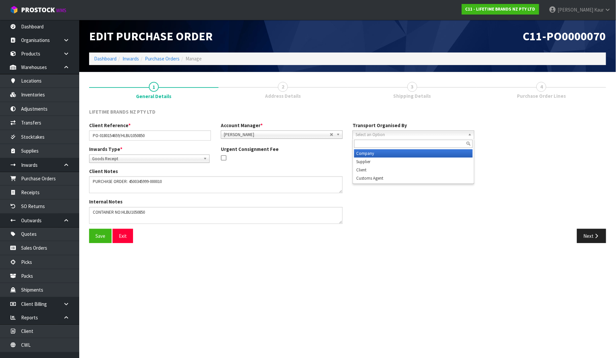
click at [398, 133] on span "Select an Option" at bounding box center [410, 135] width 110 height 8
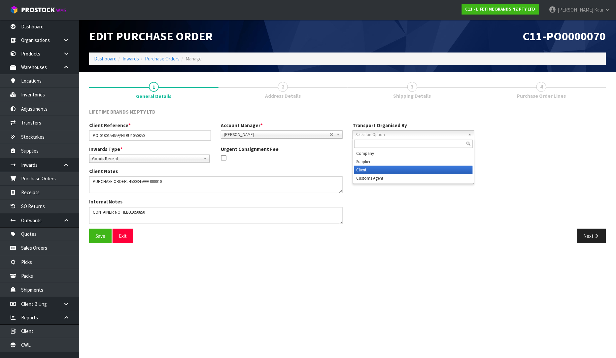
click at [384, 170] on li "Client" at bounding box center [413, 170] width 118 height 8
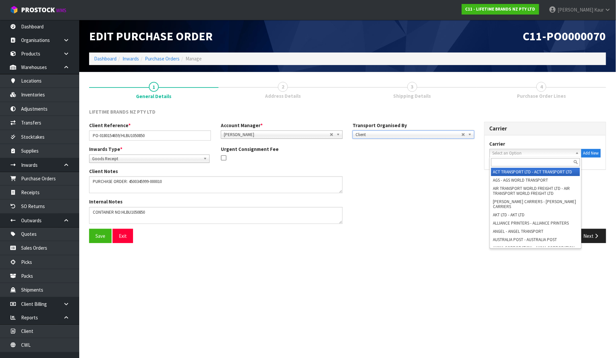
click at [525, 152] on span "Select an Option" at bounding box center [532, 153] width 80 height 8
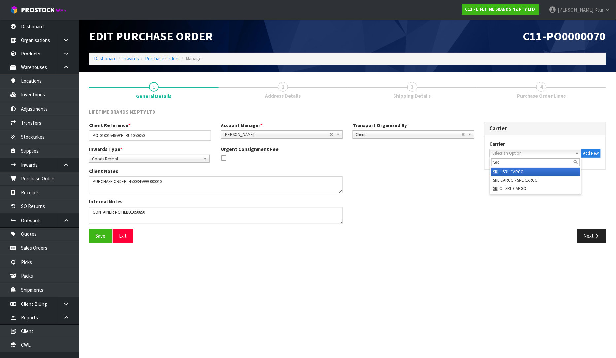
type input "SR"
click at [519, 170] on li "SR L - SRL CARGO" at bounding box center [535, 172] width 89 height 8
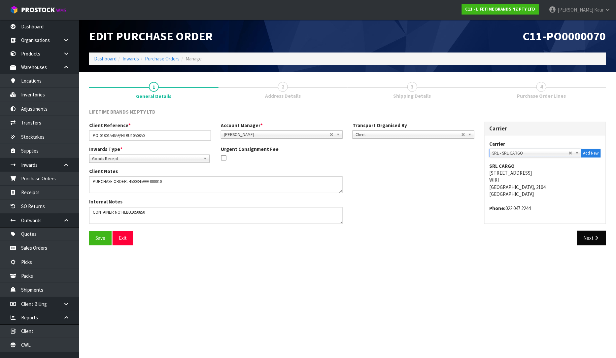
drag, startPoint x: 583, startPoint y: 226, endPoint x: 582, endPoint y: 234, distance: 8.0
click at [583, 230] on div "Carrier Carrier ACT TRANSPORT LTD - ACT TRANSPORT LTD AGS - AGS WORLD TRANSPORT…" at bounding box center [545, 176] width 132 height 109
click at [582, 235] on button "Next" at bounding box center [591, 238] width 29 height 14
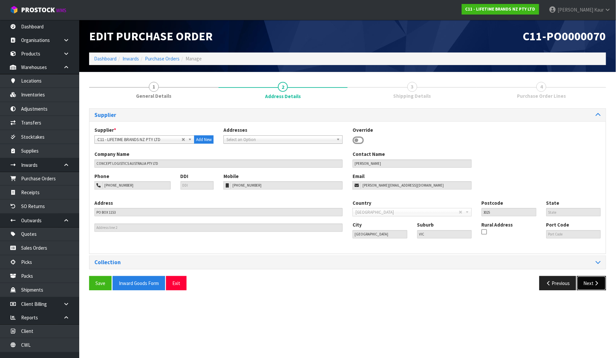
click at [598, 286] on button "Next" at bounding box center [591, 283] width 29 height 14
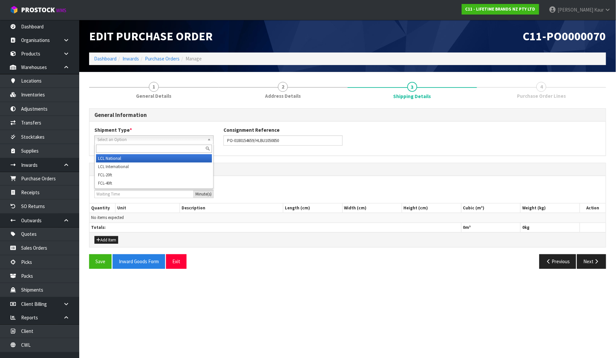
click at [125, 142] on span "Select an Option" at bounding box center [150, 140] width 107 height 8
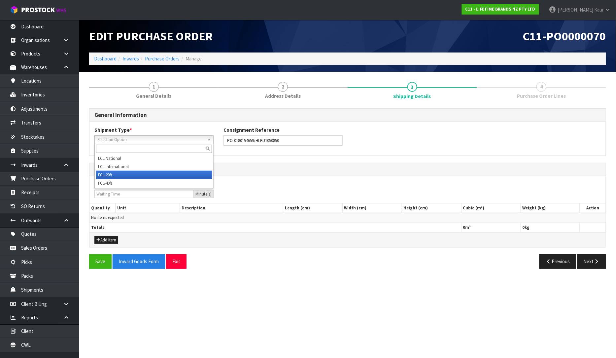
click at [108, 177] on li "FCL-20ft" at bounding box center [154, 175] width 116 height 8
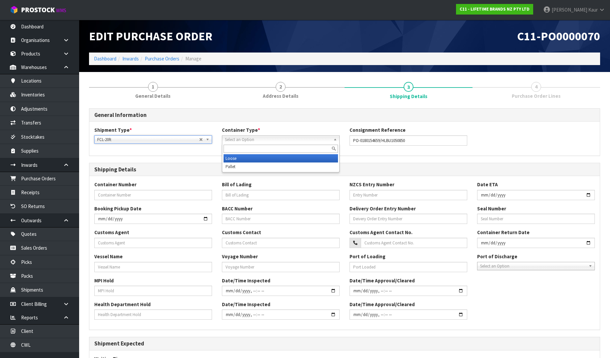
click at [236, 140] on span "Select an Option" at bounding box center [278, 140] width 106 height 8
click at [238, 158] on li "Loose" at bounding box center [281, 158] width 114 height 8
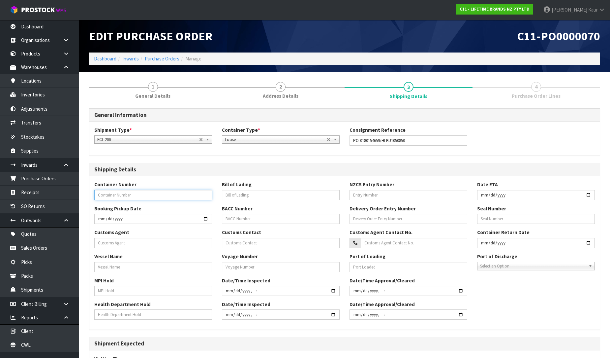
click at [131, 196] on input "text" at bounding box center [153, 195] width 118 height 10
paste input "HLBU1050850"
type input "HLBU1050850"
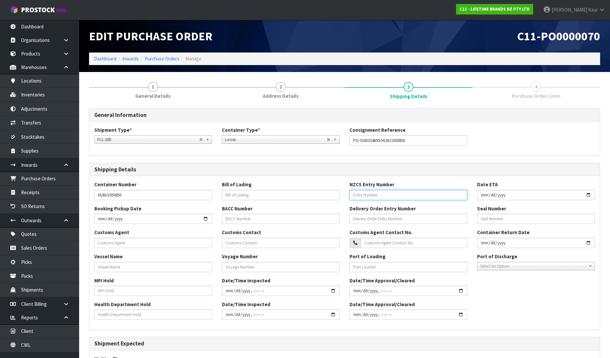
click at [374, 193] on input "text" at bounding box center [409, 195] width 118 height 10
paste input "27987309"
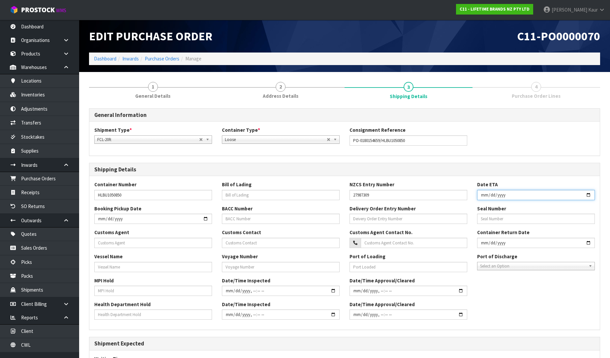
click at [486, 192] on input "date" at bounding box center [536, 195] width 118 height 10
click at [107, 243] on input "text" at bounding box center [153, 242] width 118 height 10
paste input "COMPLIANT CUSTOMS LIMITED 4"
click at [235, 262] on input "text" at bounding box center [281, 267] width 118 height 10
paste input "532S"
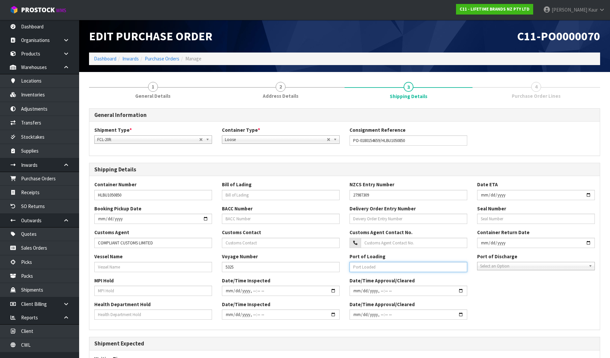
click at [359, 266] on input "text" at bounding box center [409, 267] width 118 height 10
click at [371, 268] on input "text" at bounding box center [409, 267] width 118 height 10
paste input "USCHS - [GEOGRAPHIC_DATA]"
click at [532, 262] on span "Select an Option" at bounding box center [533, 266] width 106 height 8
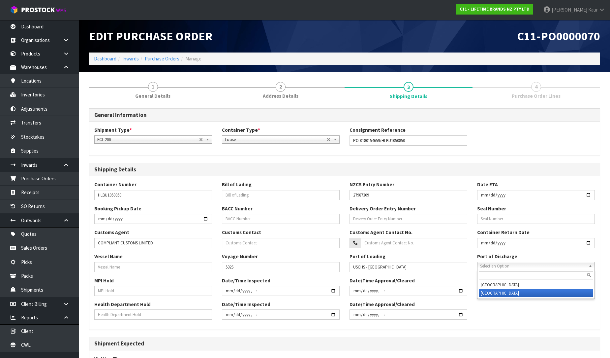
click at [506, 292] on li "[GEOGRAPHIC_DATA]" at bounding box center [536, 293] width 114 height 8
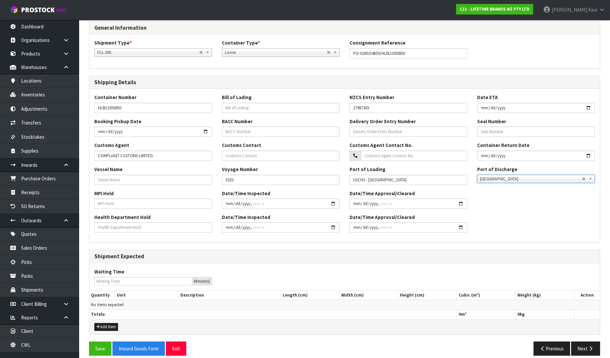
scroll to position [95, 0]
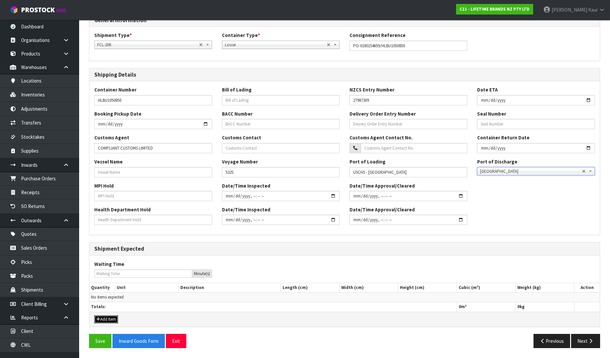
click at [113, 321] on button "Add Item" at bounding box center [106, 319] width 24 height 8
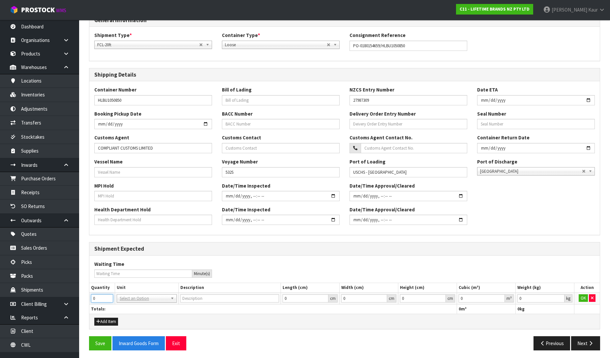
click at [109, 298] on input "0" at bounding box center [102, 298] width 22 height 8
click at [110, 296] on input "1" at bounding box center [102, 298] width 22 height 8
drag, startPoint x: 126, startPoint y: 298, endPoint x: 124, endPoint y: 302, distance: 4.2
drag, startPoint x: 123, startPoint y: 315, endPoint x: 187, endPoint y: 309, distance: 63.9
click at [499, 297] on input "0.000001" at bounding box center [482, 298] width 46 height 8
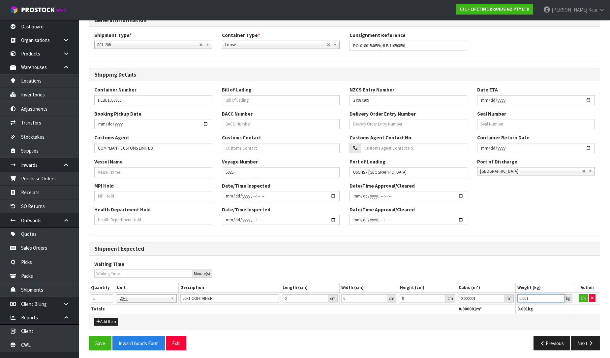
click at [559, 298] on input "0.001" at bounding box center [541, 298] width 47 height 8
click at [582, 297] on button "OK" at bounding box center [583, 298] width 9 height 8
click at [581, 343] on button "Next" at bounding box center [585, 343] width 29 height 14
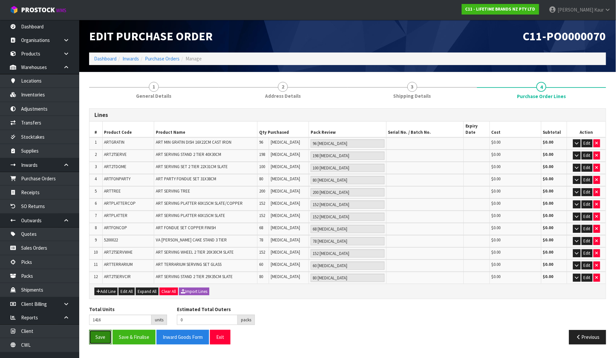
click at [105, 332] on button "Save" at bounding box center [100, 337] width 22 height 14
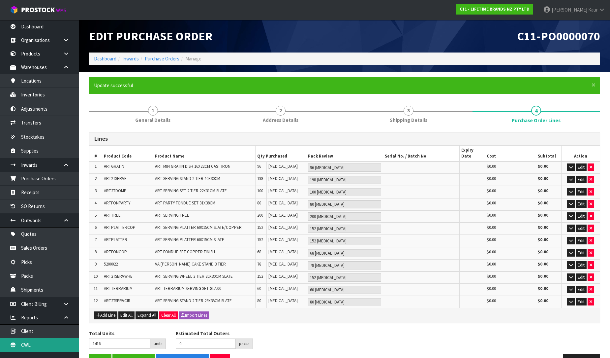
drag, startPoint x: 36, startPoint y: 345, endPoint x: 51, endPoint y: 326, distance: 24.8
click at [36, 345] on link "CWL" at bounding box center [39, 345] width 79 height 14
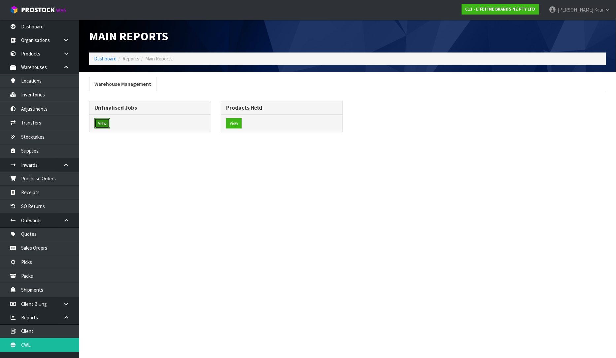
click at [106, 124] on button "View" at bounding box center [102, 123] width 16 height 11
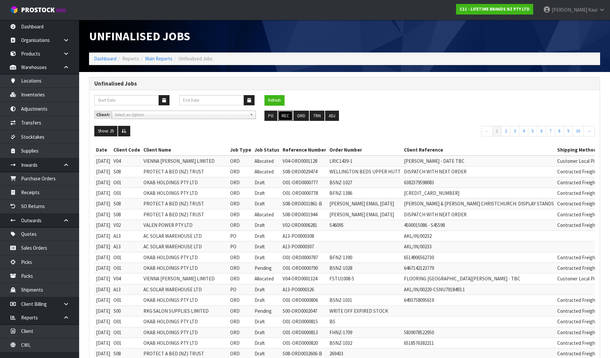
click at [286, 116] on button "REC" at bounding box center [285, 116] width 15 height 11
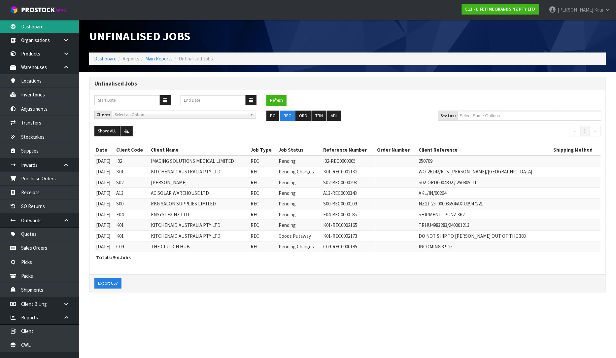
click at [44, 28] on link "Dashboard" at bounding box center [39, 27] width 79 height 14
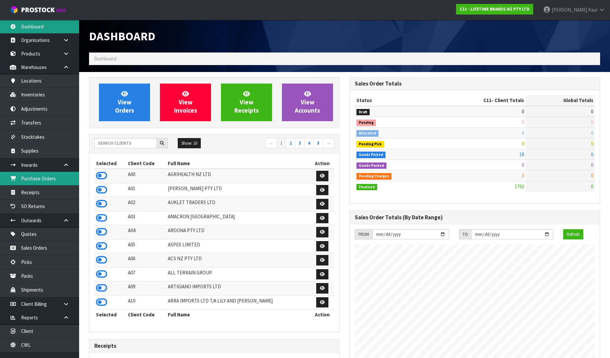
scroll to position [500, 261]
click at [41, 183] on link "Purchase Orders" at bounding box center [39, 179] width 79 height 14
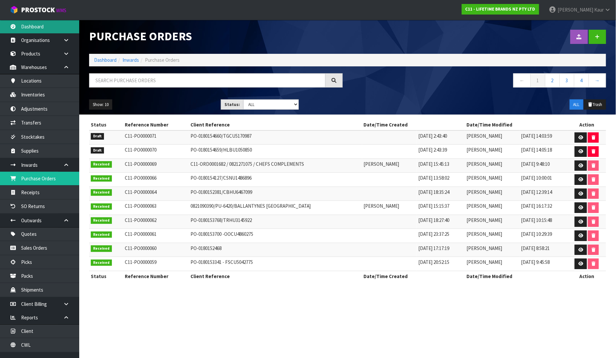
click at [43, 24] on link "Dashboard" at bounding box center [39, 27] width 79 height 14
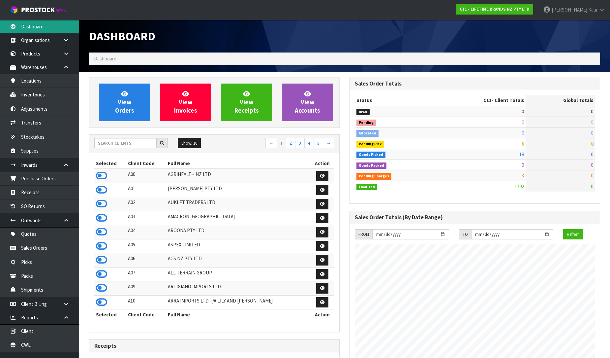
scroll to position [500, 261]
click at [113, 141] on input "text" at bounding box center [125, 143] width 62 height 10
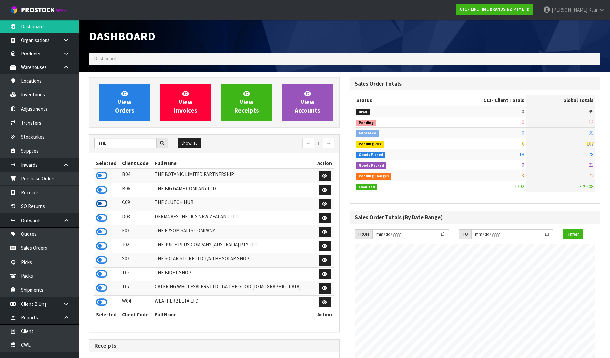
click at [101, 202] on icon at bounding box center [101, 204] width 11 height 10
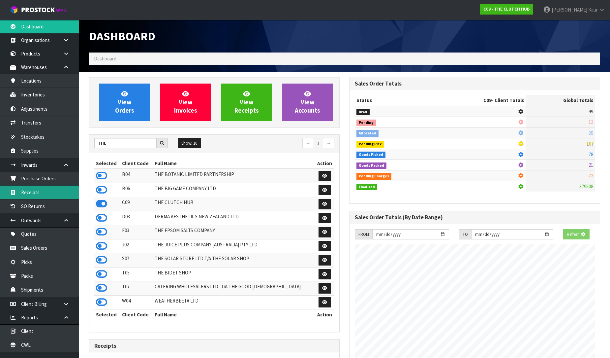
scroll to position [479, 261]
click at [58, 190] on link "Receipts" at bounding box center [39, 192] width 79 height 14
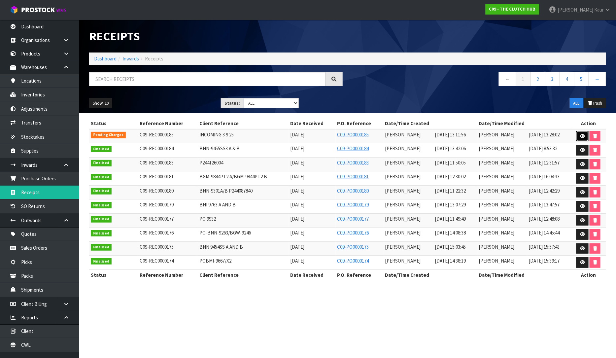
click at [579, 137] on link at bounding box center [582, 136] width 12 height 11
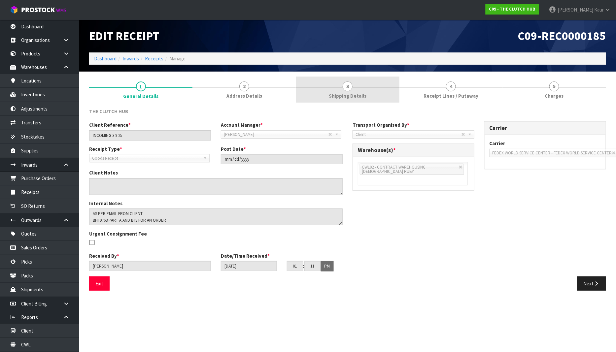
click at [347, 84] on span "3" at bounding box center [347, 86] width 10 height 10
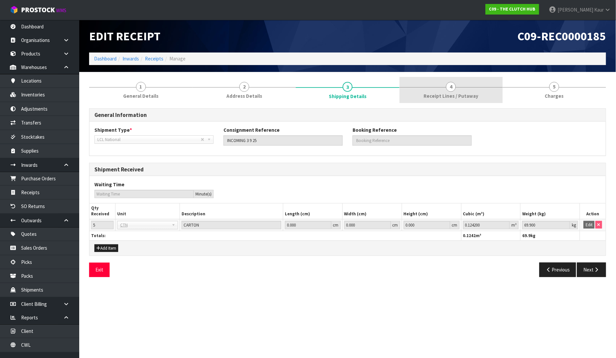
click at [419, 89] on link "4 Receipt Lines / Putaway" at bounding box center [450, 90] width 103 height 26
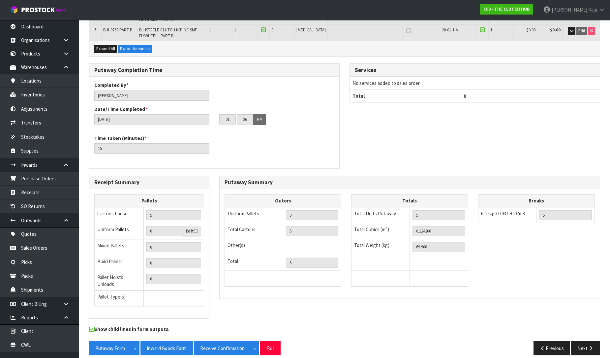
scroll to position [167, 0]
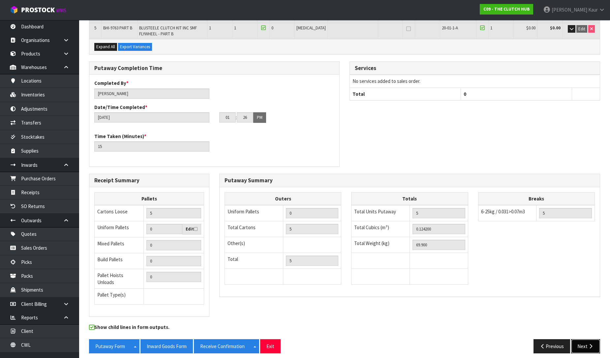
click at [589, 343] on icon "button" at bounding box center [591, 345] width 6 height 5
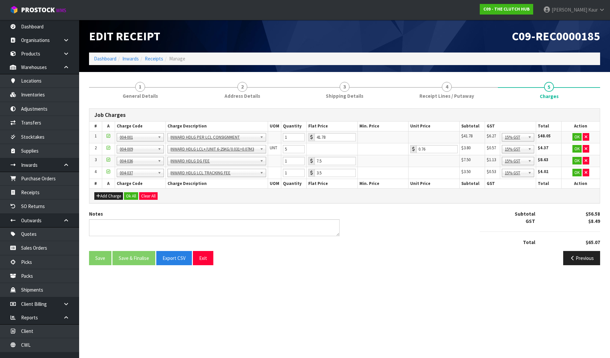
scroll to position [0, 0]
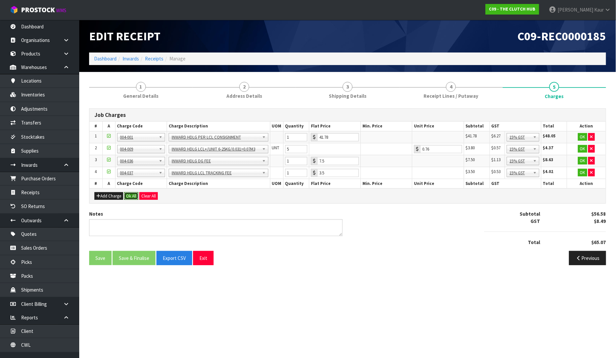
click at [130, 196] on button "Ok All" at bounding box center [131, 196] width 14 height 8
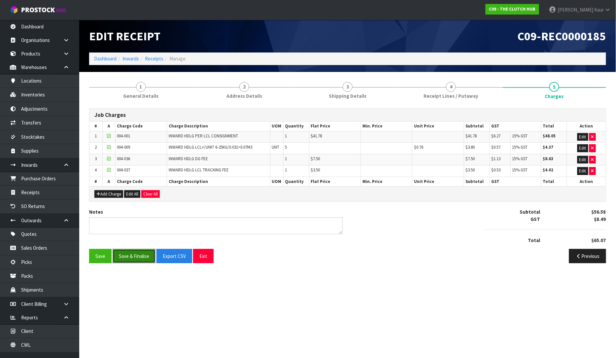
click at [134, 255] on button "Save & Finalise" at bounding box center [133, 256] width 43 height 14
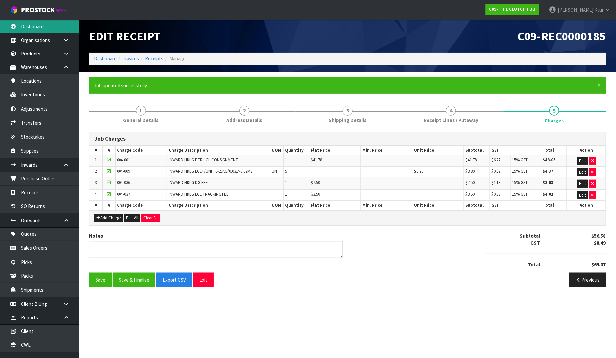
click at [40, 32] on link "Dashboard" at bounding box center [39, 27] width 79 height 14
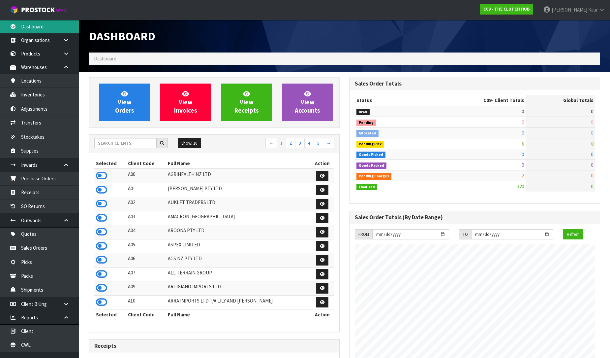
scroll to position [479, 261]
